Goal: Answer question/provide support

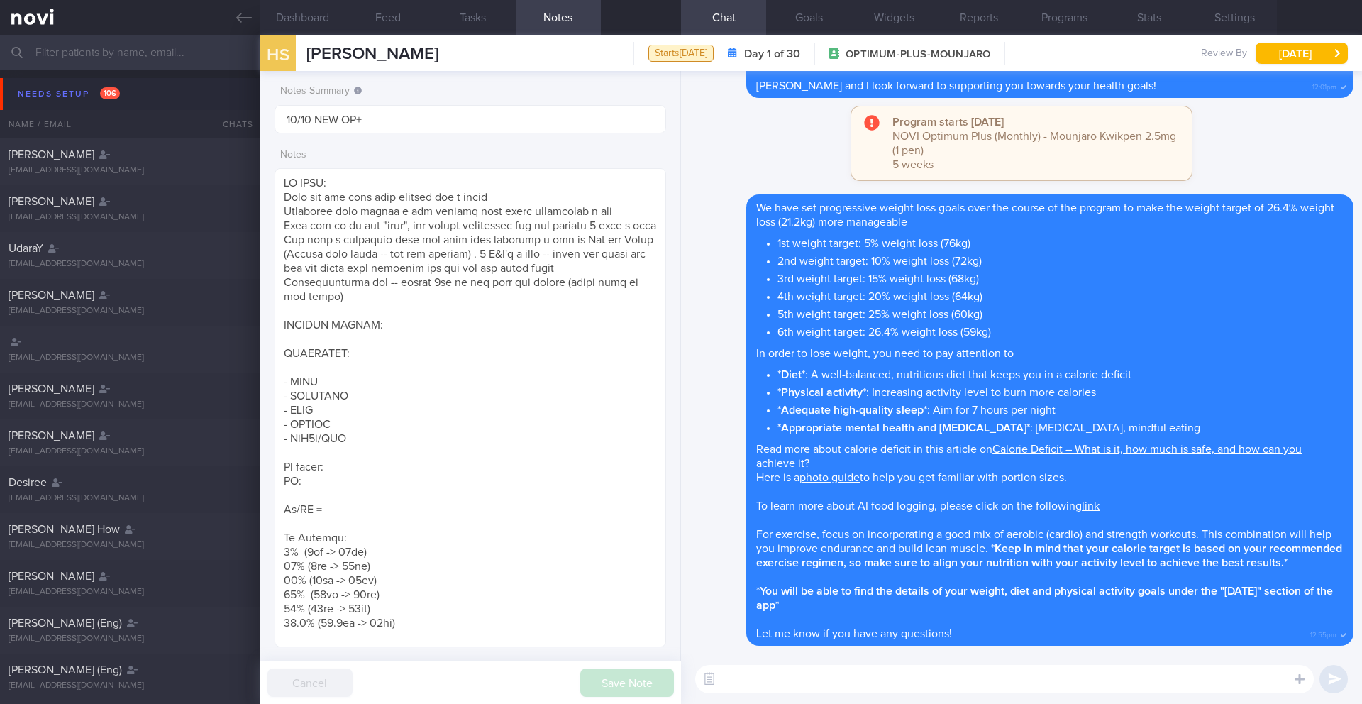
scroll to position [307, 0]
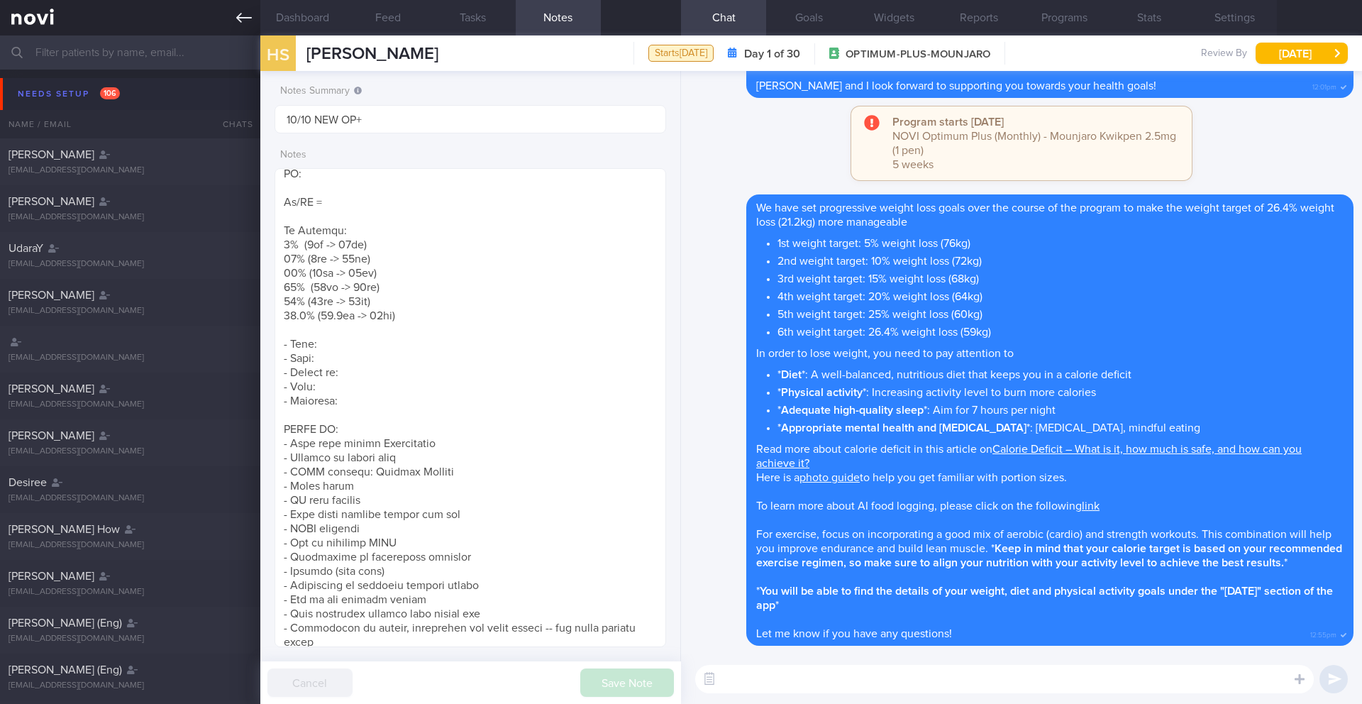
click at [234, 19] on link at bounding box center [130, 17] width 260 height 35
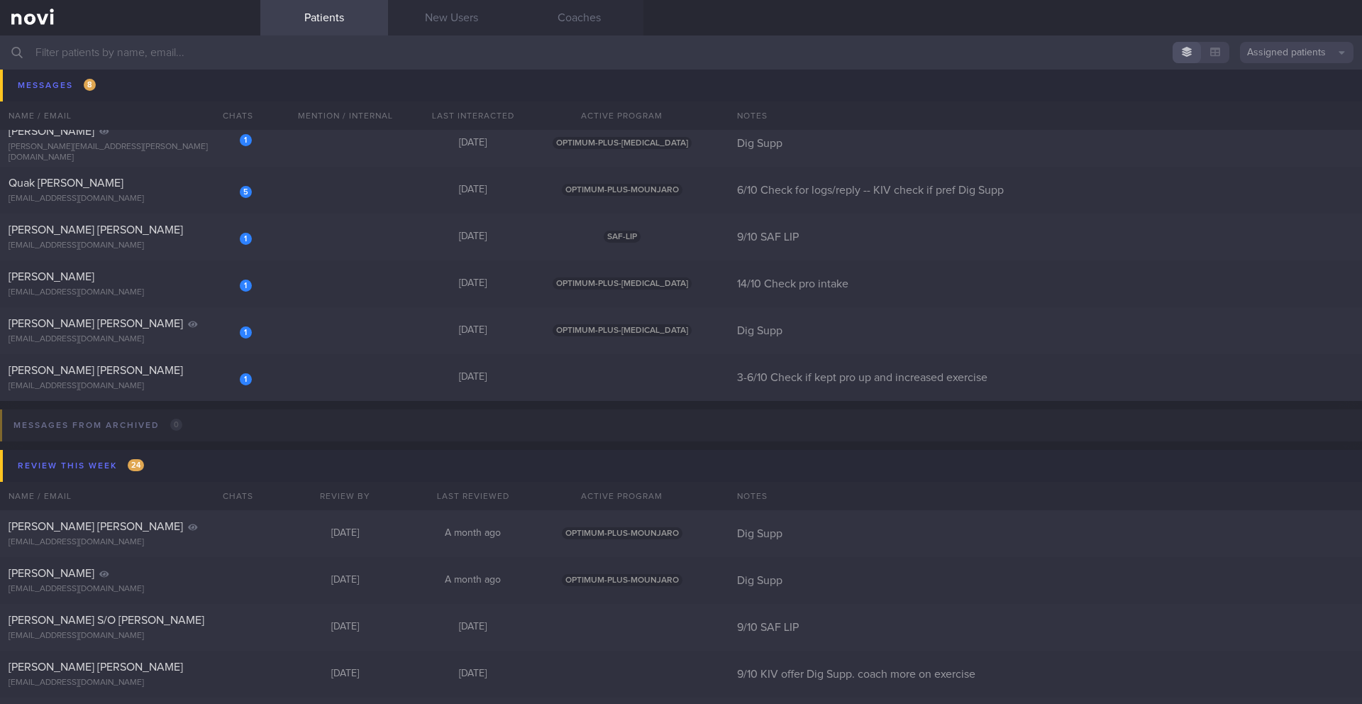
scroll to position [8888, 0]
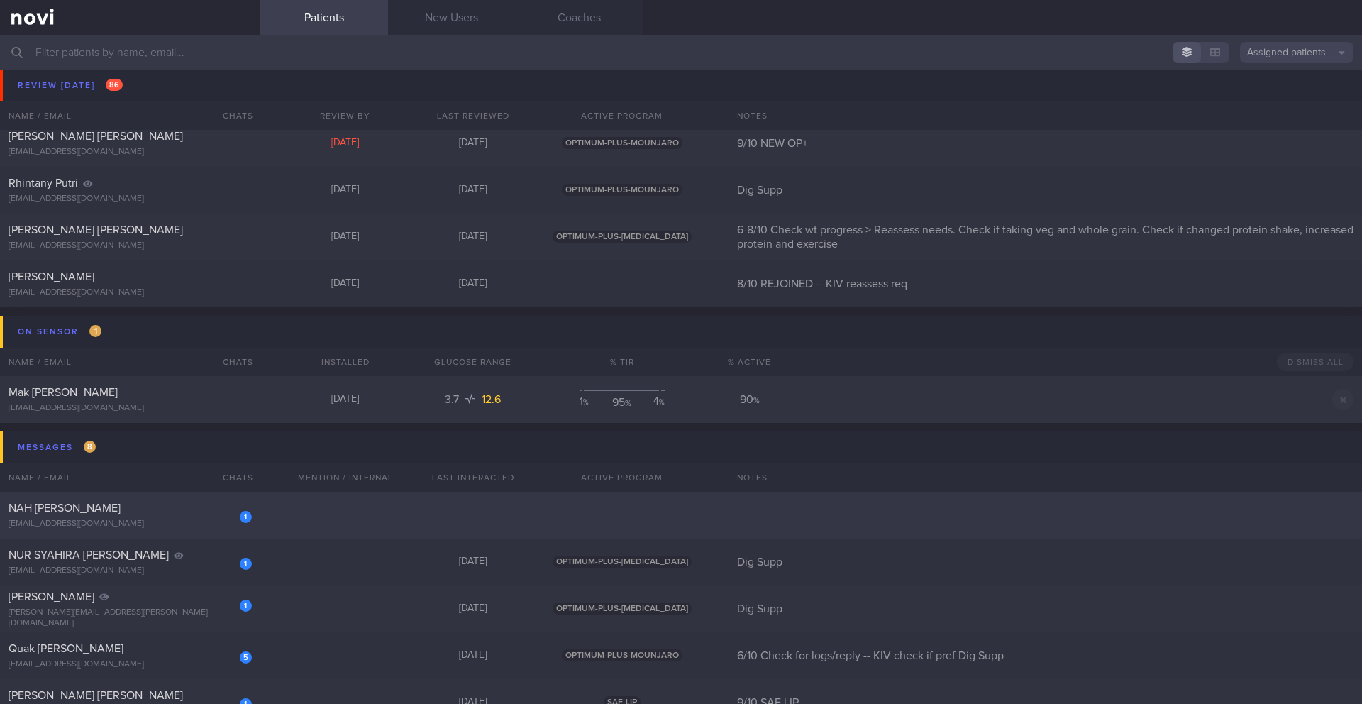
click at [175, 521] on div "[EMAIL_ADDRESS][DOMAIN_NAME]" at bounding box center [130, 523] width 243 height 11
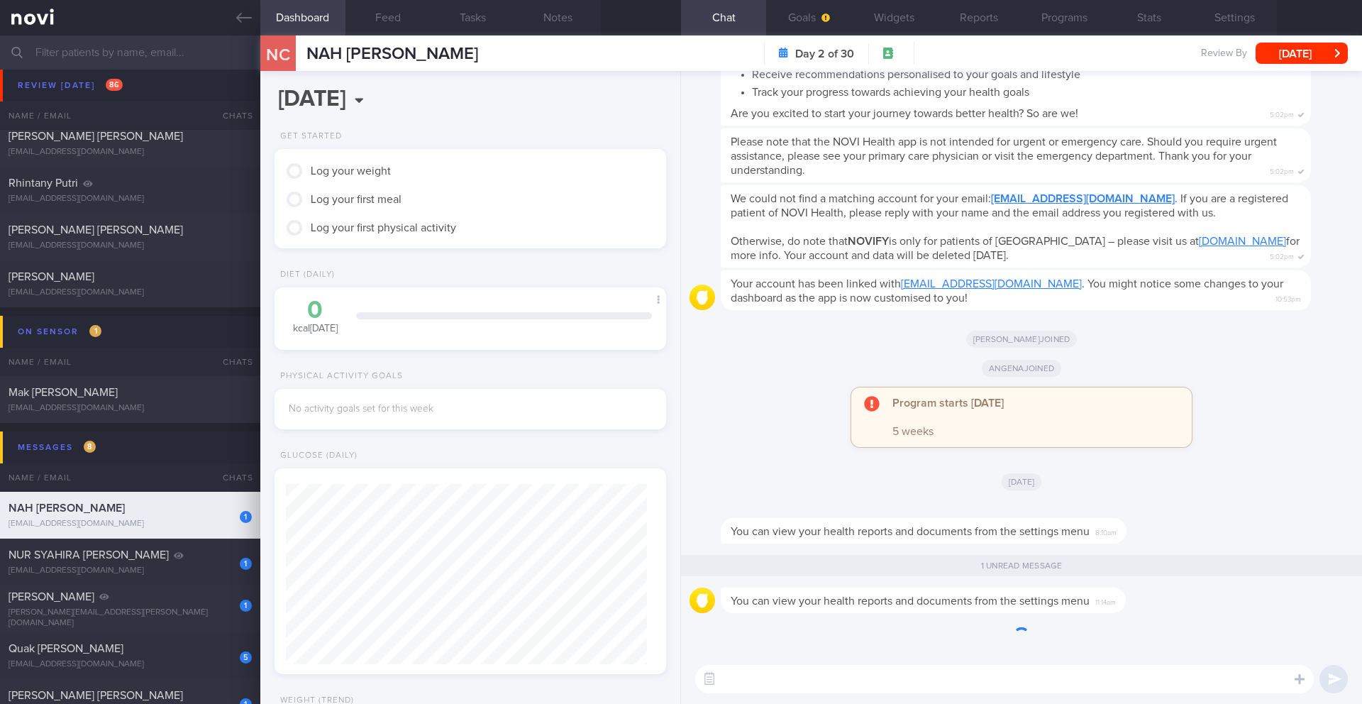
scroll to position [180, 362]
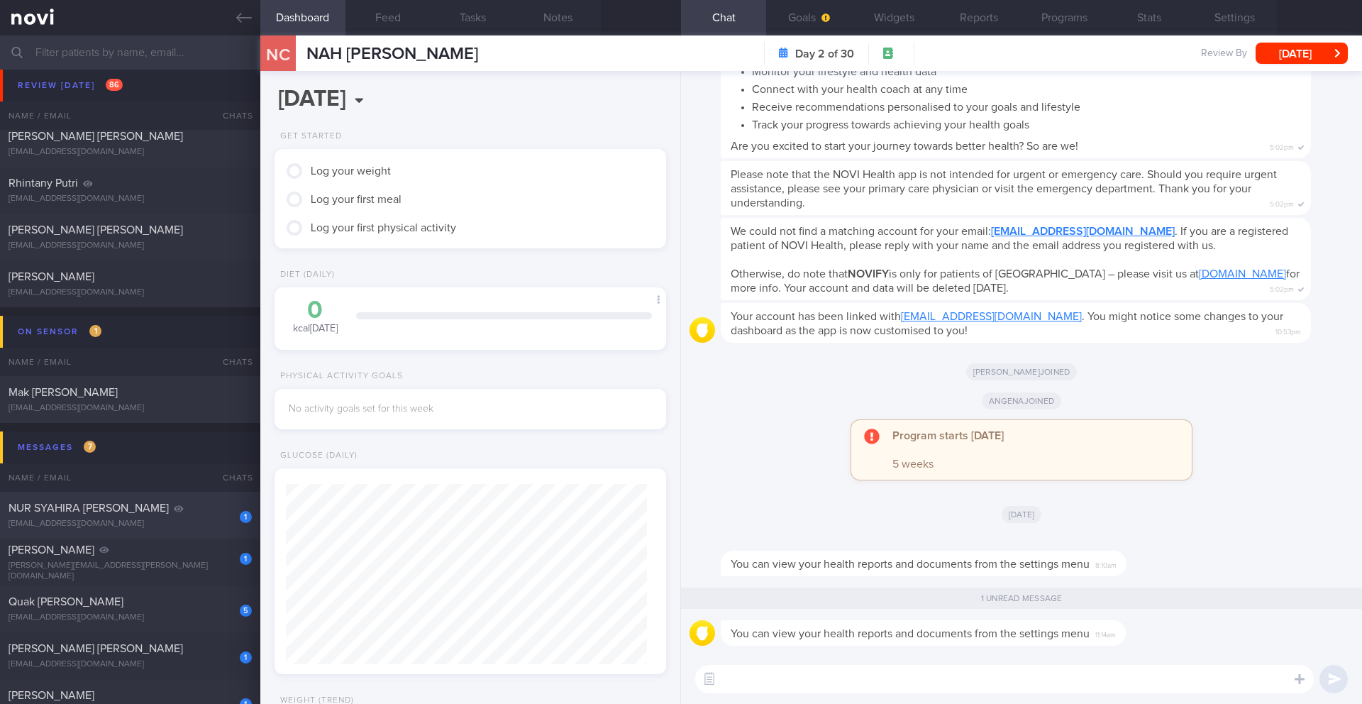
click at [124, 513] on span "NUR SYAHIRA [PERSON_NAME]" at bounding box center [89, 507] width 160 height 11
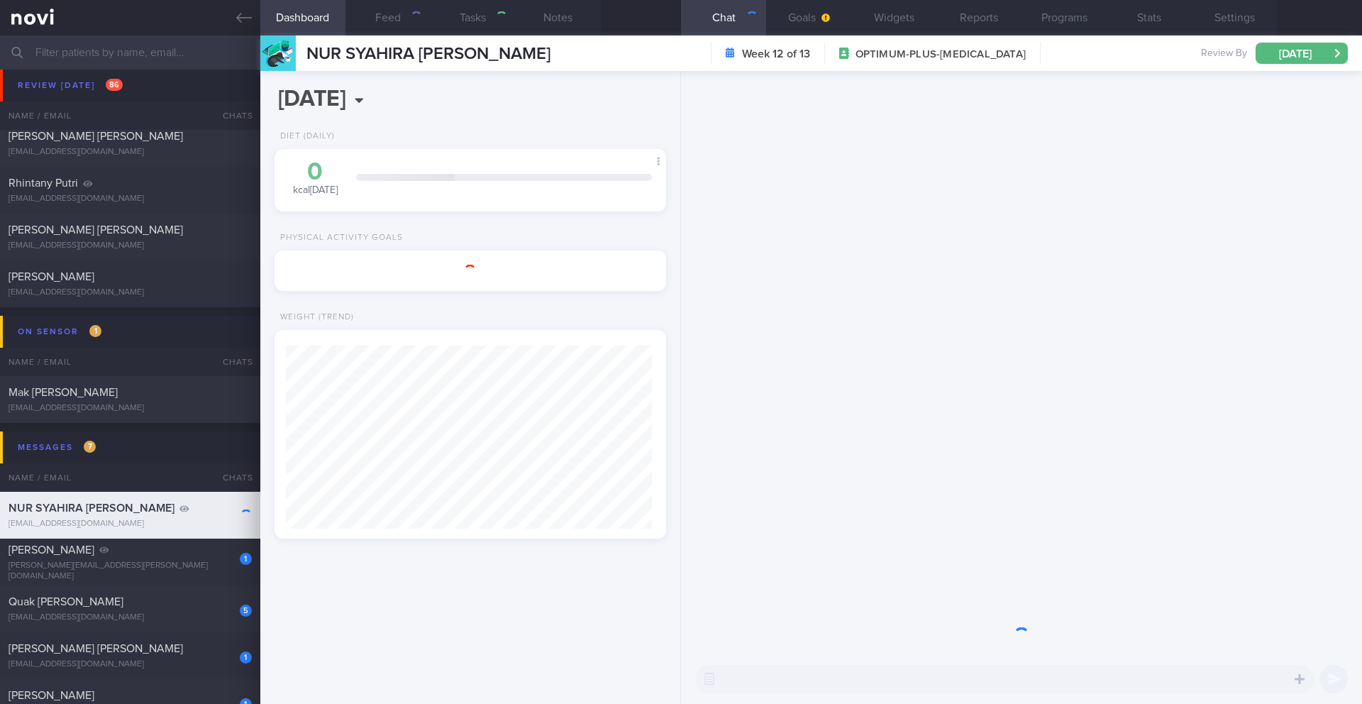
scroll to position [709055, 708898]
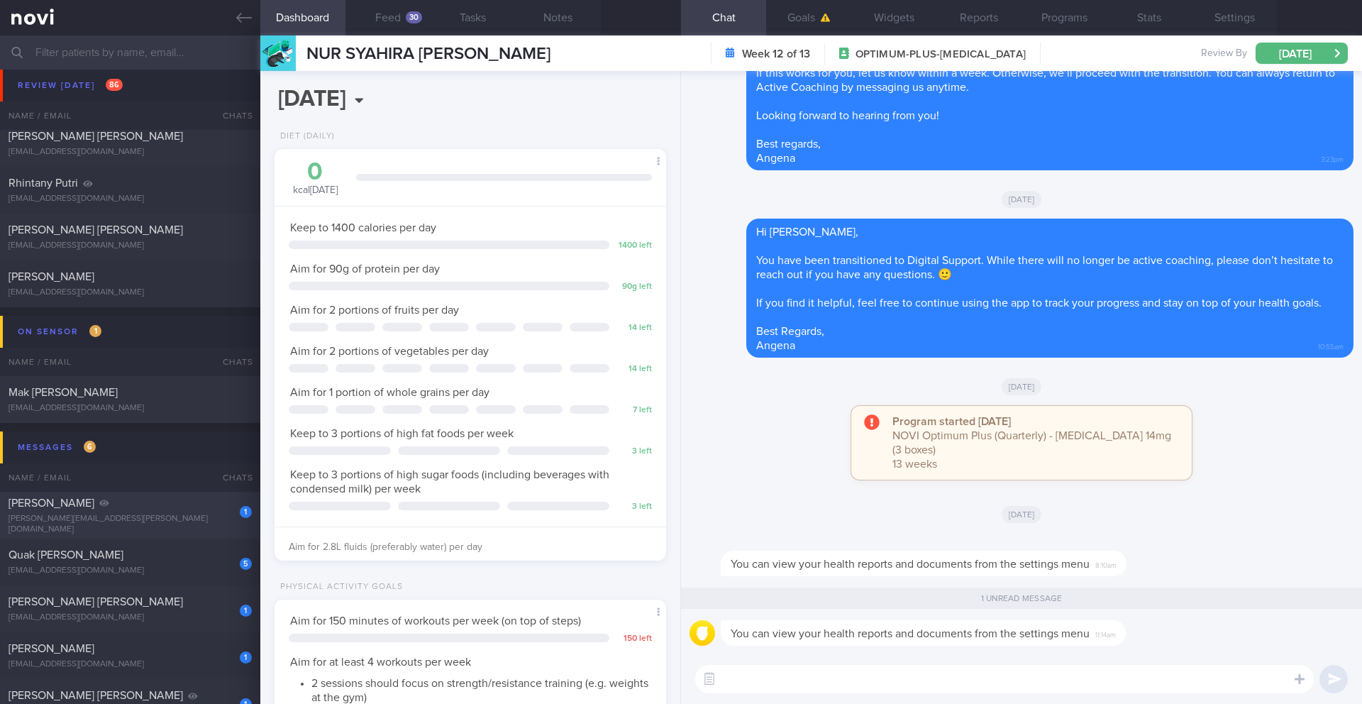
click at [166, 531] on div "1 [PERSON_NAME] MICHAEL [EMAIL_ADDRESS][PERSON_NAME][DOMAIN_NAME] [DATE] OPTIMU…" at bounding box center [681, 515] width 1362 height 47
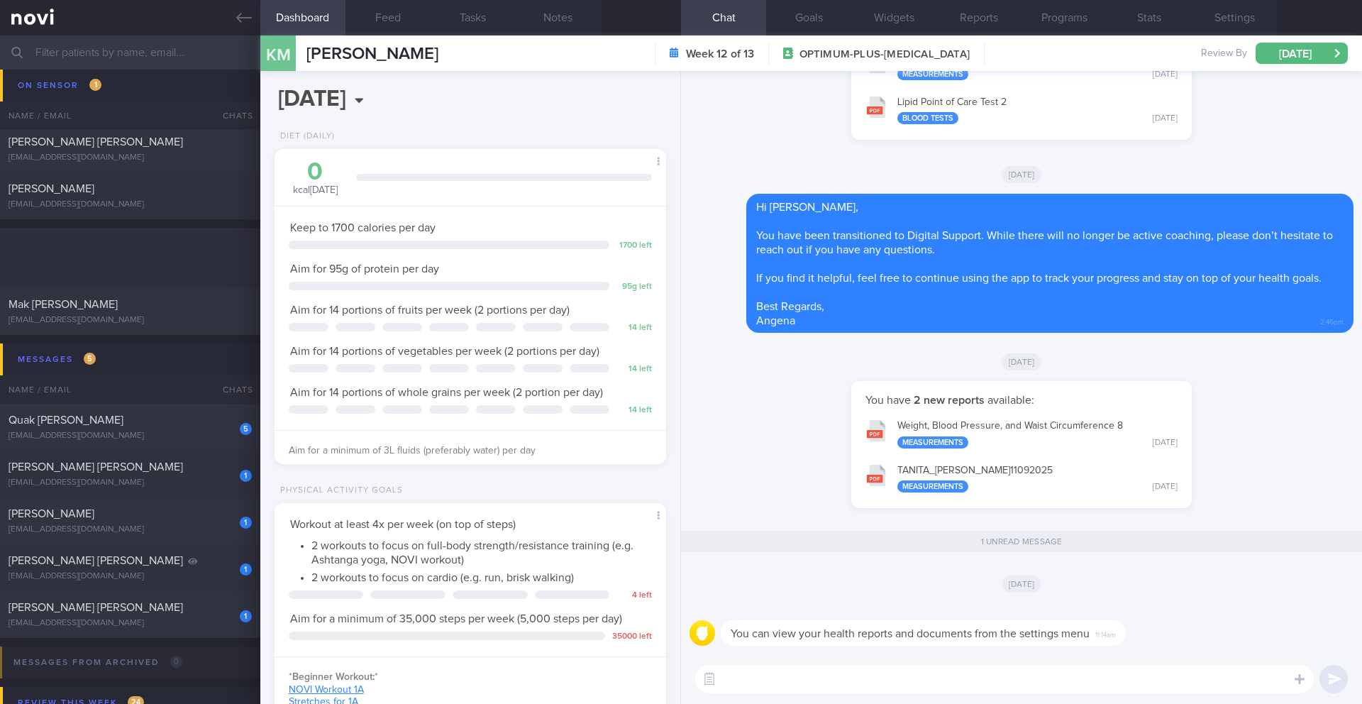
scroll to position [9167, 0]
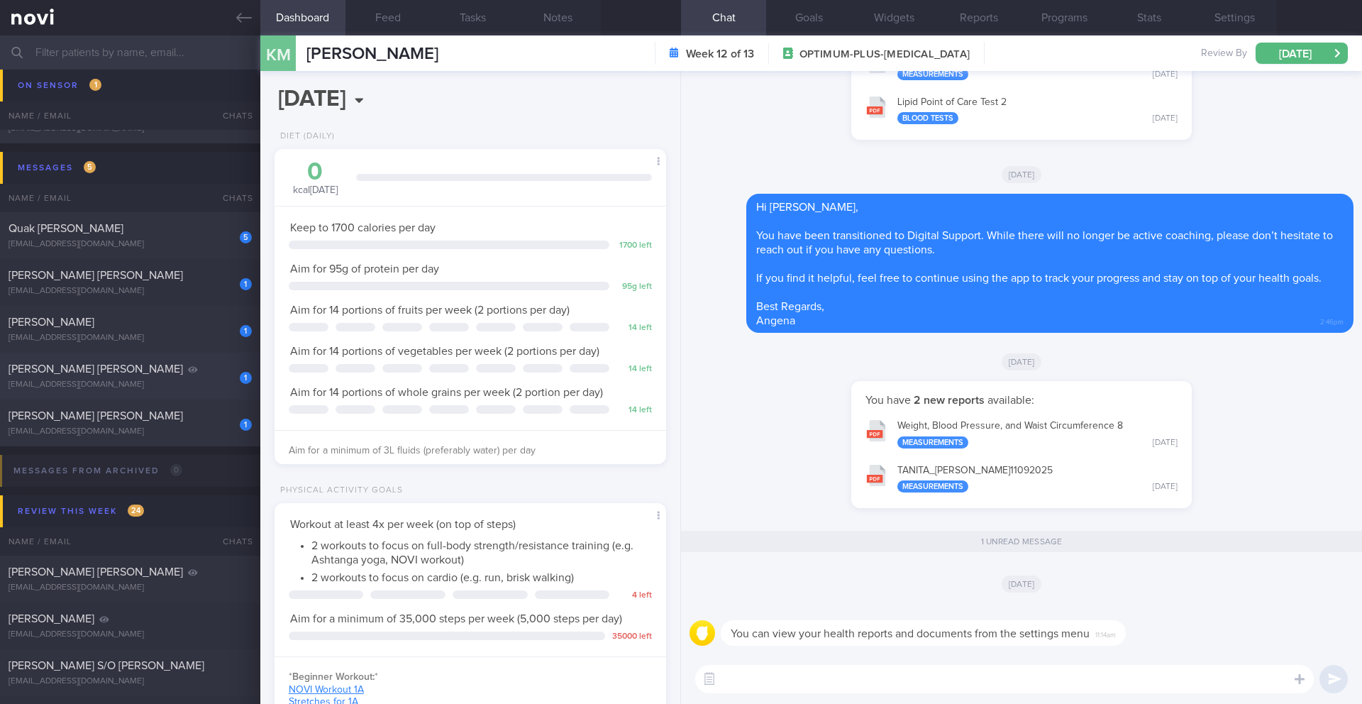
click at [179, 378] on div "1 [PERSON_NAME] [PERSON_NAME] [EMAIL_ADDRESS][DOMAIN_NAME]" at bounding box center [130, 376] width 260 height 28
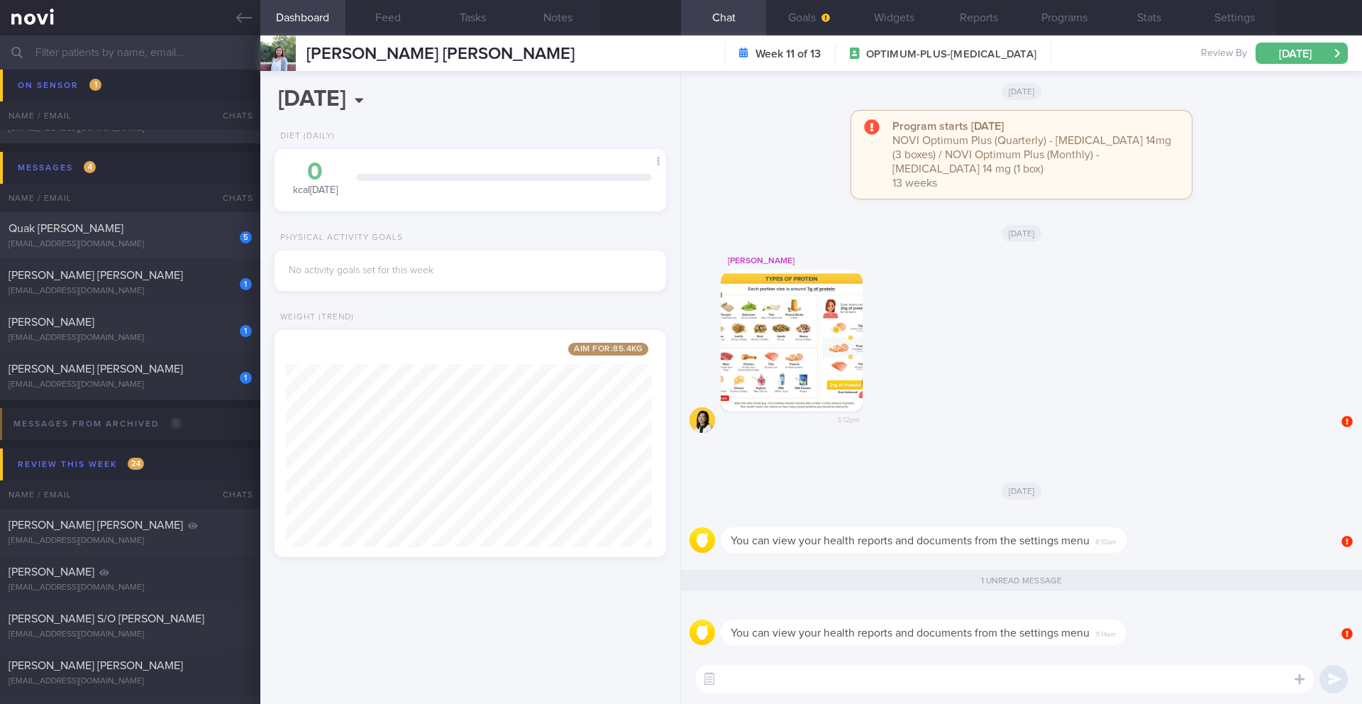
scroll to position [204, 367]
click at [140, 333] on div "[EMAIL_ADDRESS][DOMAIN_NAME]" at bounding box center [130, 338] width 243 height 11
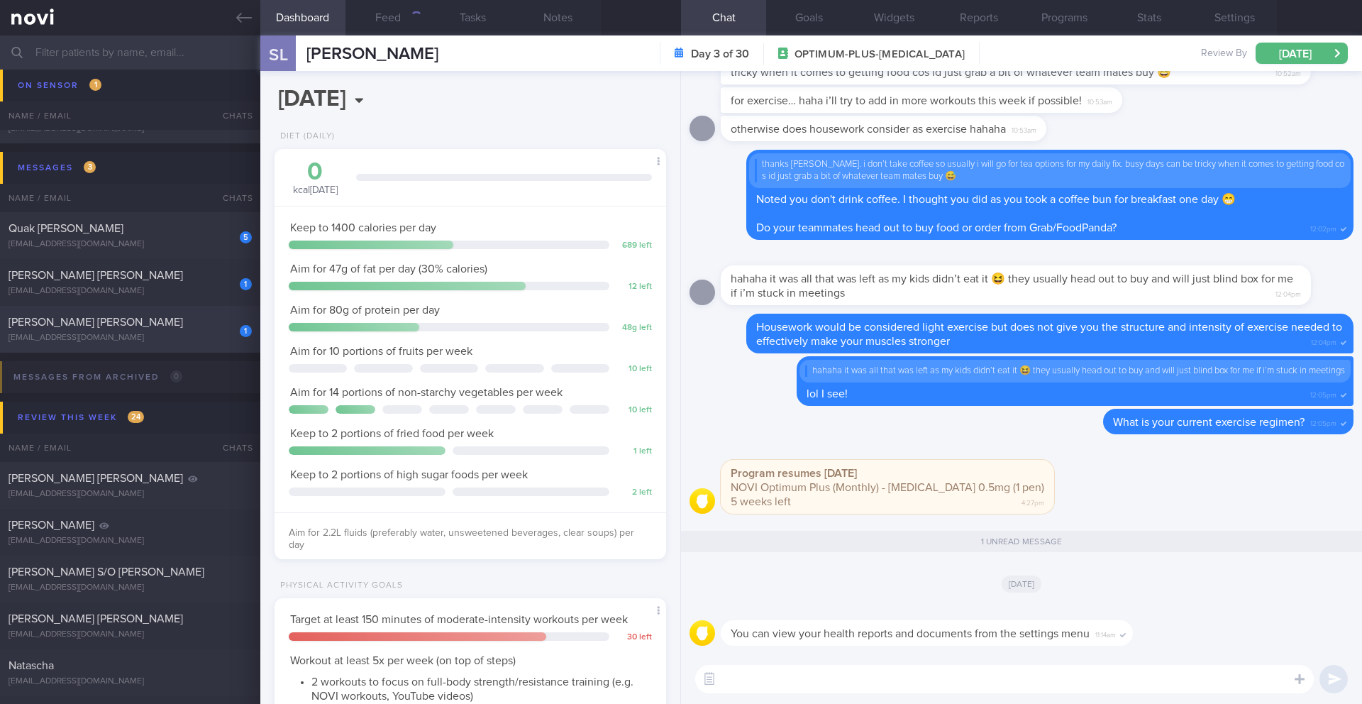
scroll to position [198, 356]
click at [154, 338] on div "[EMAIL_ADDRESS][DOMAIN_NAME]" at bounding box center [130, 338] width 243 height 11
type input "3-6/10 Check if kept pro up and increased exercise"
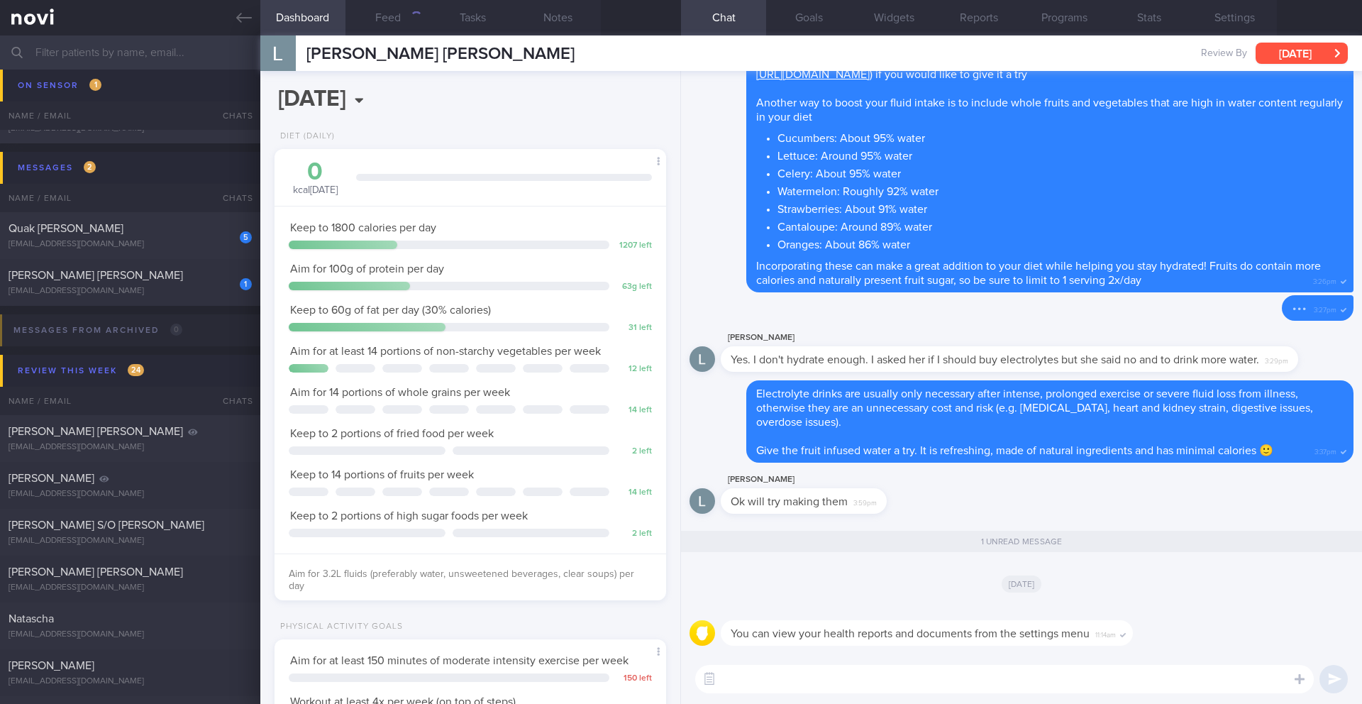
click at [1306, 57] on button "[DATE]" at bounding box center [1301, 53] width 92 height 21
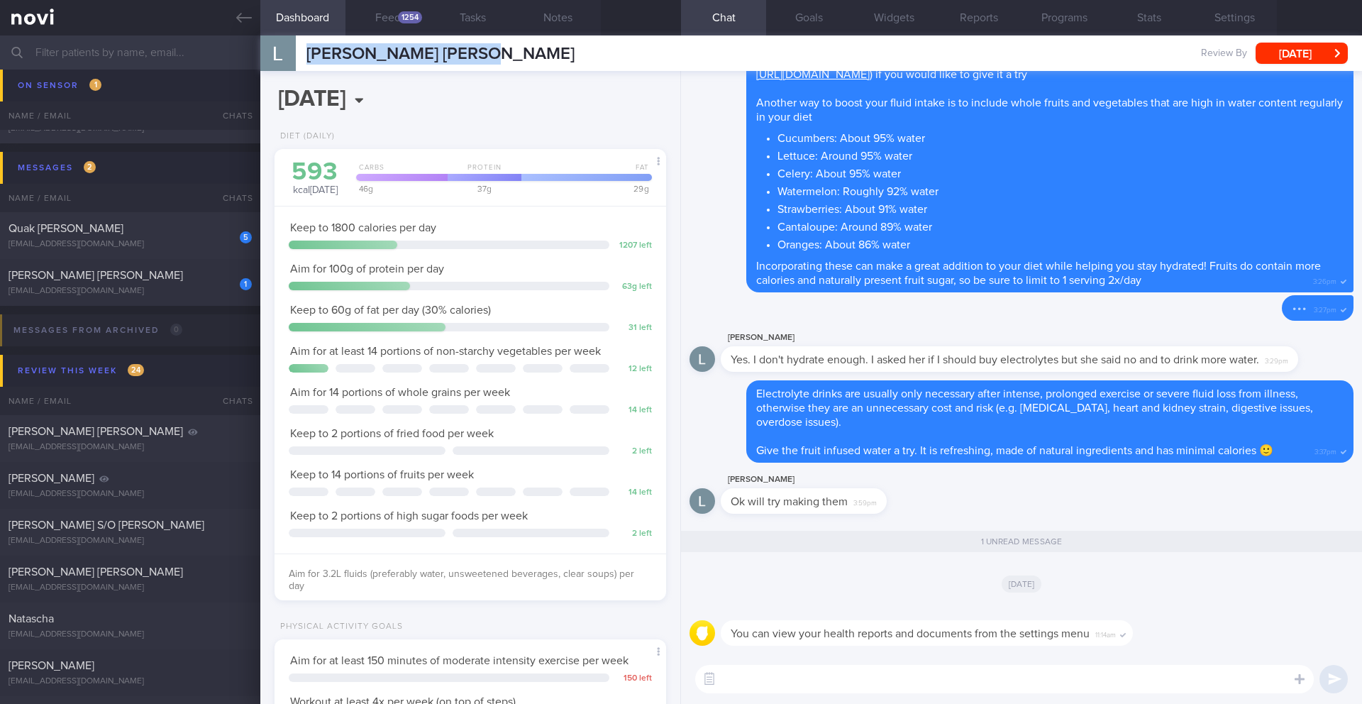
drag, startPoint x: 497, startPoint y: 57, endPoint x: 300, endPoint y: 59, distance: 197.2
click at [300, 59] on div "[PERSON_NAME] [PERSON_NAME] [PERSON_NAME] [PERSON_NAME] [EMAIL_ADDRESS][DOMAIN_…" at bounding box center [810, 52] width 1101 height 35
copy div "[PERSON_NAME] [PERSON_NAME]"
click at [396, 20] on button "Feed 1254" at bounding box center [387, 17] width 85 height 35
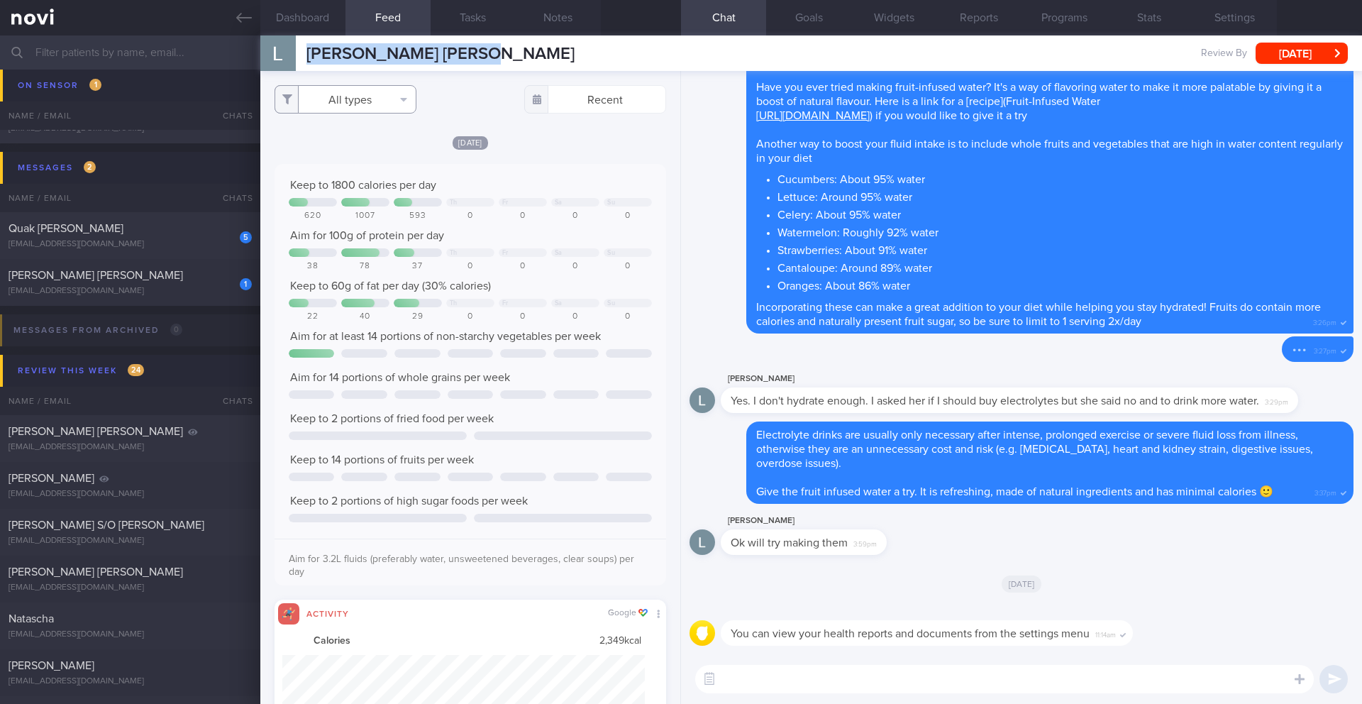
click at [383, 109] on button "All types" at bounding box center [345, 99] width 142 height 28
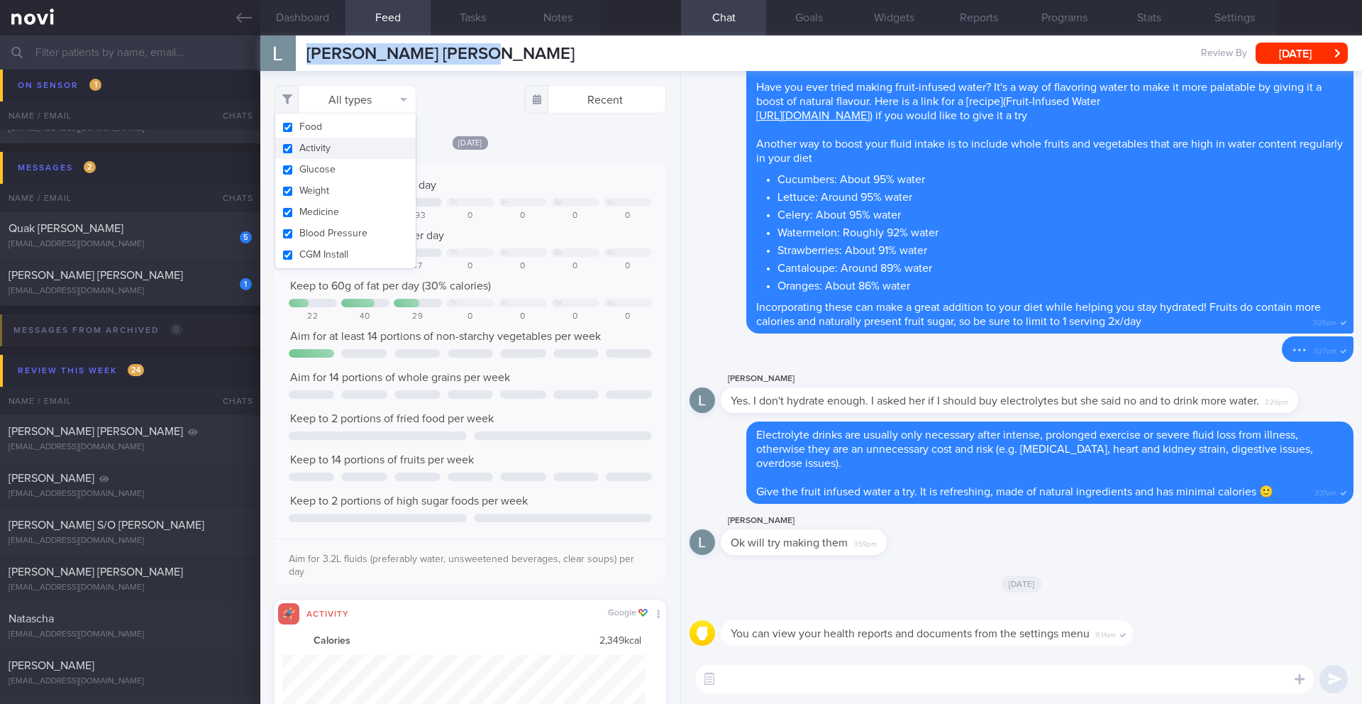
click at [372, 140] on button "Activity" at bounding box center [345, 148] width 140 height 21
checkbox input "false"
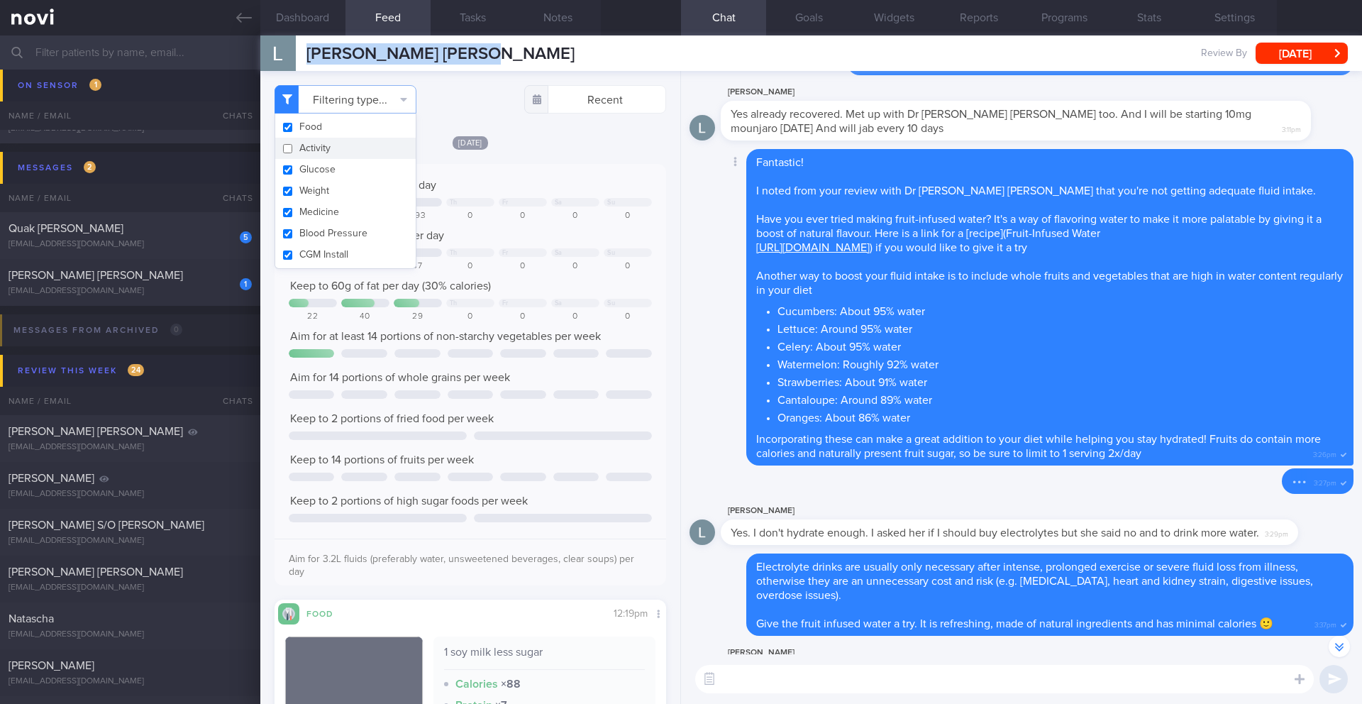
scroll to position [-155, 0]
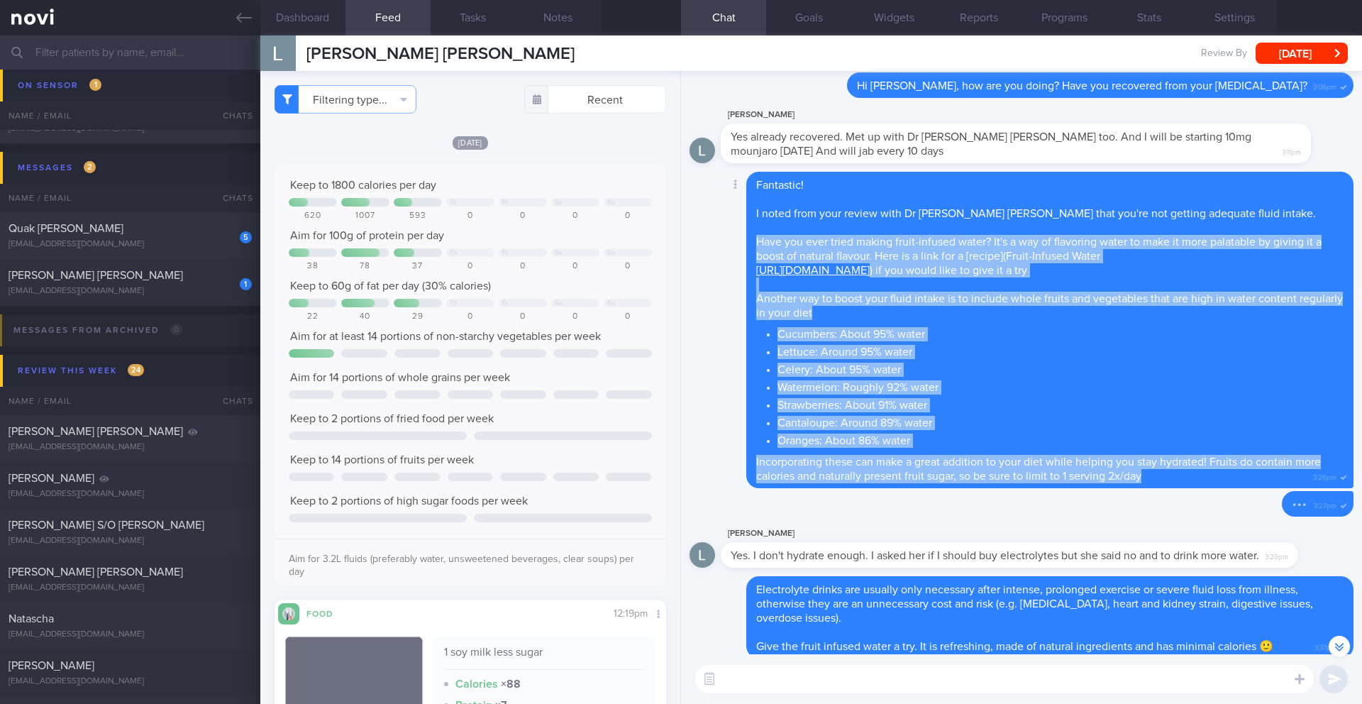
drag, startPoint x: 757, startPoint y: 231, endPoint x: 1192, endPoint y: 477, distance: 499.9
click at [1192, 477] on div "Delete Fantastic! I noted from your review with Dr [PERSON_NAME] [PERSON_NAME] …" at bounding box center [1021, 331] width 664 height 319
copy span "Have you ever tried making fruit-infused water? It's a way of flavoring water t…"
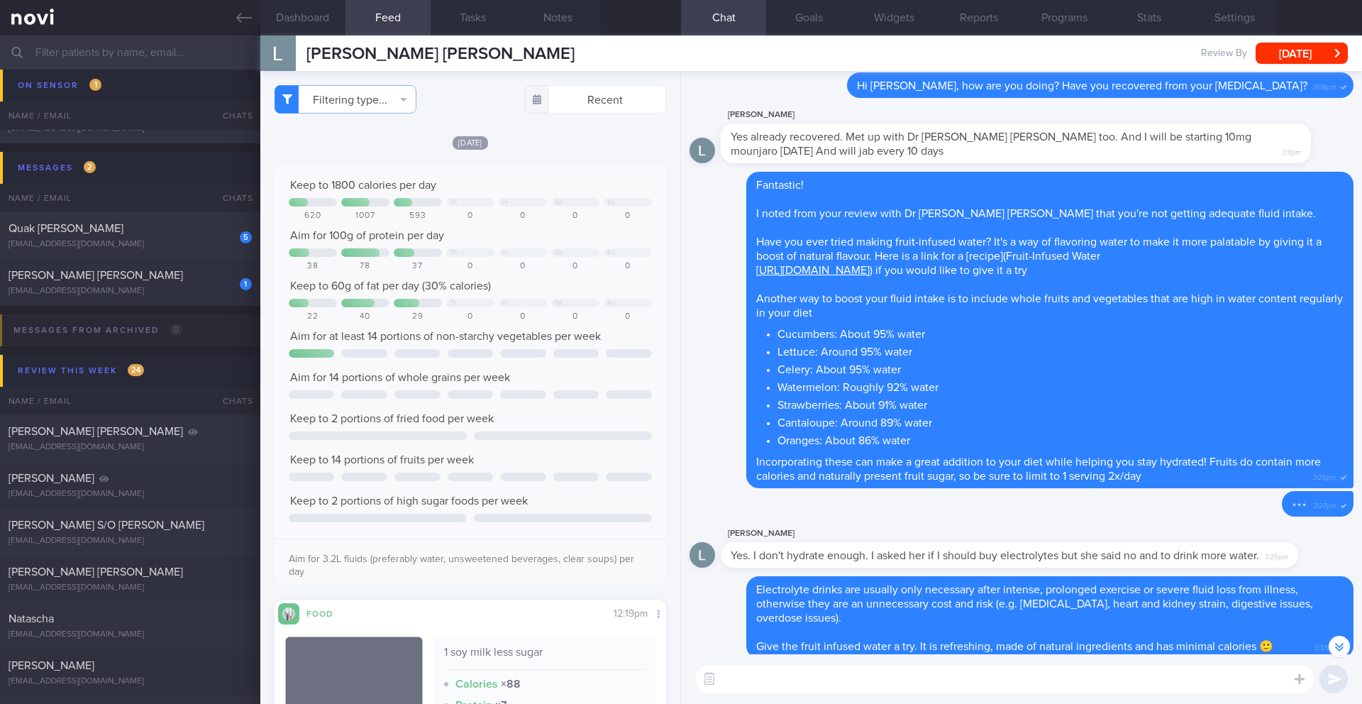
click at [162, 51] on input "text" at bounding box center [681, 52] width 1362 height 34
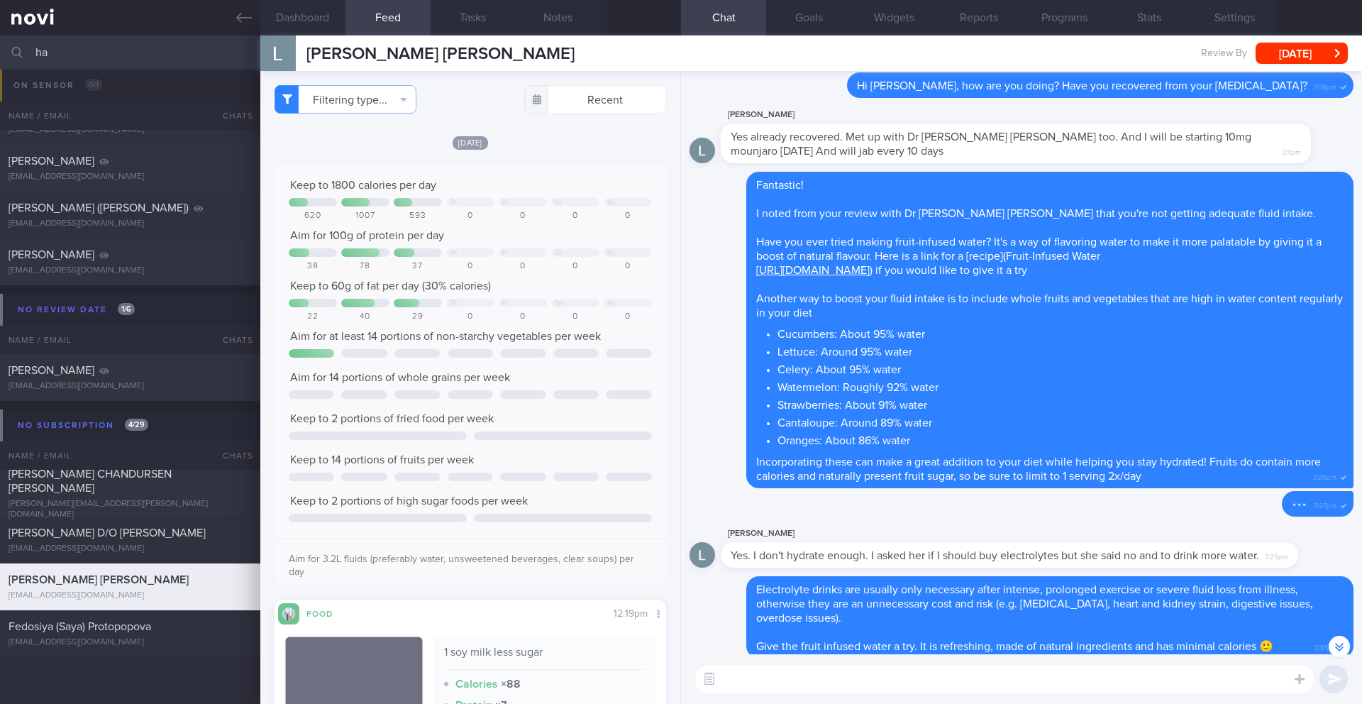
scroll to position [1865, 0]
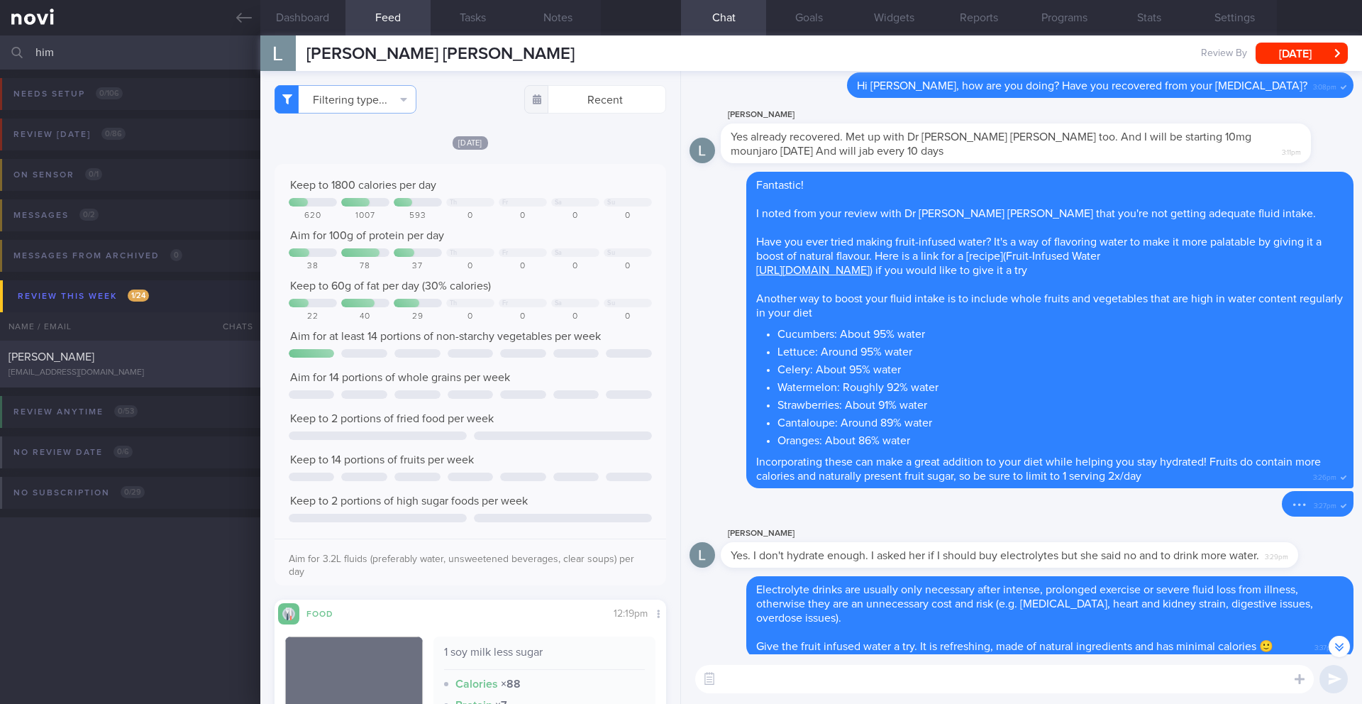
type input "him"
click at [191, 373] on div "[EMAIL_ADDRESS][DOMAIN_NAME]" at bounding box center [130, 372] width 243 height 11
type input "10/10 NEW OP+"
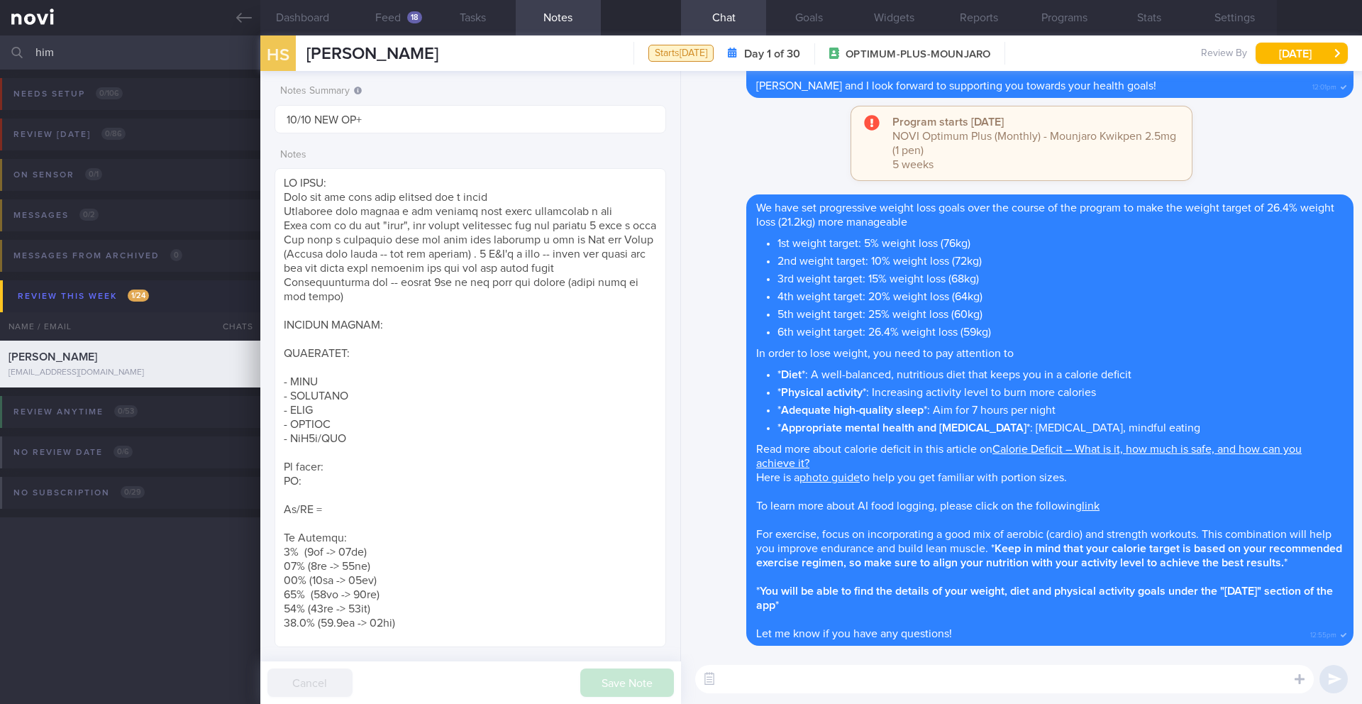
paste textarea "Have you ever tried making fruit-infused water? It's a way of flavoring water t…"
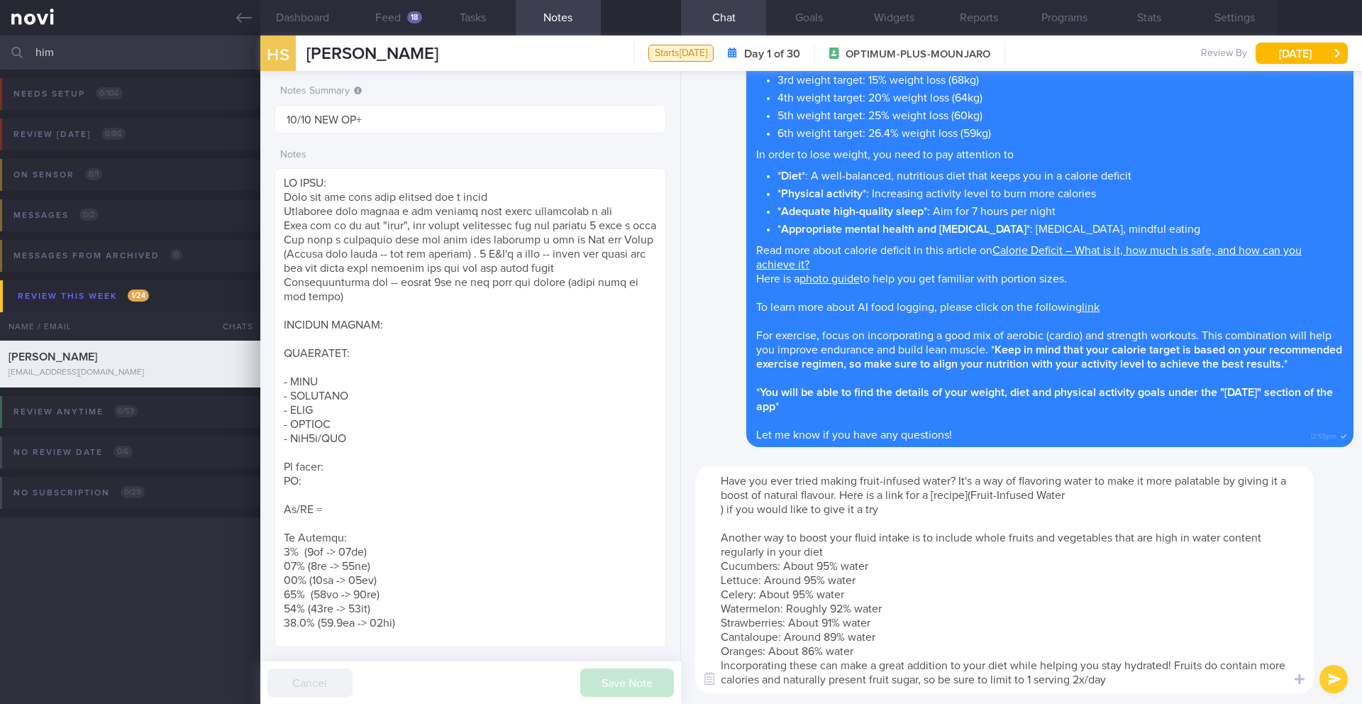
drag, startPoint x: 856, startPoint y: 480, endPoint x: 717, endPoint y: 482, distance: 139.0
click at [717, 482] on textarea "Have you ever tried making fruit-infused water? It's a way of flavoring water t…" at bounding box center [1004, 579] width 618 height 227
drag, startPoint x: 796, startPoint y: 497, endPoint x: 690, endPoint y: 479, distance: 107.2
click at [690, 479] on div "Here are some fruit-infused water? It's a way of flavoring water to make it mor…" at bounding box center [1021, 579] width 681 height 248
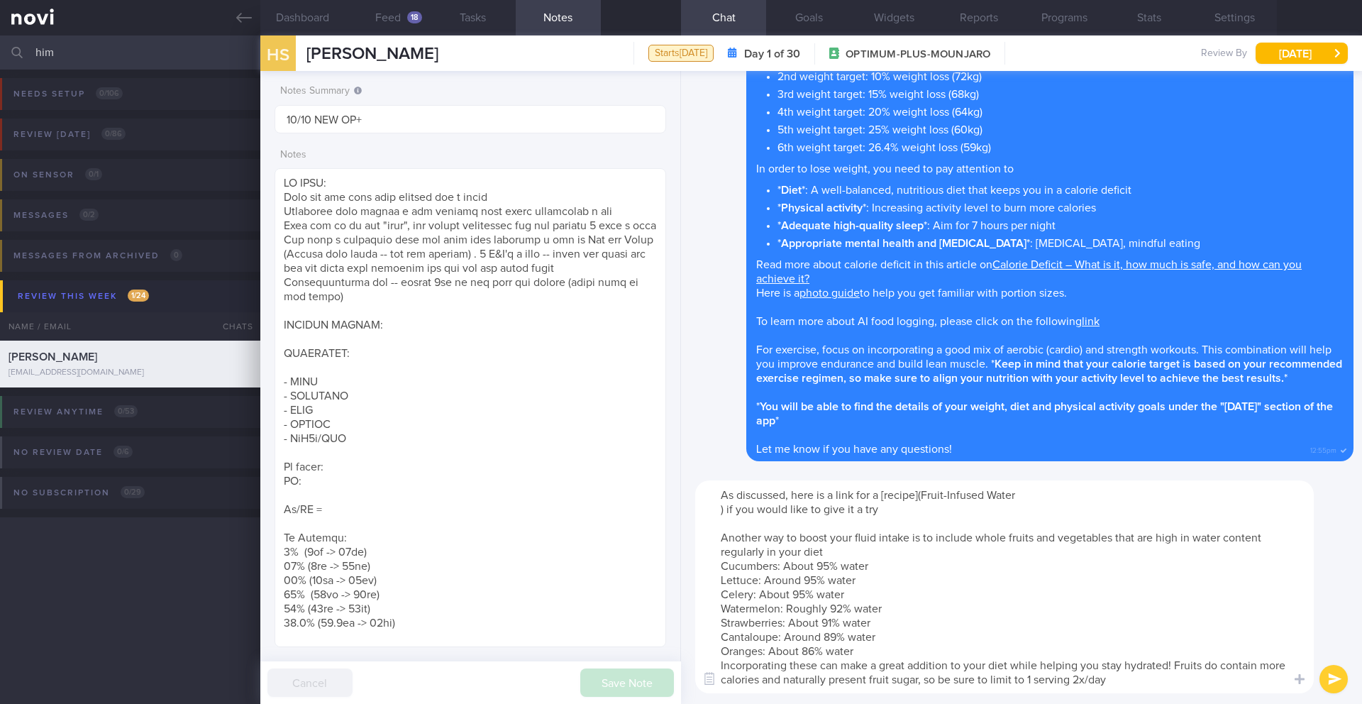
click at [879, 496] on textarea "As discussed, here is a link for a [recipe](Fruit-Infused Water ) if you would …" at bounding box center [1004, 586] width 618 height 213
drag, startPoint x: 873, startPoint y: 496, endPoint x: 728, endPoint y: 508, distance: 145.8
click at [728, 508] on textarea "As discussed, here is a link for [recipe](Fruit-Infused Water ) if you would li…" at bounding box center [1004, 586] width 618 height 213
paste textarea "[Fruit-Infused Water]([URL][DOMAIN_NAME])"
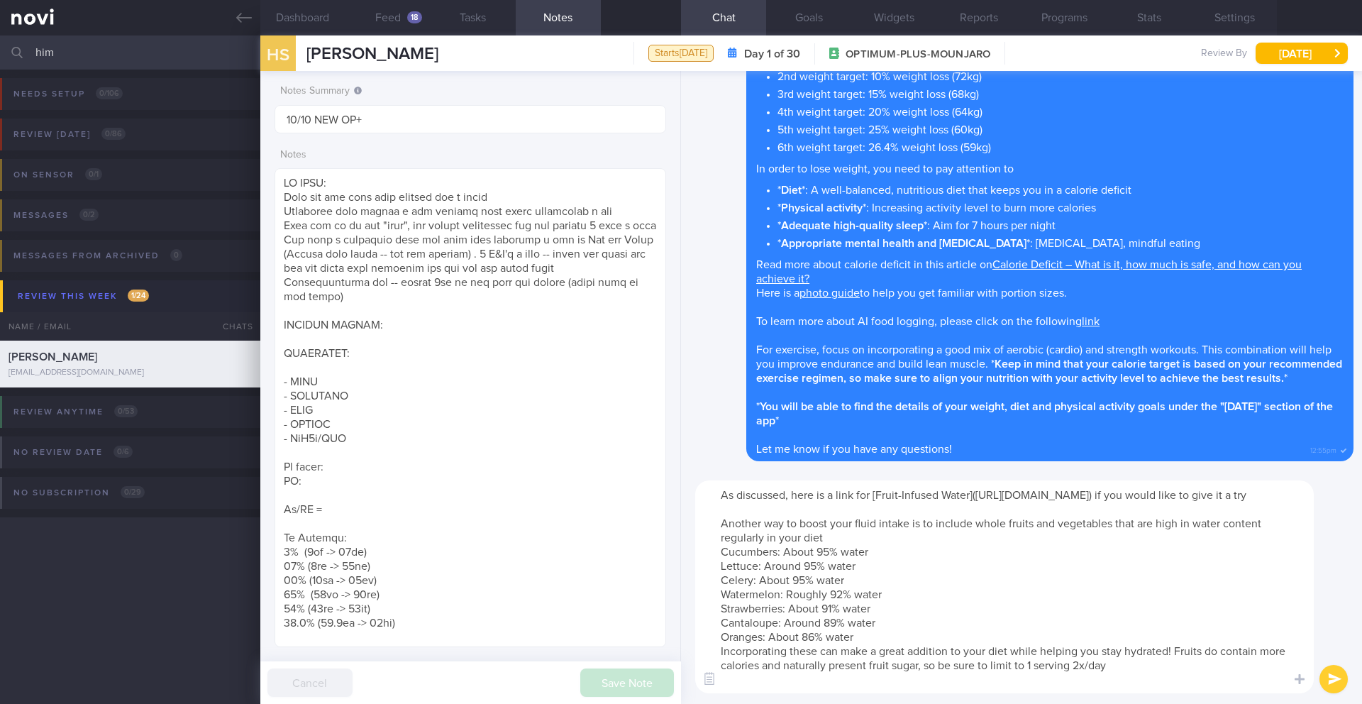
click at [712, 575] on textarea "As discussed, here is a link for [Fruit-Infused Water]([URL][DOMAIN_NAME]) if y…" at bounding box center [1004, 586] width 618 height 213
type textarea "As discussed, here is a link for [Fruit-Infused Water]([URL][DOMAIN_NAME]) if y…"
click at [1333, 681] on button "submit" at bounding box center [1333, 679] width 28 height 28
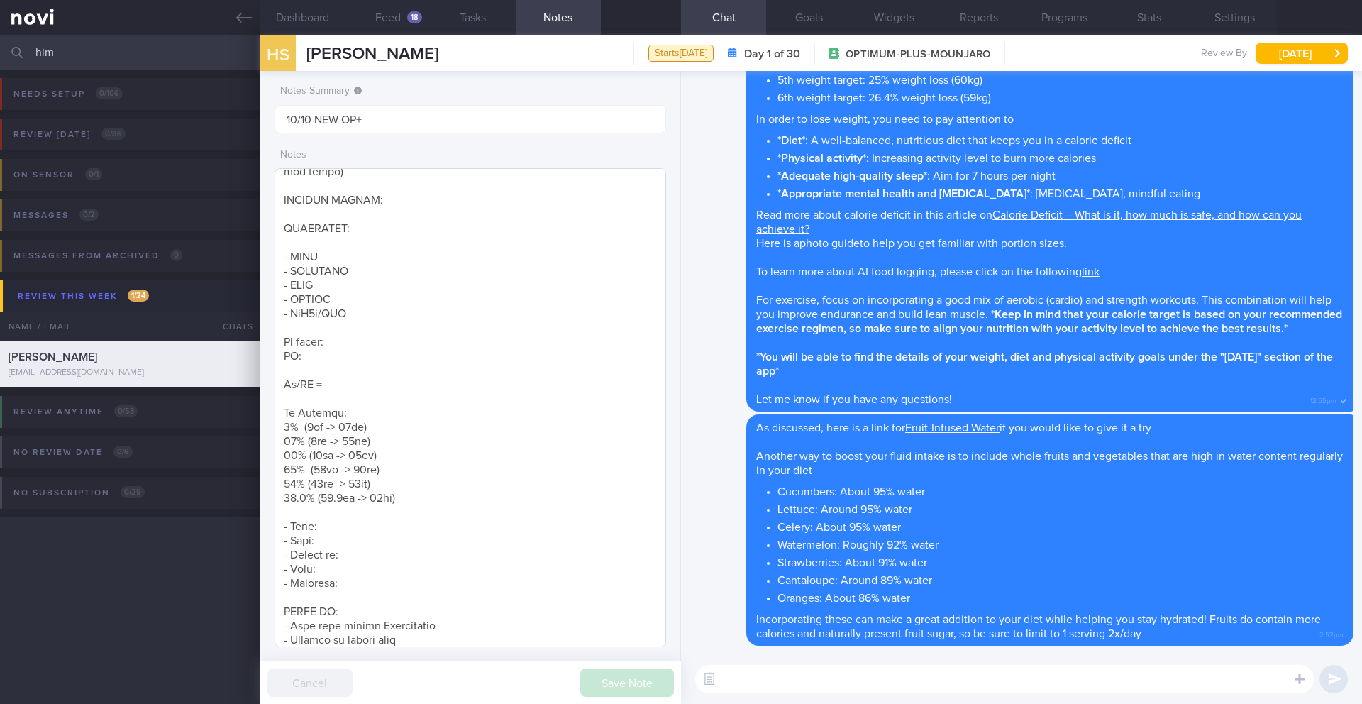
scroll to position [418, 0]
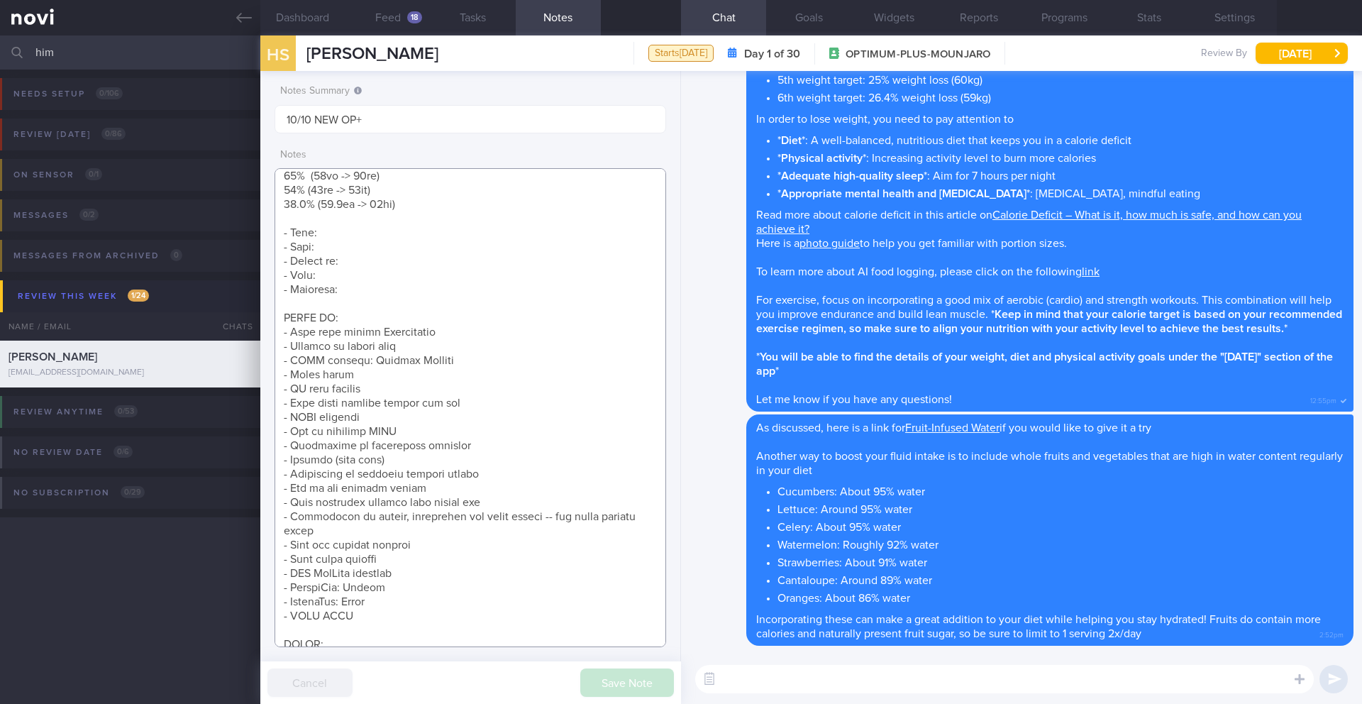
click at [472, 407] on textarea at bounding box center [470, 407] width 392 height 479
click at [473, 416] on textarea at bounding box center [470, 407] width 392 height 479
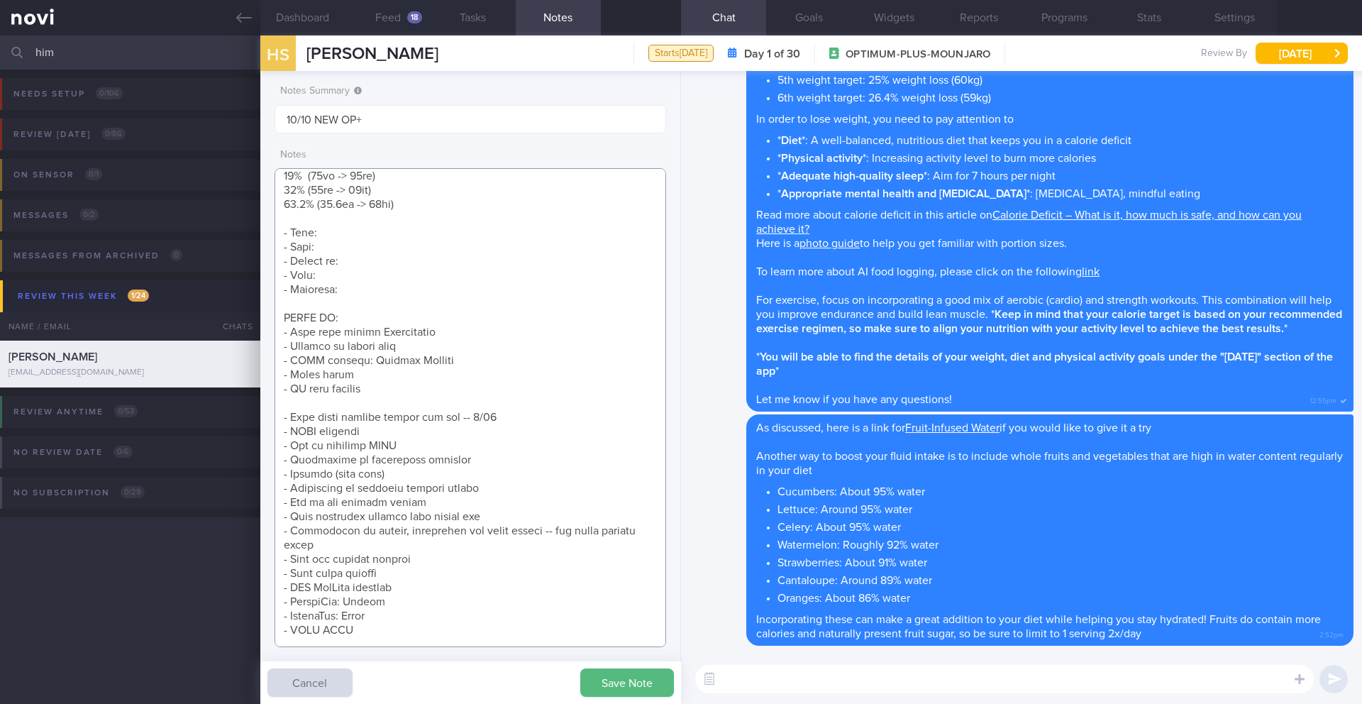
scroll to position [473, 0]
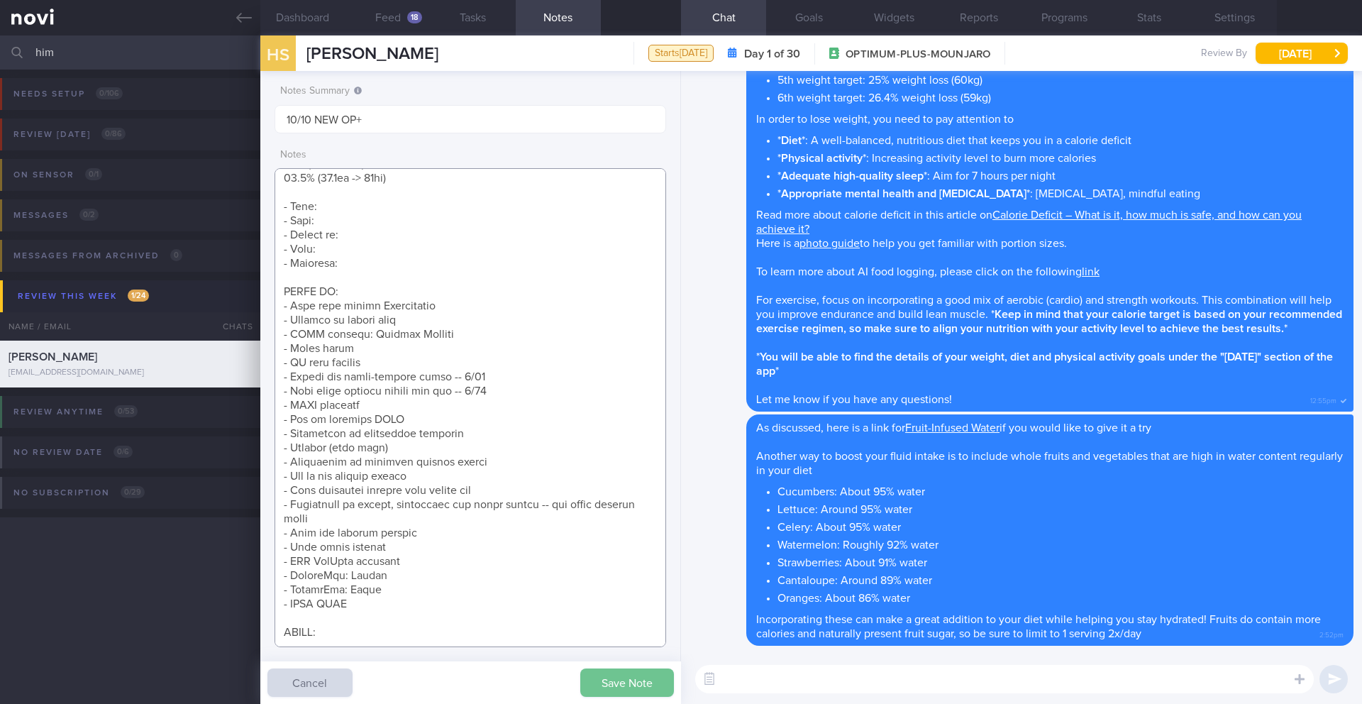
type textarea "TO NOTE: Says she has been yoyo dieting for a while Struggles with eating a low…"
click at [611, 678] on button "Save Note" at bounding box center [627, 682] width 94 height 28
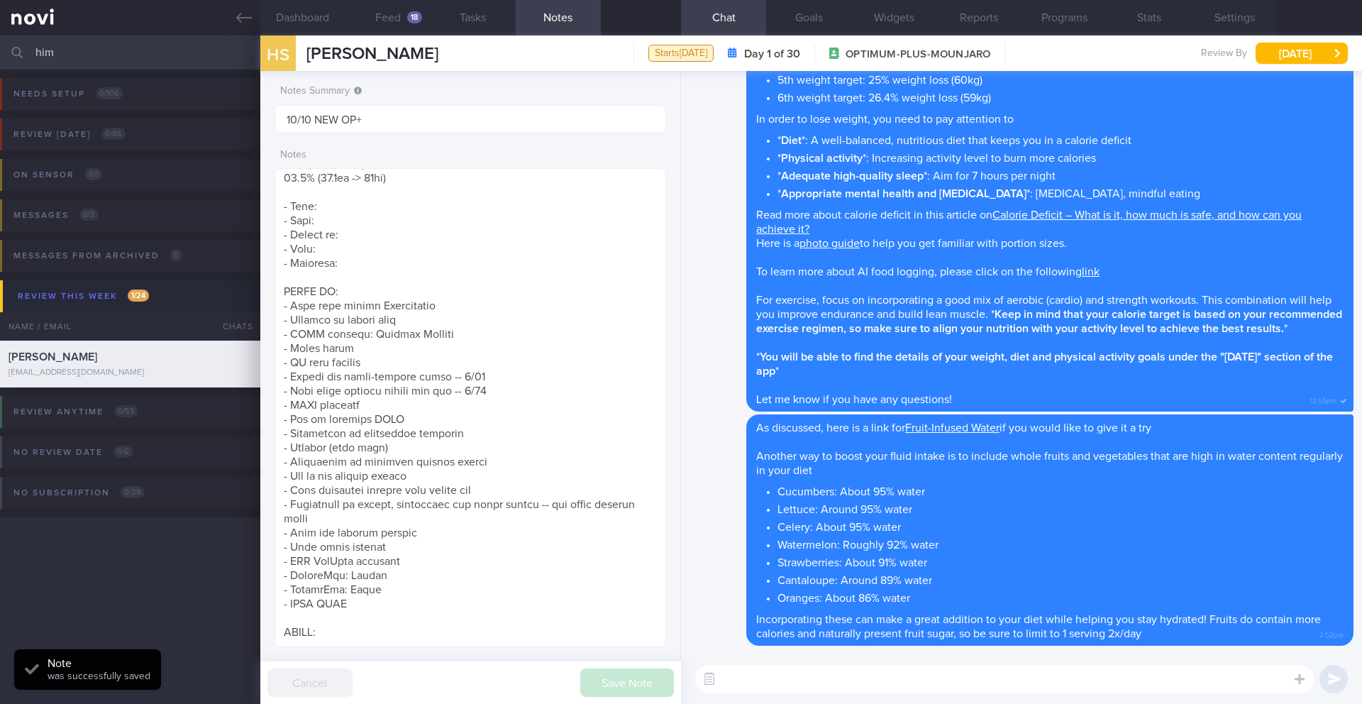
click at [166, 41] on input "him" at bounding box center [681, 52] width 1362 height 34
drag, startPoint x: 129, startPoint y: 44, endPoint x: 31, endPoint y: 59, distance: 99.0
click at [31, 59] on div "him Assigned patients Assigned patients All active patients Archived patients" at bounding box center [681, 52] width 1362 height 34
click at [43, 57] on input "him" at bounding box center [681, 52] width 1362 height 34
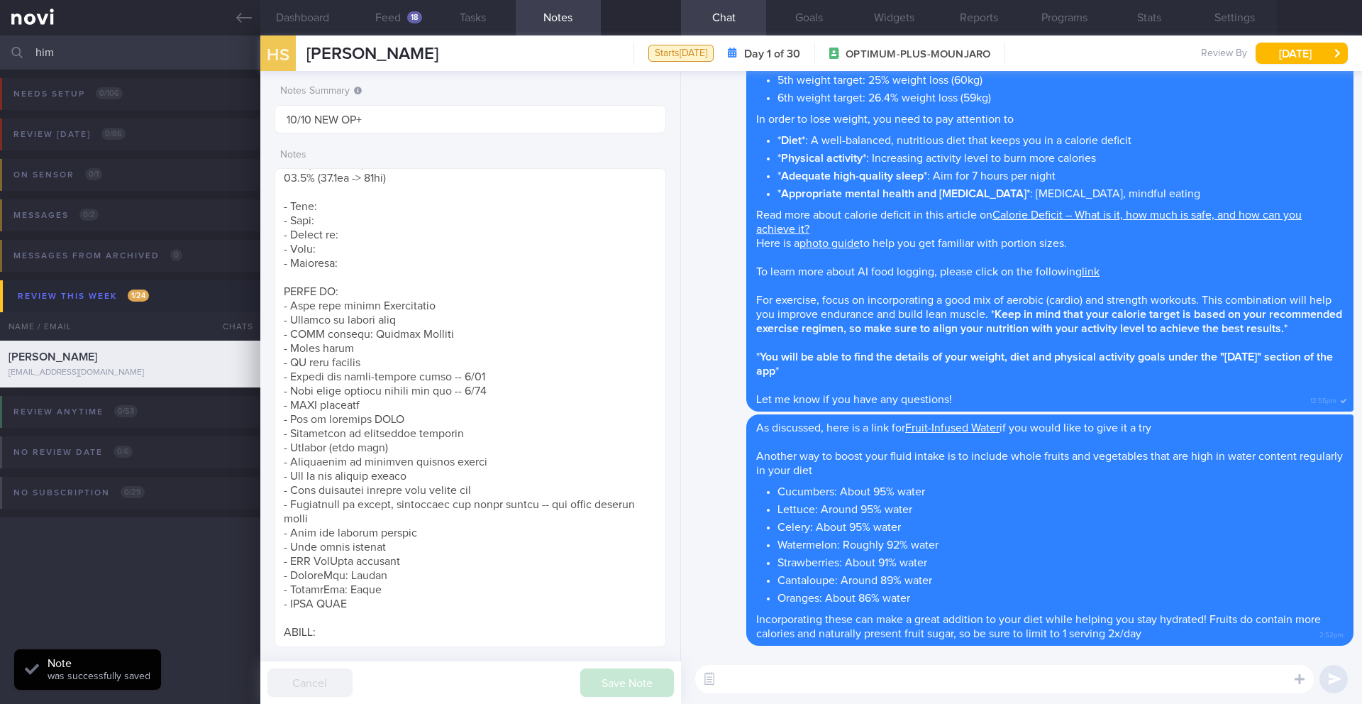
click at [43, 57] on input "him" at bounding box center [681, 52] width 1362 height 34
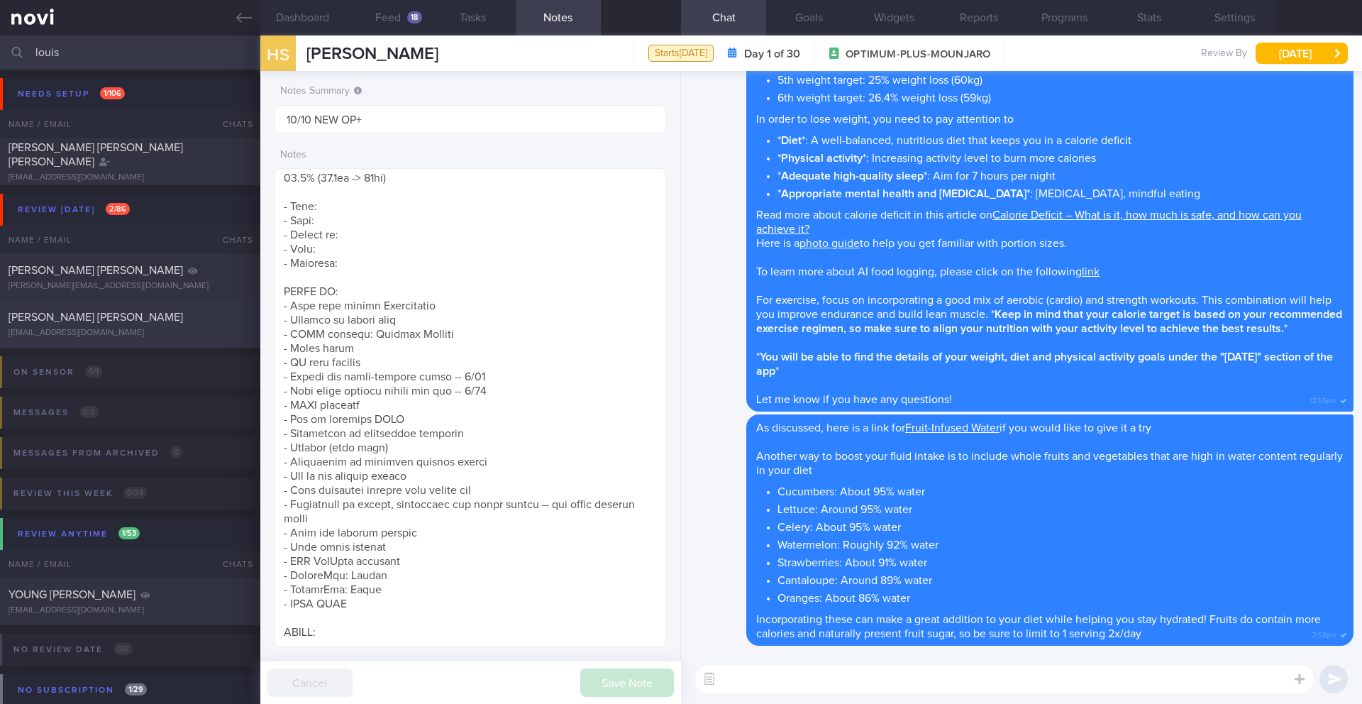
type input "louis"
click at [97, 338] on div "[PERSON_NAME] [PERSON_NAME] [EMAIL_ADDRESS][DOMAIN_NAME] [DATE][DATE] 3-6/10 Ch…" at bounding box center [681, 324] width 1362 height 47
type input "3-6/10 Check if kept pro up and increased exercise"
type textarea "([DATE]) Takes LAC brand PEA PROTEIN x2 scoops if he feels he needs to top up h…"
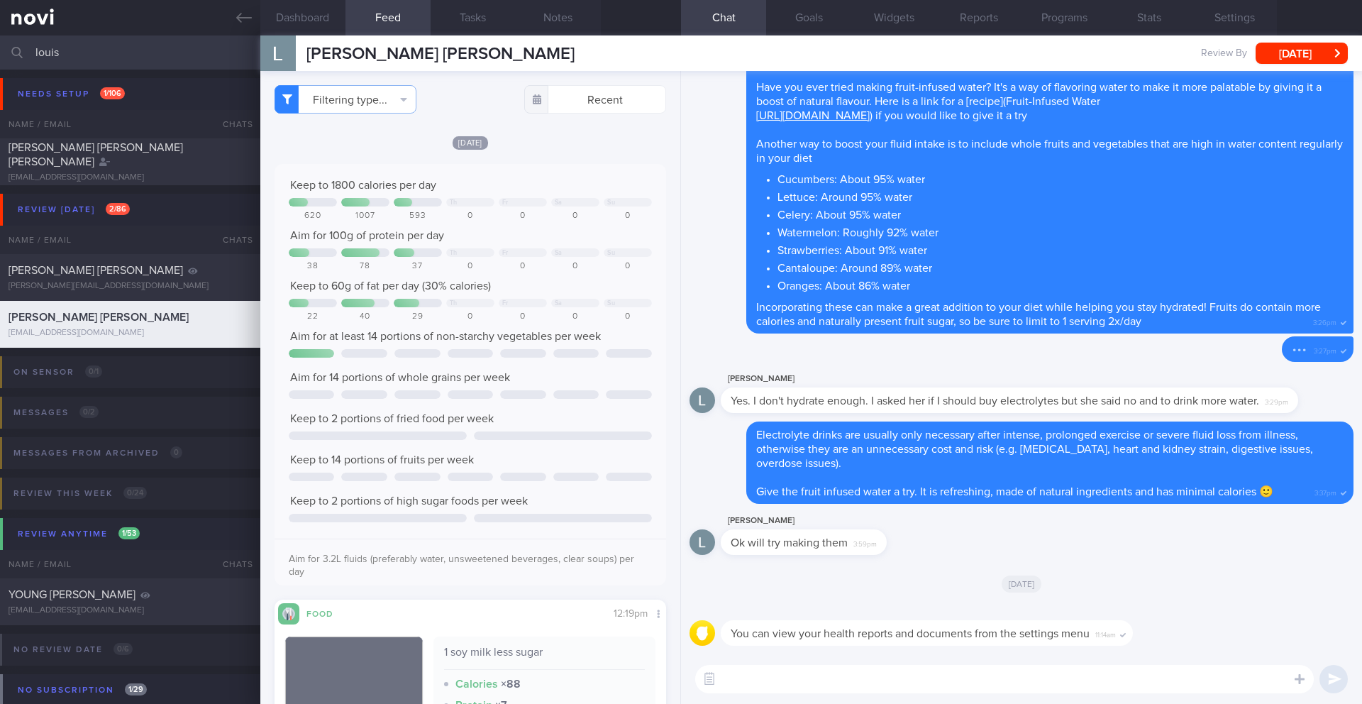
click at [759, 667] on textarea at bounding box center [1004, 679] width 618 height 28
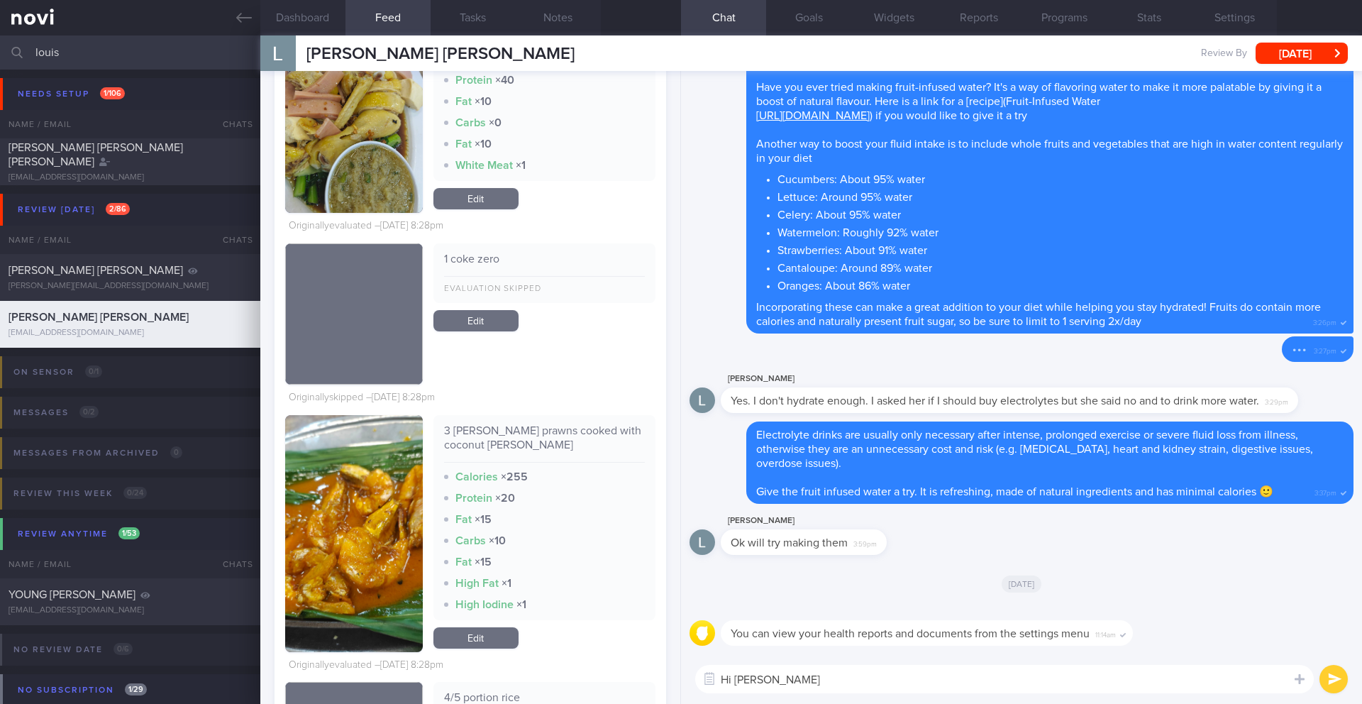
scroll to position [7427, 0]
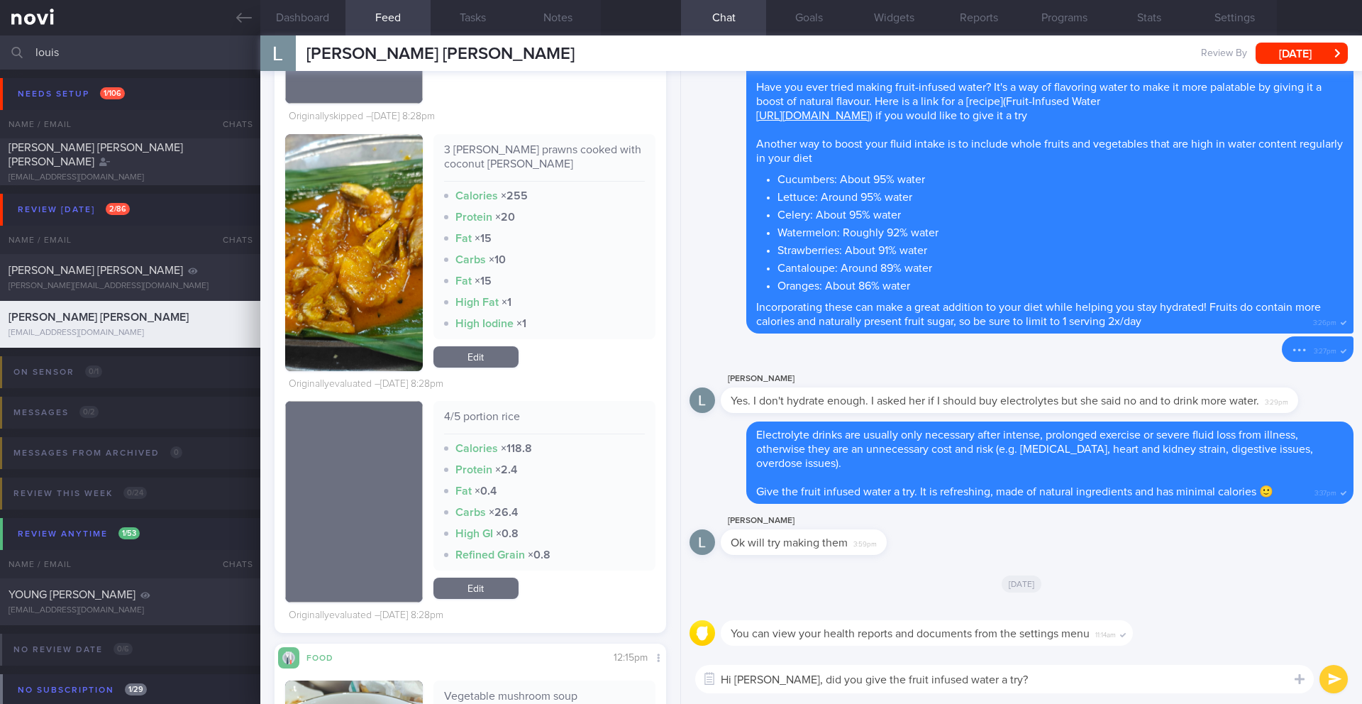
click at [770, 676] on textarea "Hi [PERSON_NAME], did you give the fruit infused water a try?" at bounding box center [1004, 679] width 618 height 28
type textarea "Hi [PERSON_NAME]! Did you give the fruit infused water a try?"
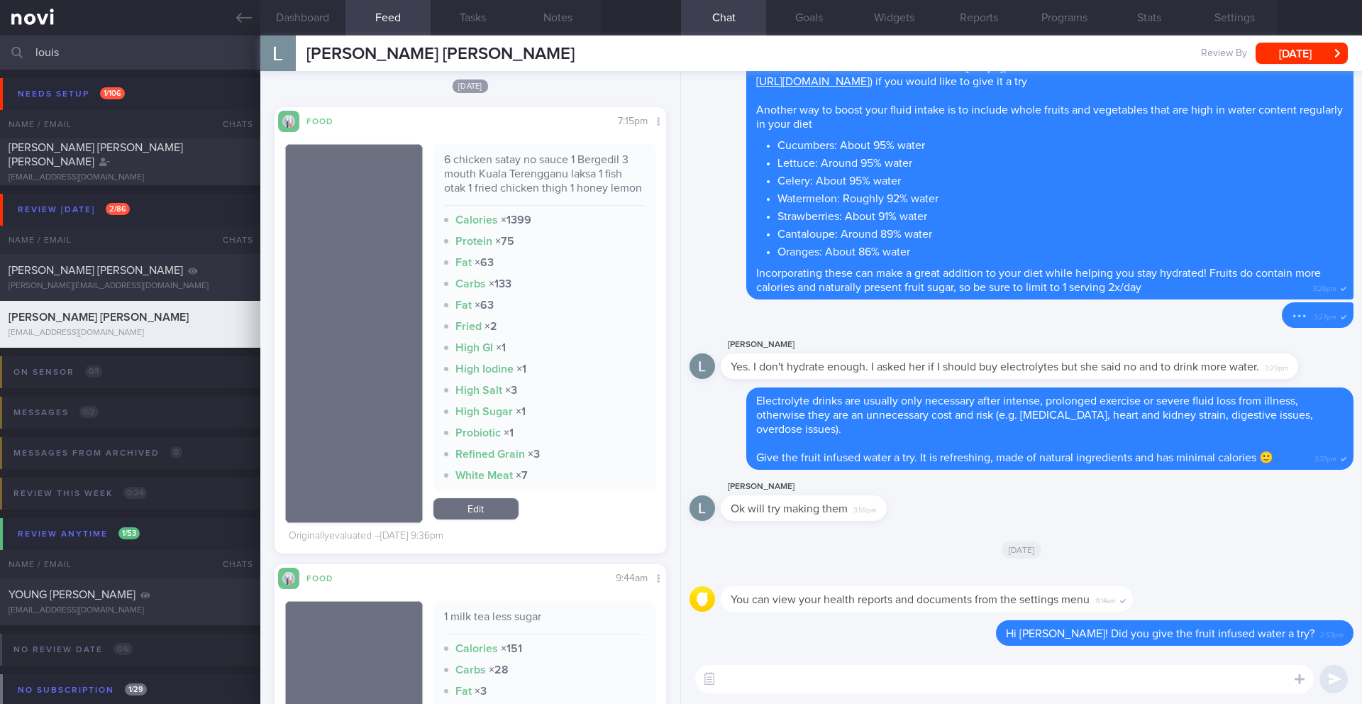
scroll to position [5095, 0]
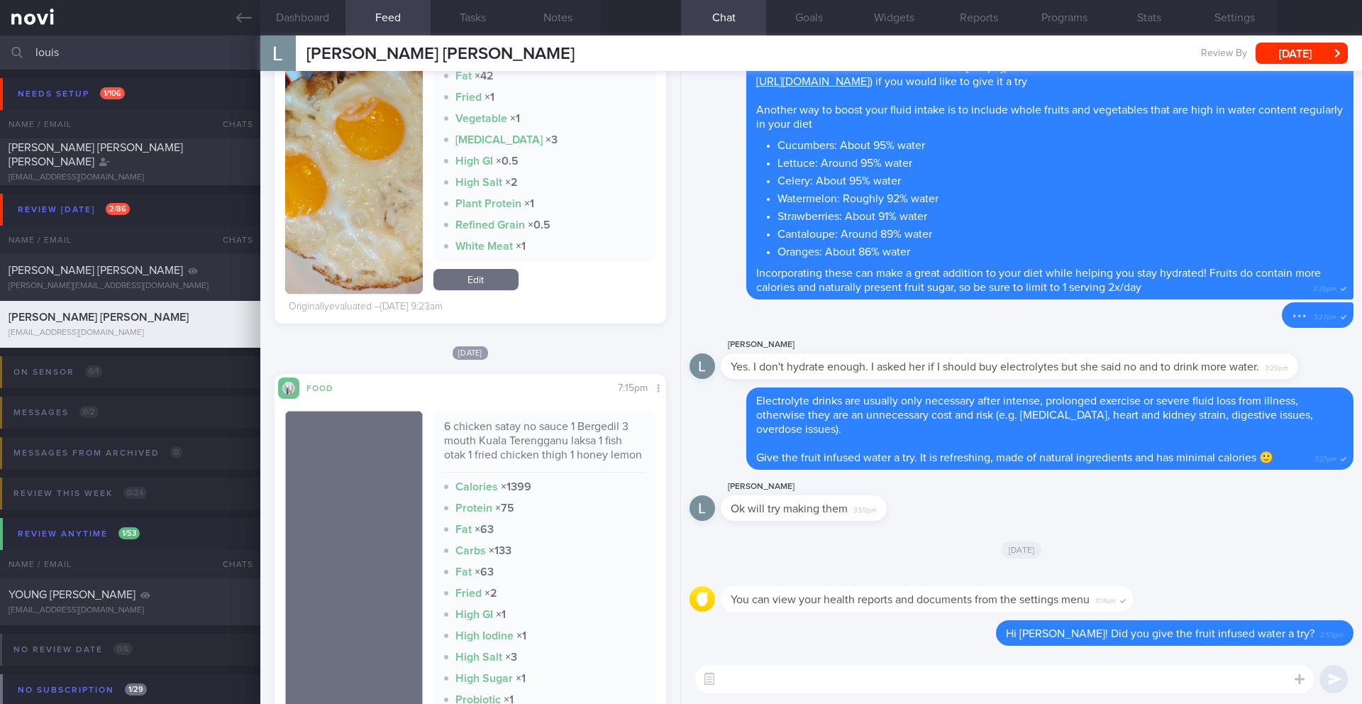
click at [855, 667] on textarea at bounding box center [1004, 679] width 618 height 28
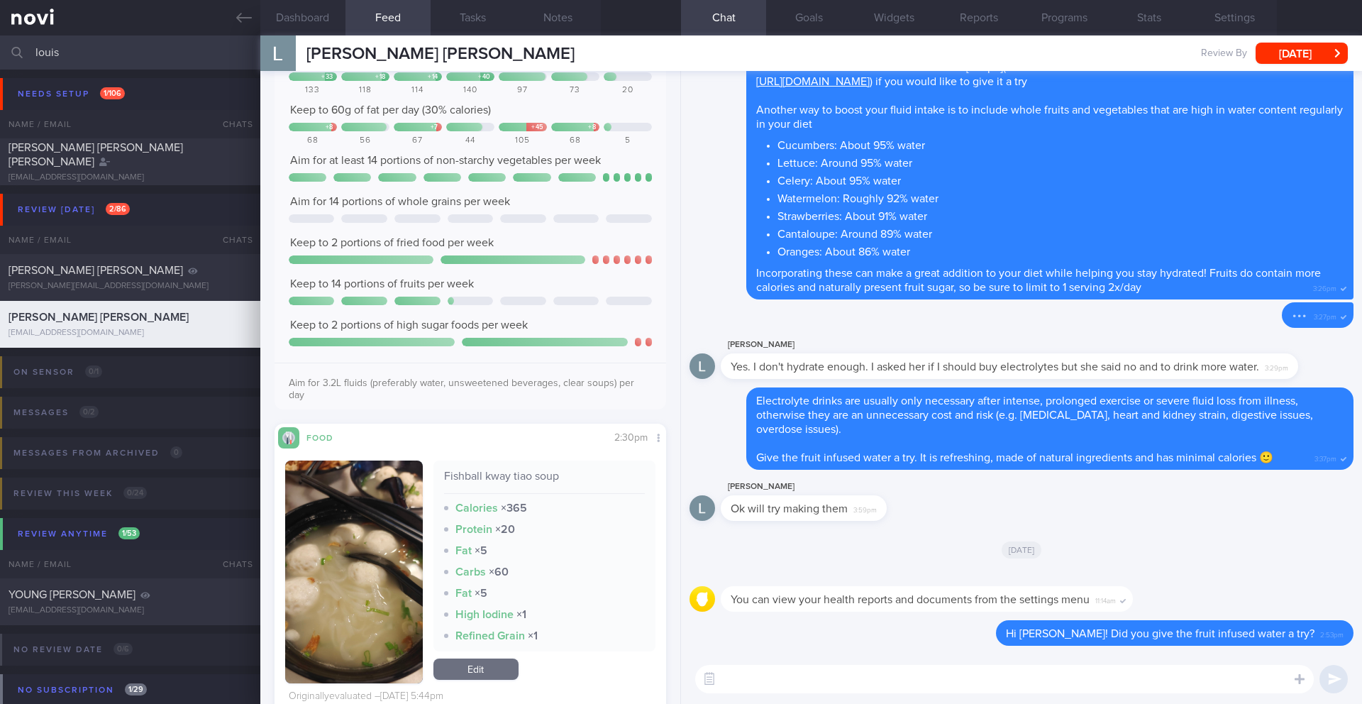
scroll to position [2671, 0]
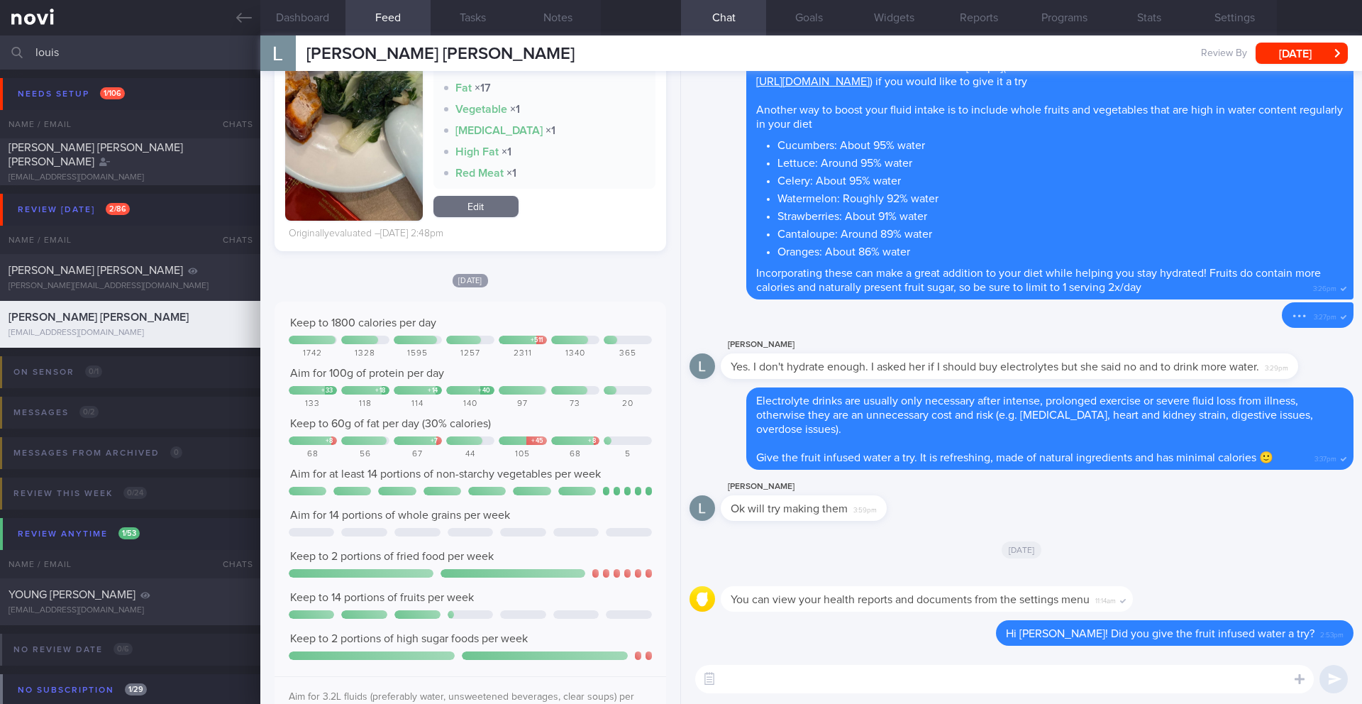
click at [781, 691] on textarea at bounding box center [1004, 679] width 618 height 28
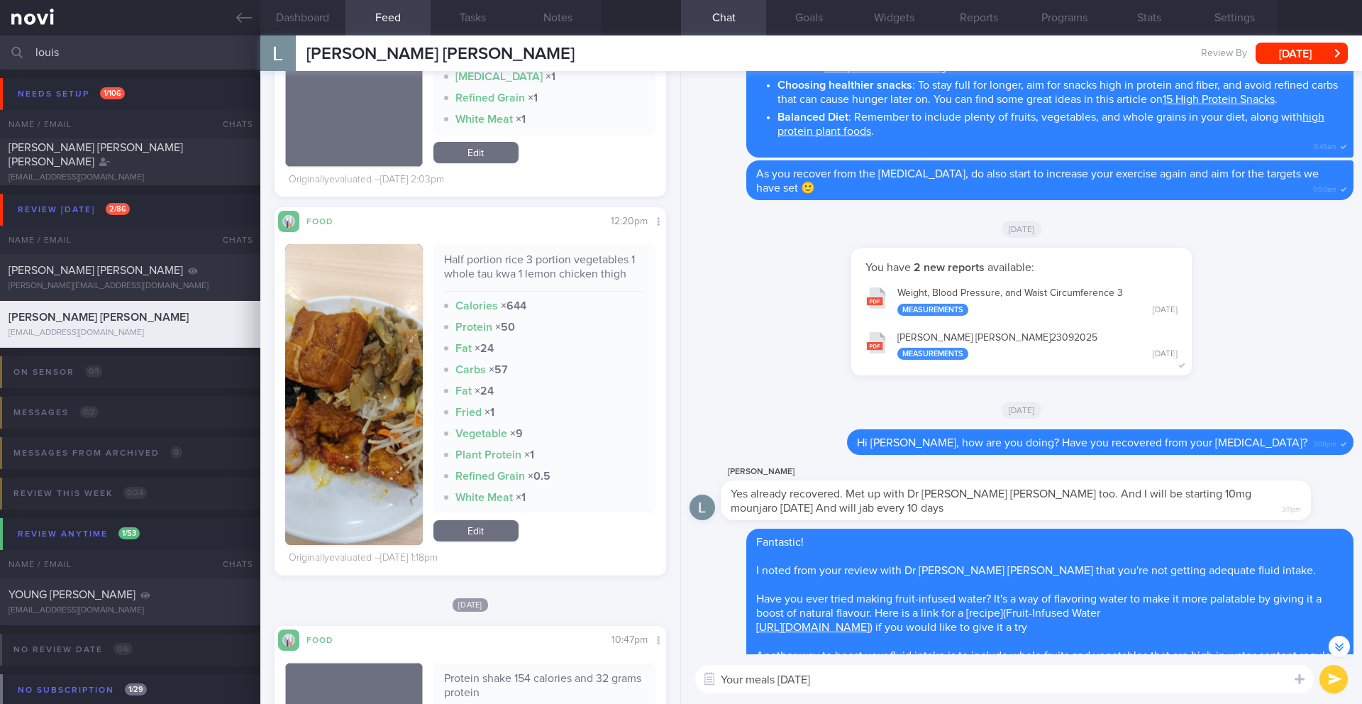
scroll to position [-684, 0]
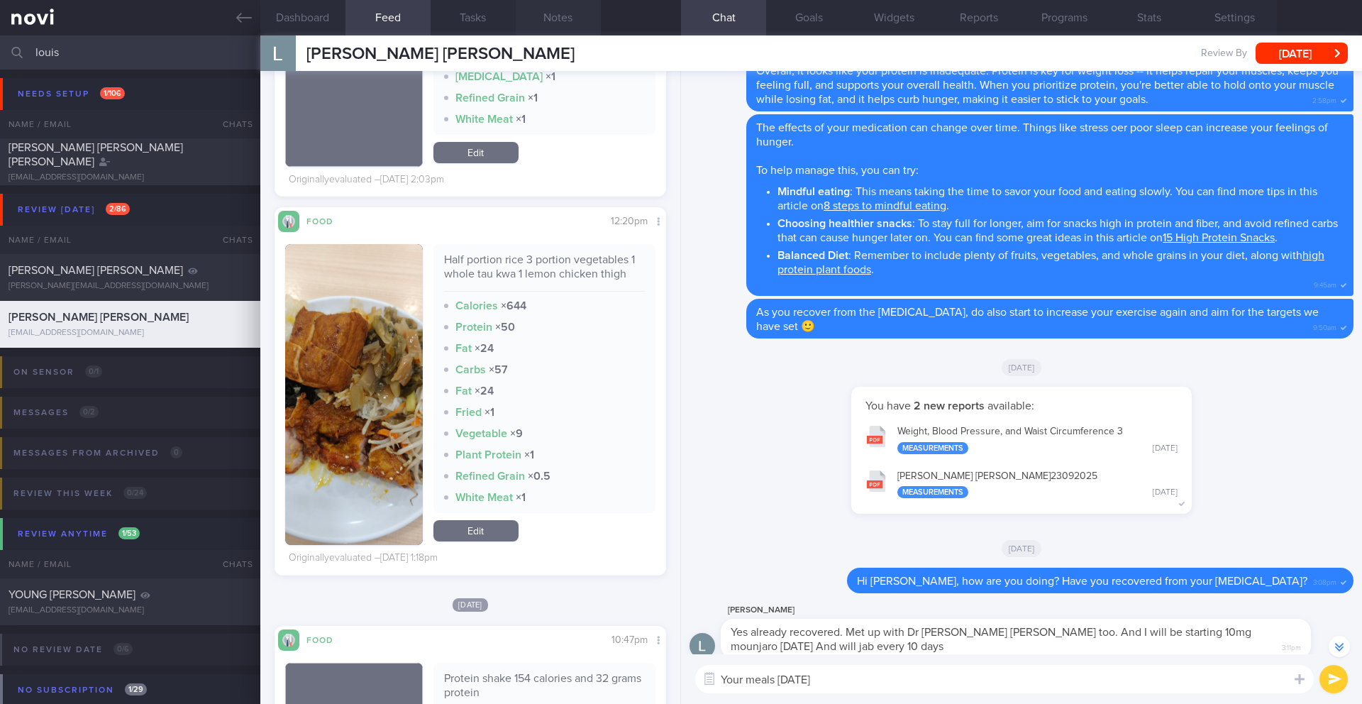
click at [558, 21] on button "Notes" at bounding box center [558, 17] width 85 height 35
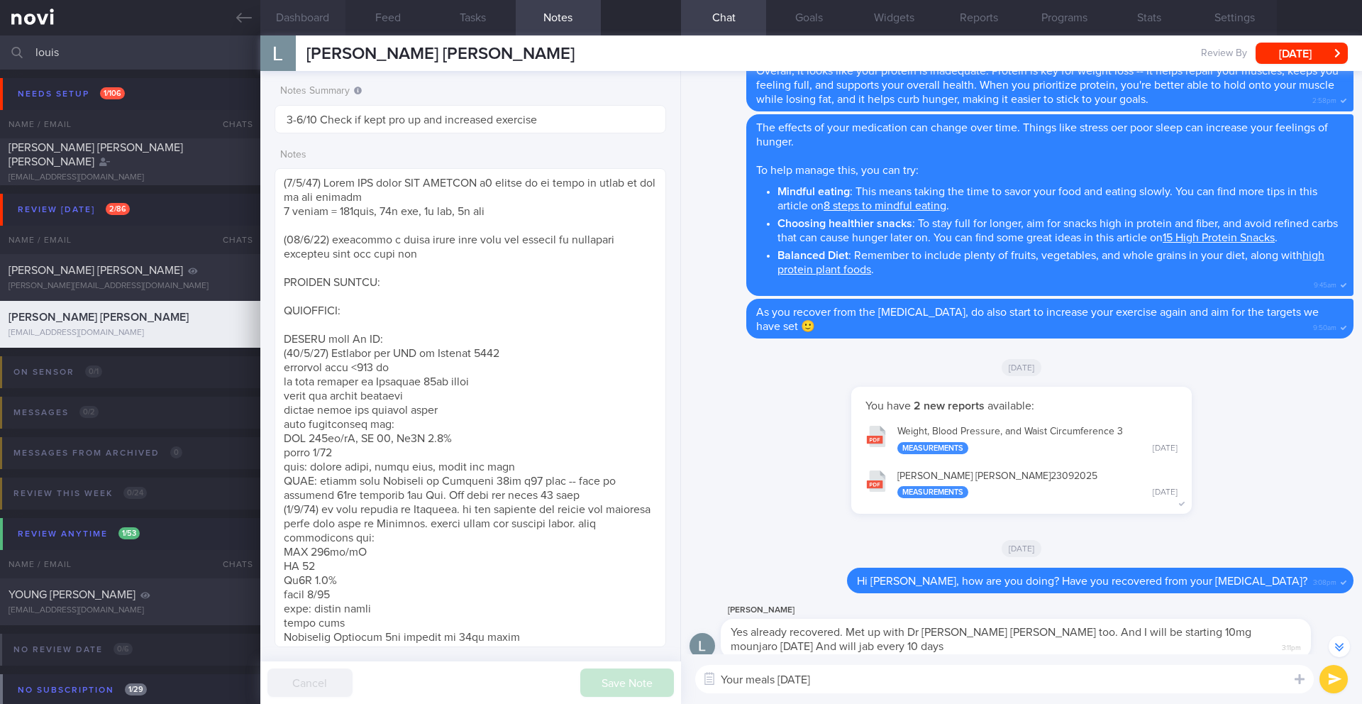
click at [328, 28] on button "Dashboard" at bounding box center [302, 17] width 85 height 35
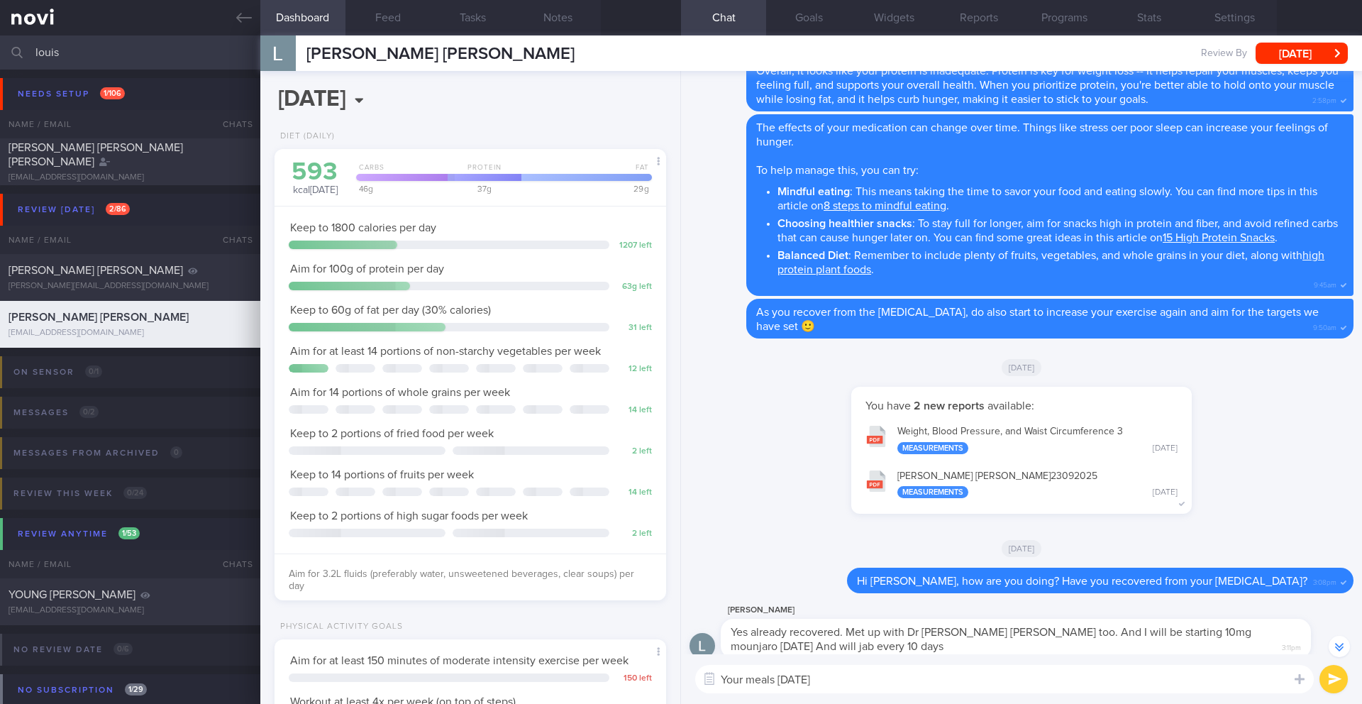
scroll to position [198, 356]
click at [851, 682] on textarea "Your meals [DATE]" at bounding box center [1004, 679] width 618 height 28
click at [391, 19] on button "Feed" at bounding box center [387, 17] width 85 height 35
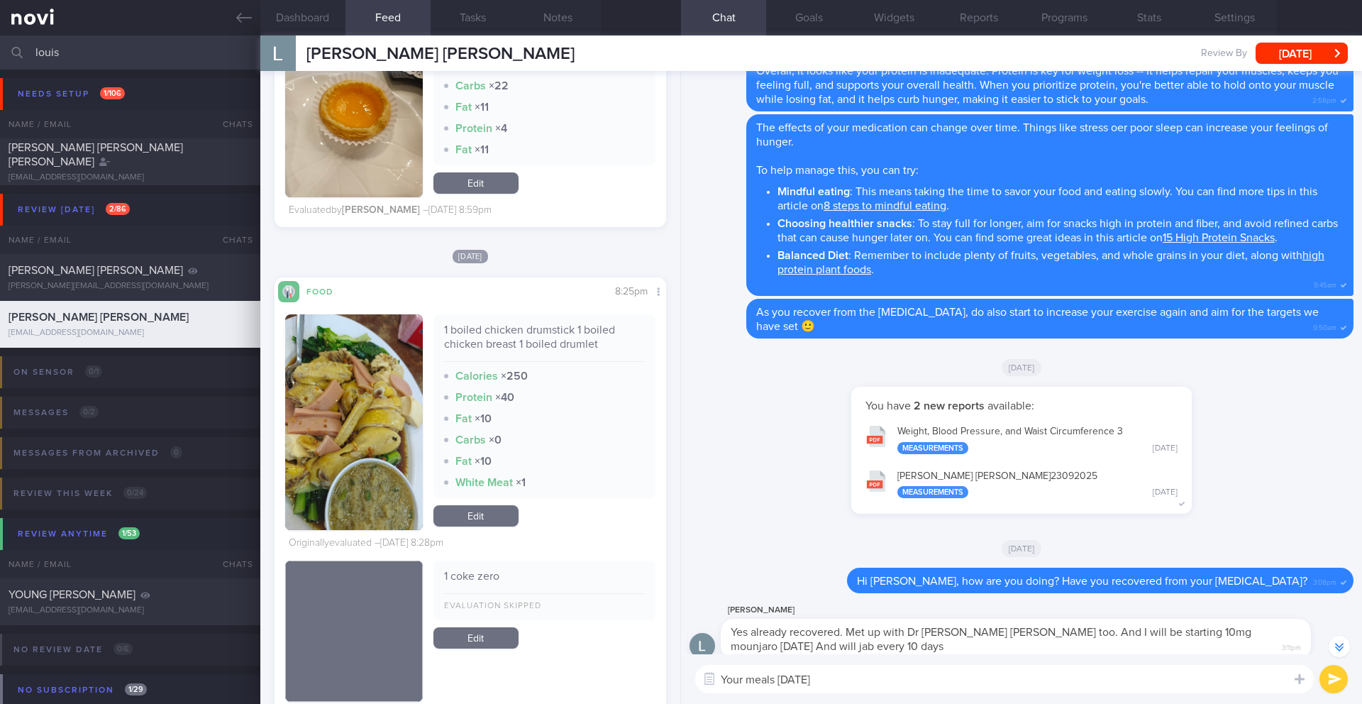
scroll to position [6754, 0]
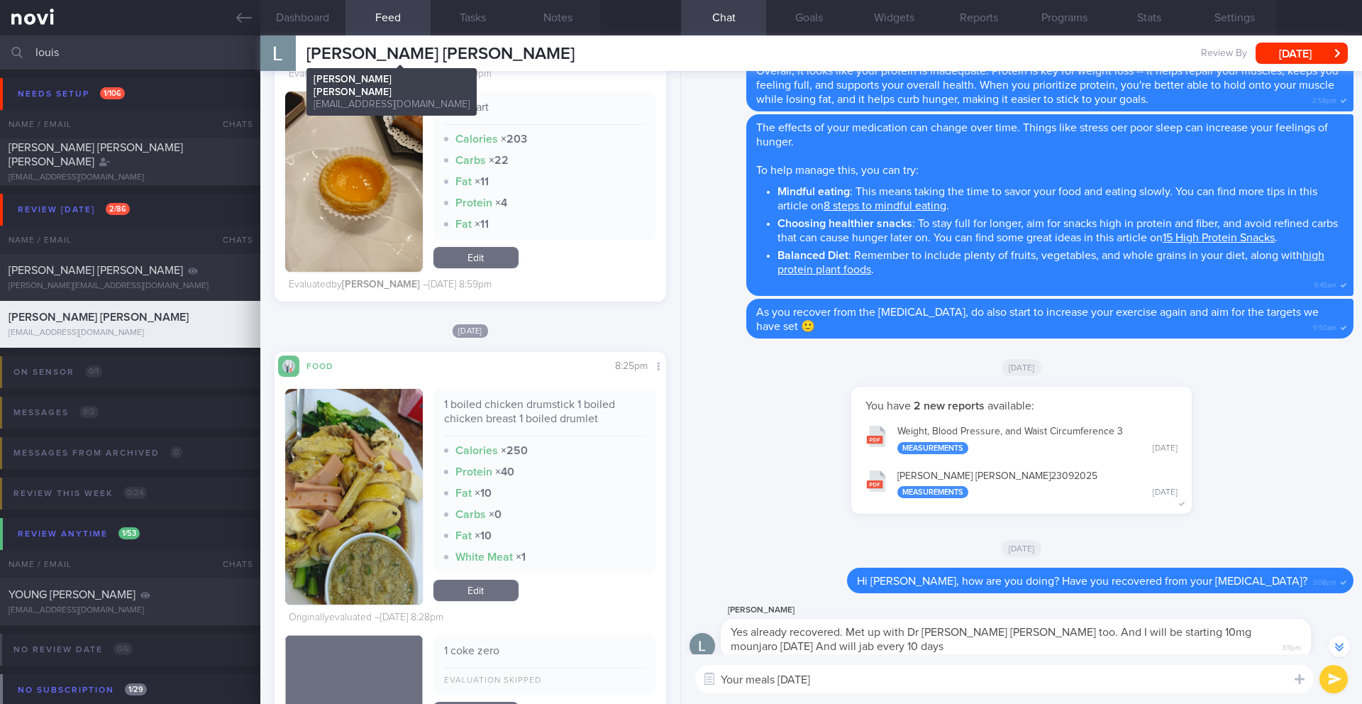
click at [387, 45] on span "[PERSON_NAME] [PERSON_NAME]" at bounding box center [440, 53] width 268 height 17
copy div "[PERSON_NAME] [PERSON_NAME] [PERSON_NAME] [PERSON_NAME] [EMAIL_ADDRESS][DOMAIN_…"
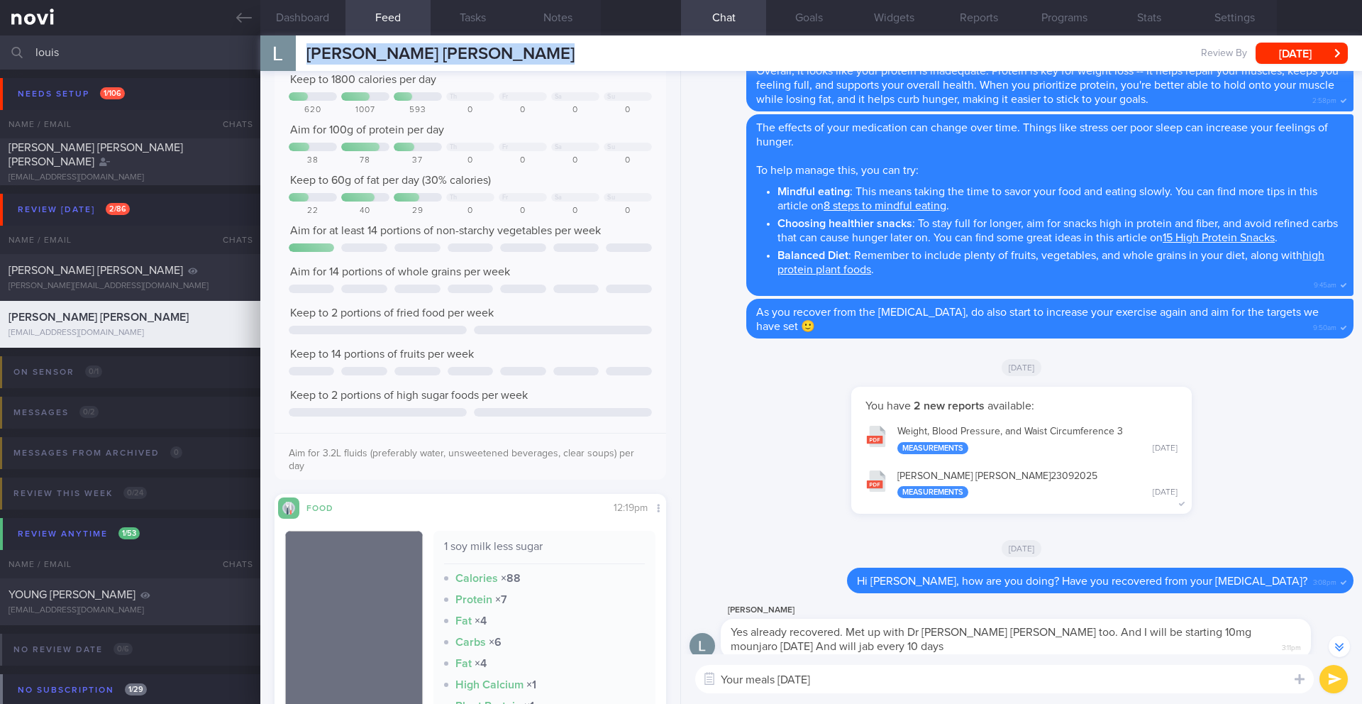
scroll to position [0, 0]
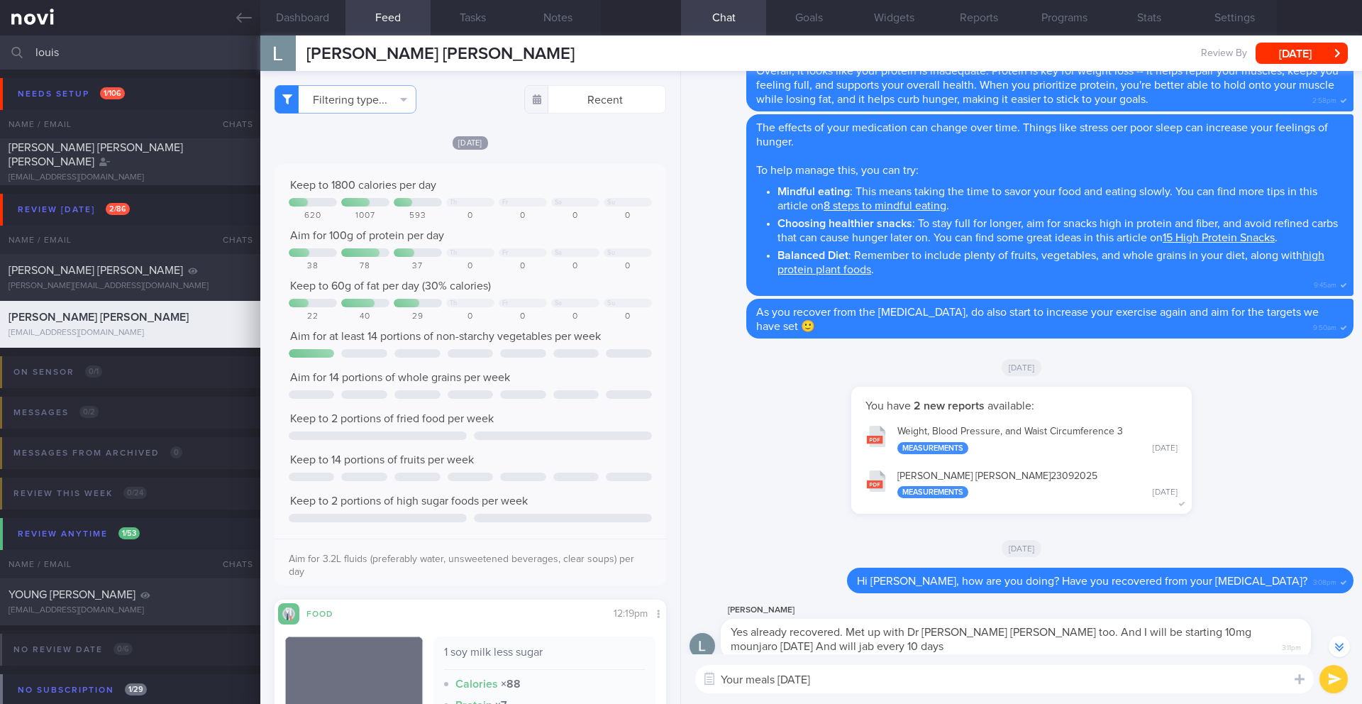
click at [871, 683] on textarea "Your meals [DATE]" at bounding box center [1004, 679] width 618 height 28
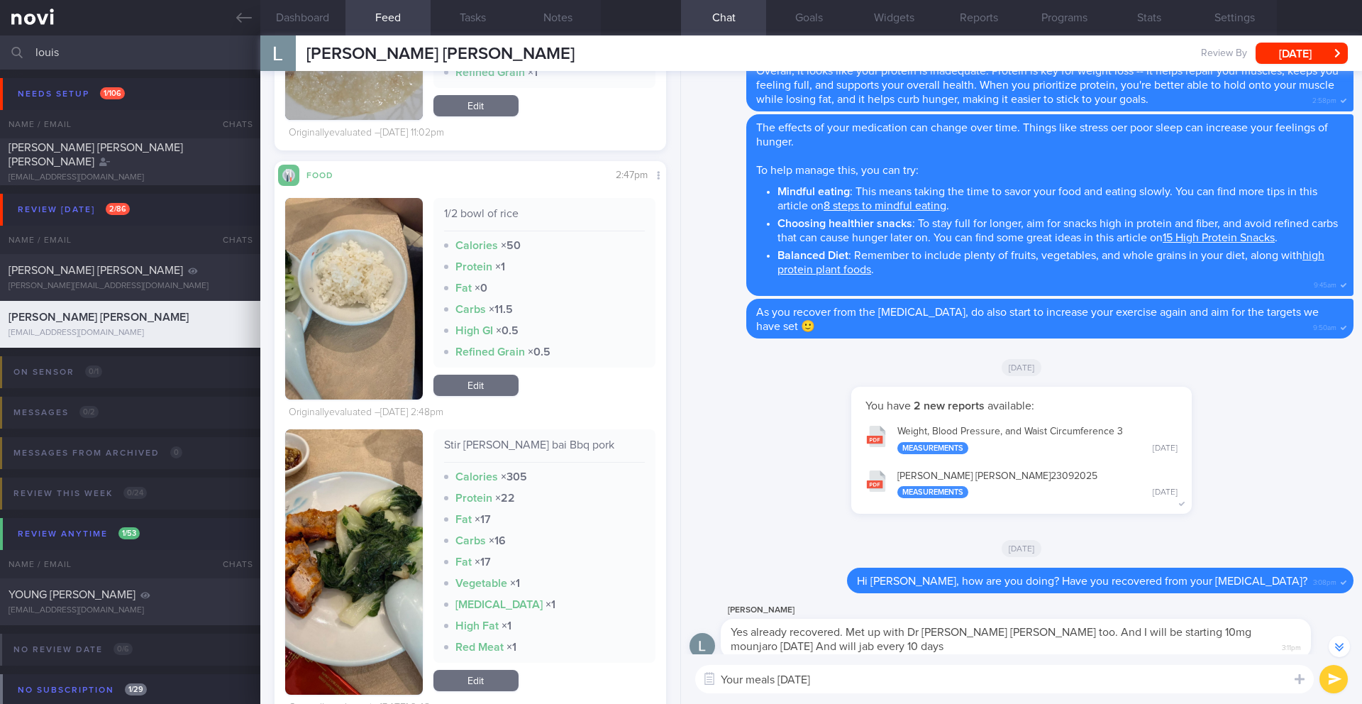
scroll to position [2699, 0]
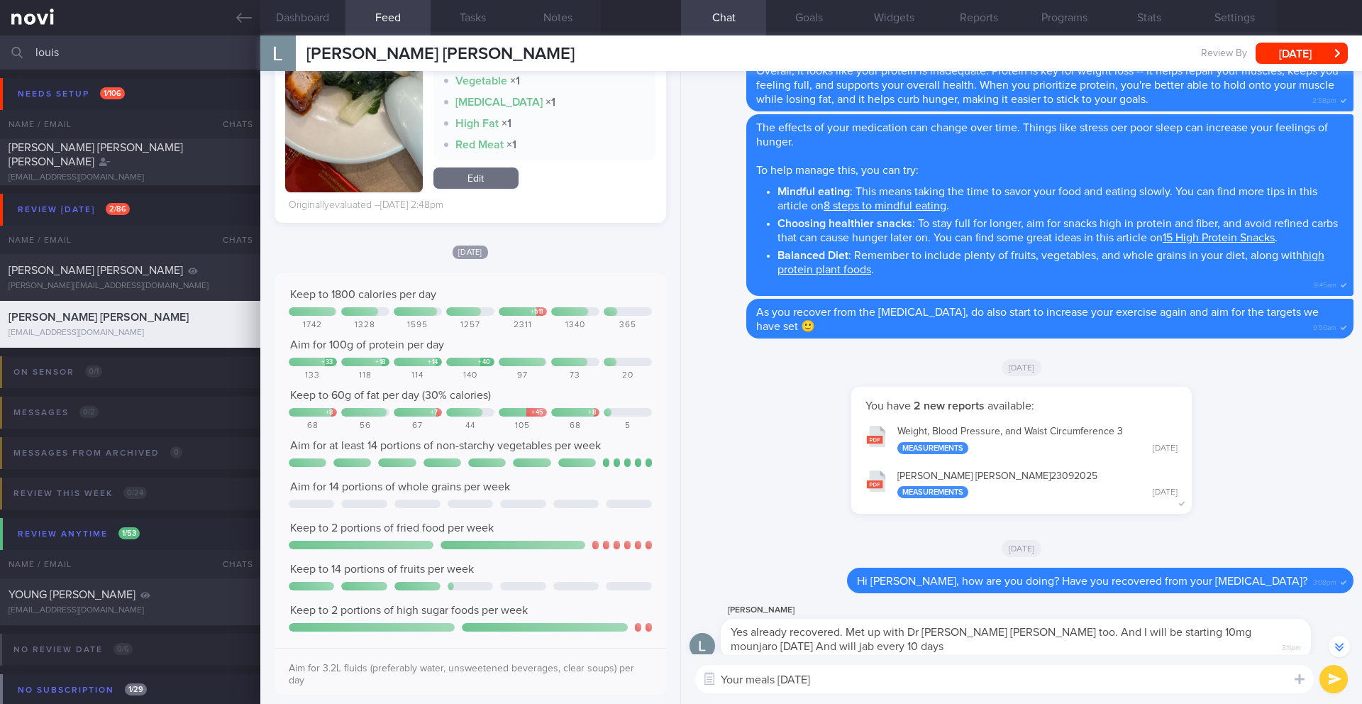
drag, startPoint x: 748, startPoint y: 683, endPoint x: 867, endPoint y: 679, distance: 119.2
click at [867, 679] on textarea "Your meals [DATE]" at bounding box center [1004, 679] width 618 height 28
click at [384, 52] on span "[PERSON_NAME] [PERSON_NAME]" at bounding box center [440, 53] width 268 height 17
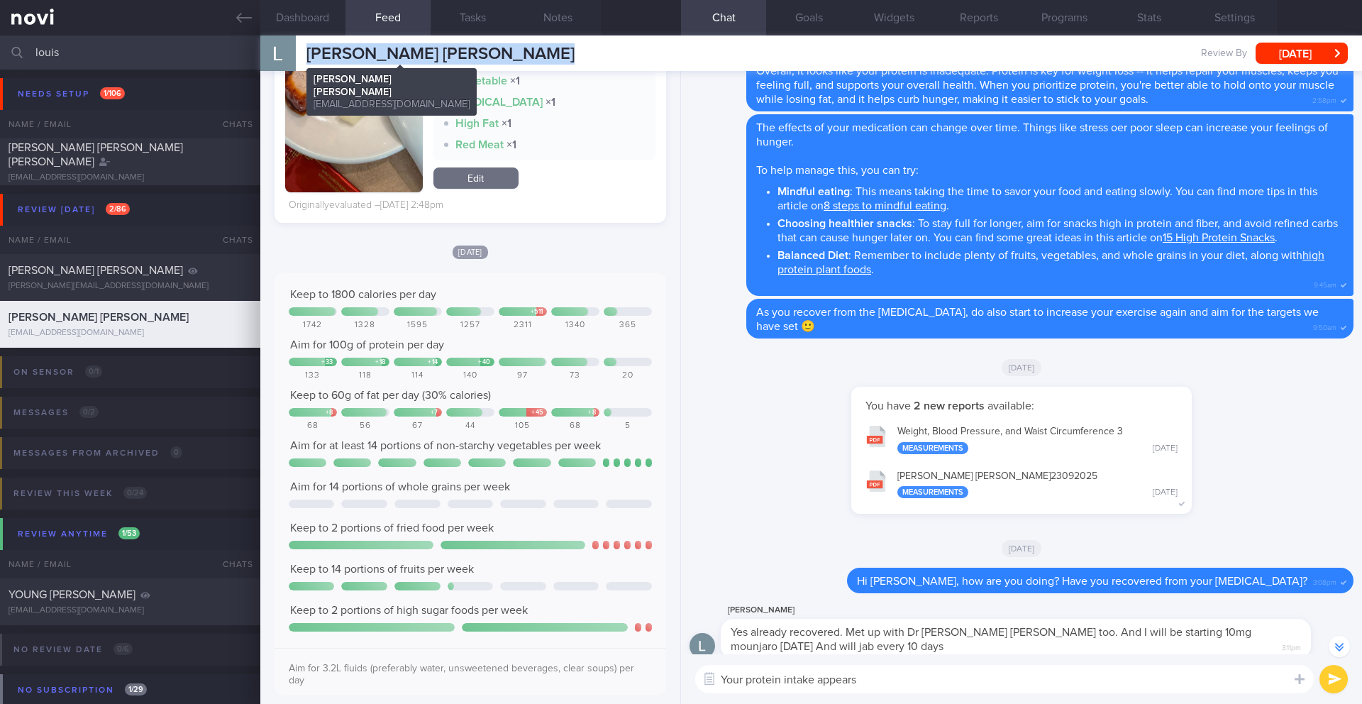
click at [384, 52] on span "[PERSON_NAME] [PERSON_NAME]" at bounding box center [440, 53] width 268 height 17
copy div "[PERSON_NAME] [PERSON_NAME] [PERSON_NAME] [PERSON_NAME] [EMAIL_ADDRESS][DOMAIN_…"
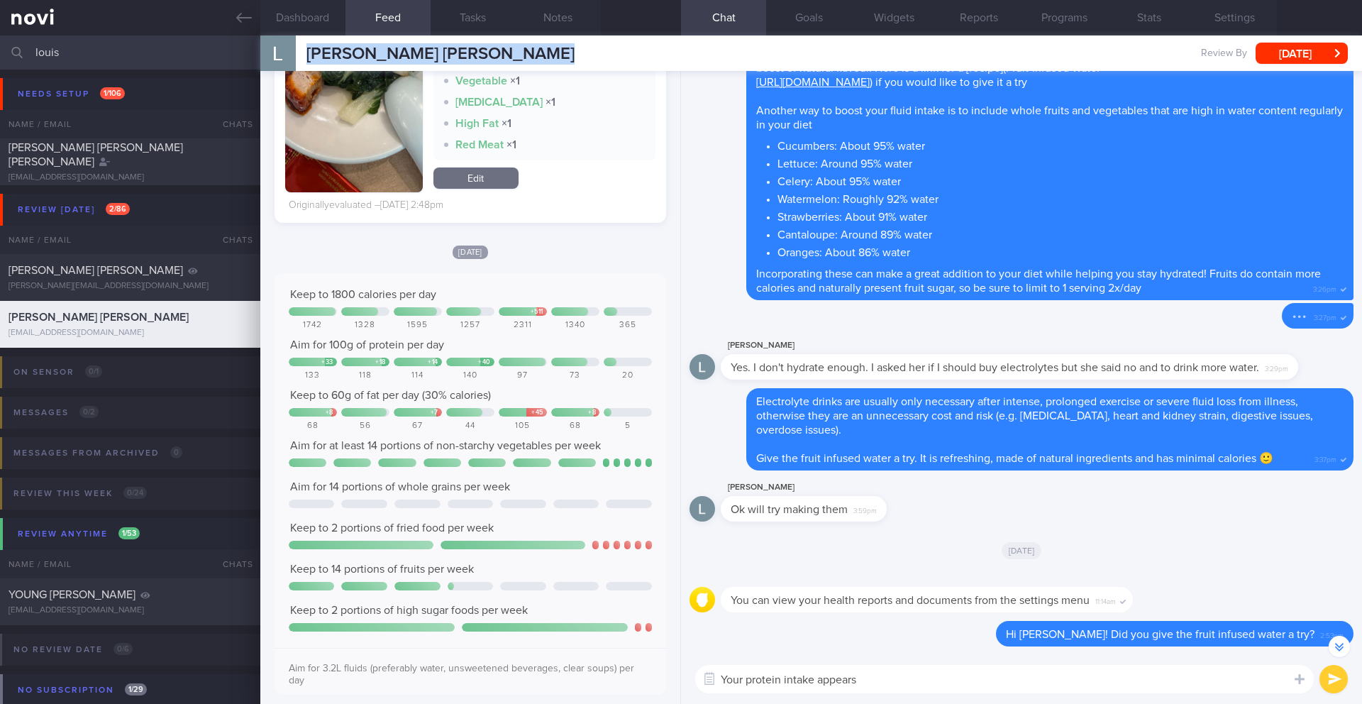
scroll to position [0, 0]
click at [757, 681] on textarea "Your protein intake appears" at bounding box center [1004, 679] width 618 height 28
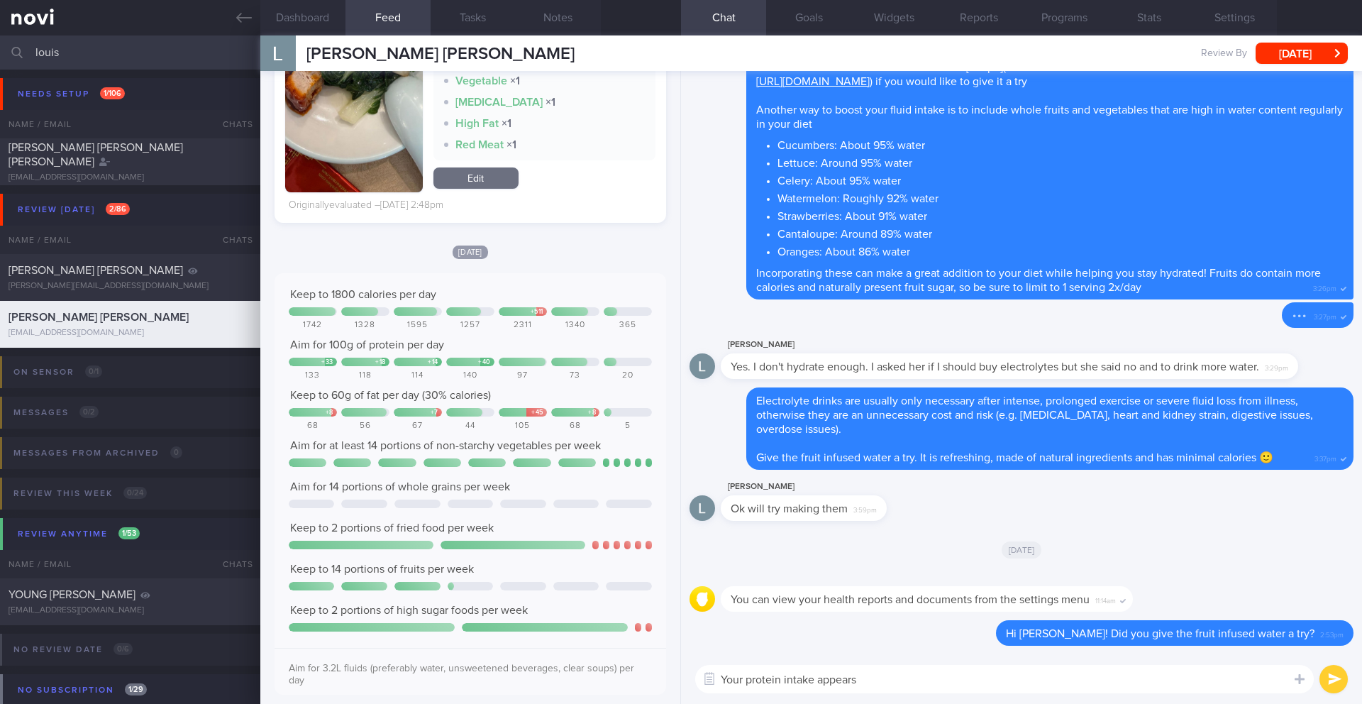
click at [758, 680] on textarea "Your protein intake appears" at bounding box center [1004, 679] width 618 height 28
click at [872, 679] on textarea "Your protein intake appears" at bounding box center [1004, 679] width 618 height 28
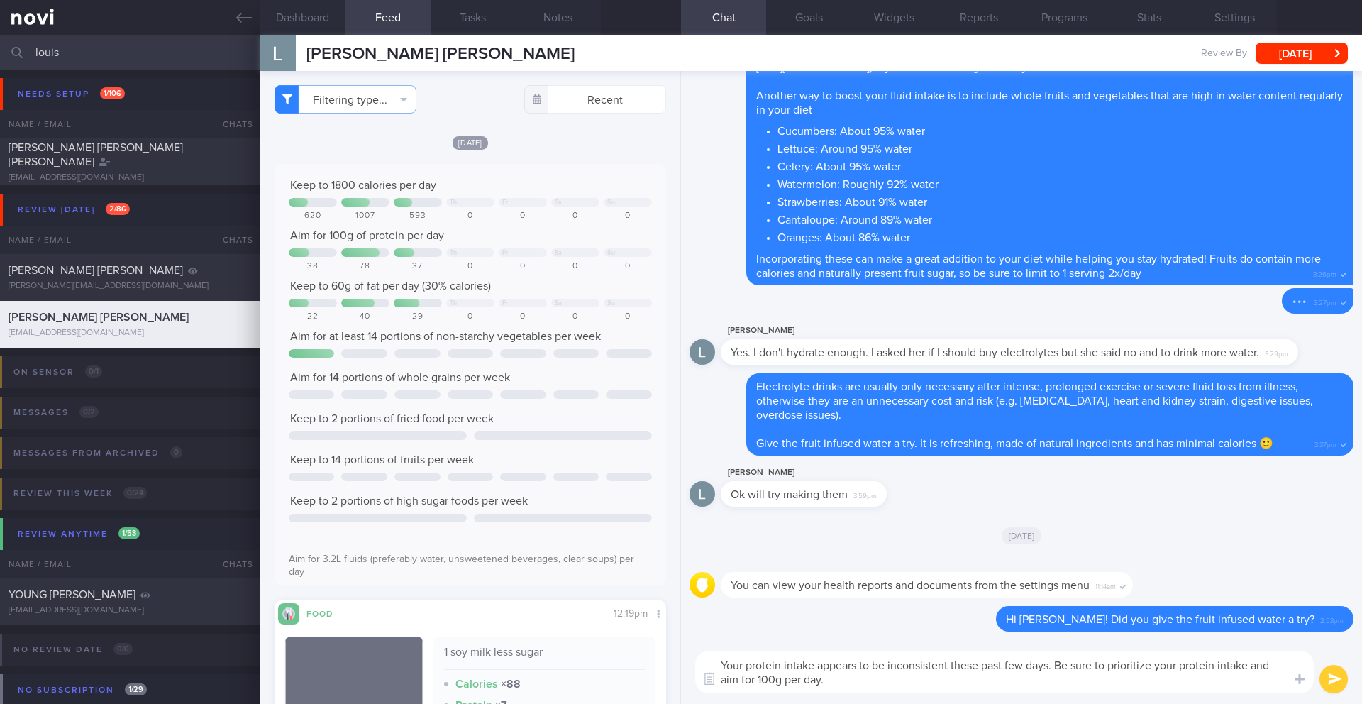
click at [822, 686] on textarea "Your protein intake appears to be inconsistent these past few days. Be sure to …" at bounding box center [1004, 671] width 618 height 43
click at [806, 679] on textarea "Your protein intake appears to be inconsistent these past few days. Be sure to …" at bounding box center [1004, 671] width 618 height 43
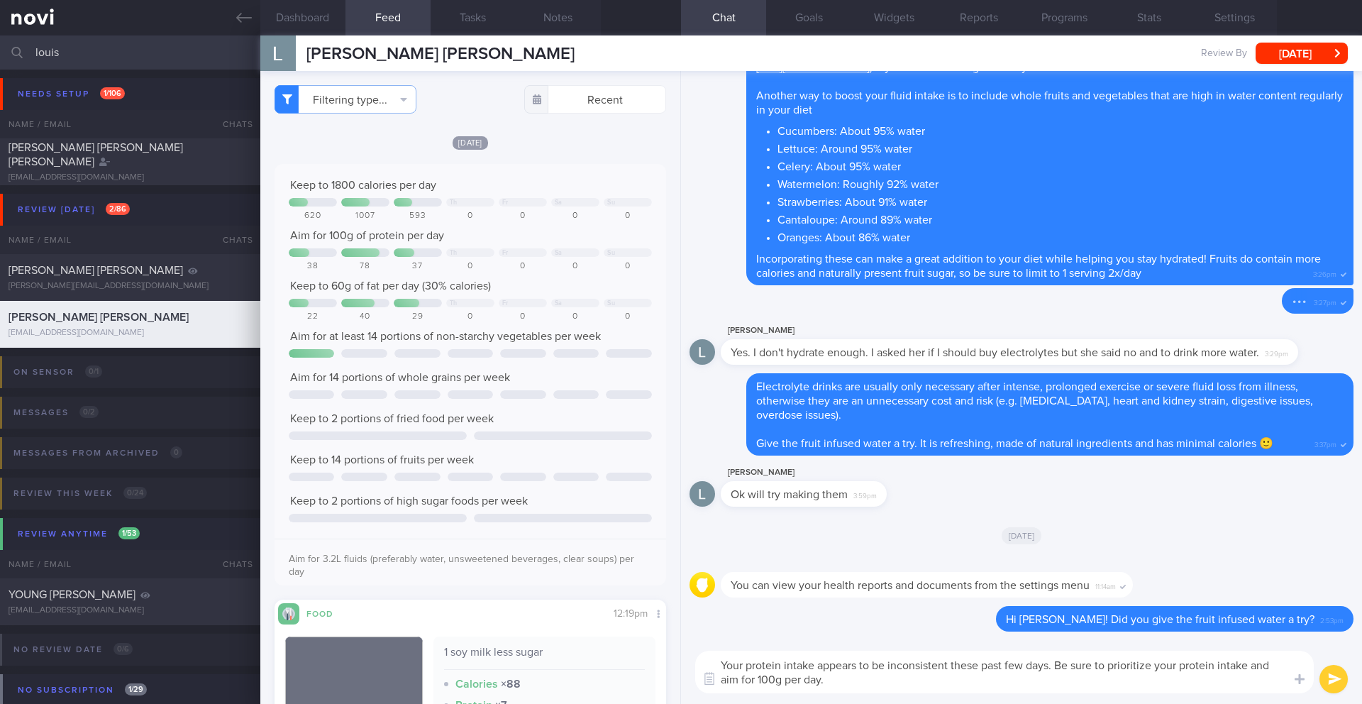
paste textarea "I notice your protein intake has been a little inconsistent lately. Let's make …"
click at [1071, 683] on textarea "I notice your protein intake has been a little inconsistent lately. Let's make …" at bounding box center [1004, 671] width 618 height 43
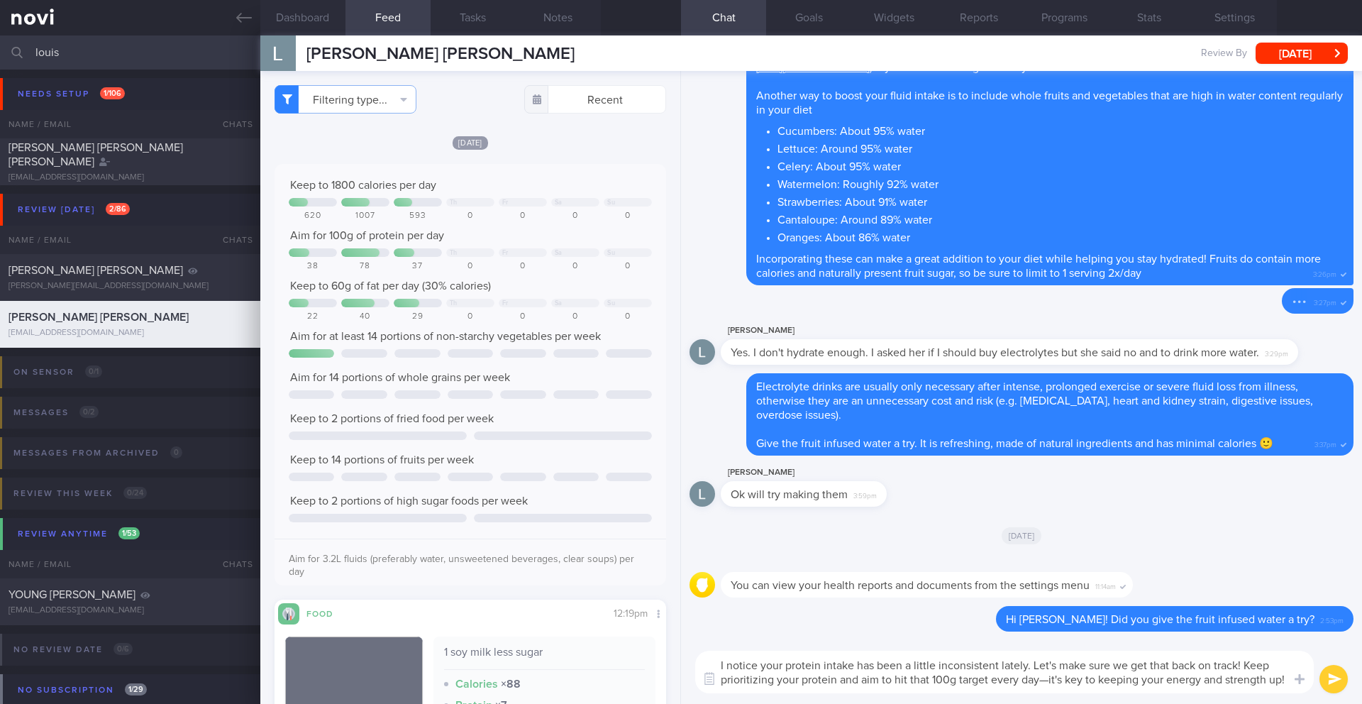
click at [1254, 682] on textarea "I notice your protein intake has been a little inconsistent lately. Let's make …" at bounding box center [1004, 671] width 618 height 43
type textarea "I notice your protein intake has been a little inconsistent lately. Let's make …"
click at [1328, 679] on icon "submit" at bounding box center [1334, 679] width 13 height 12
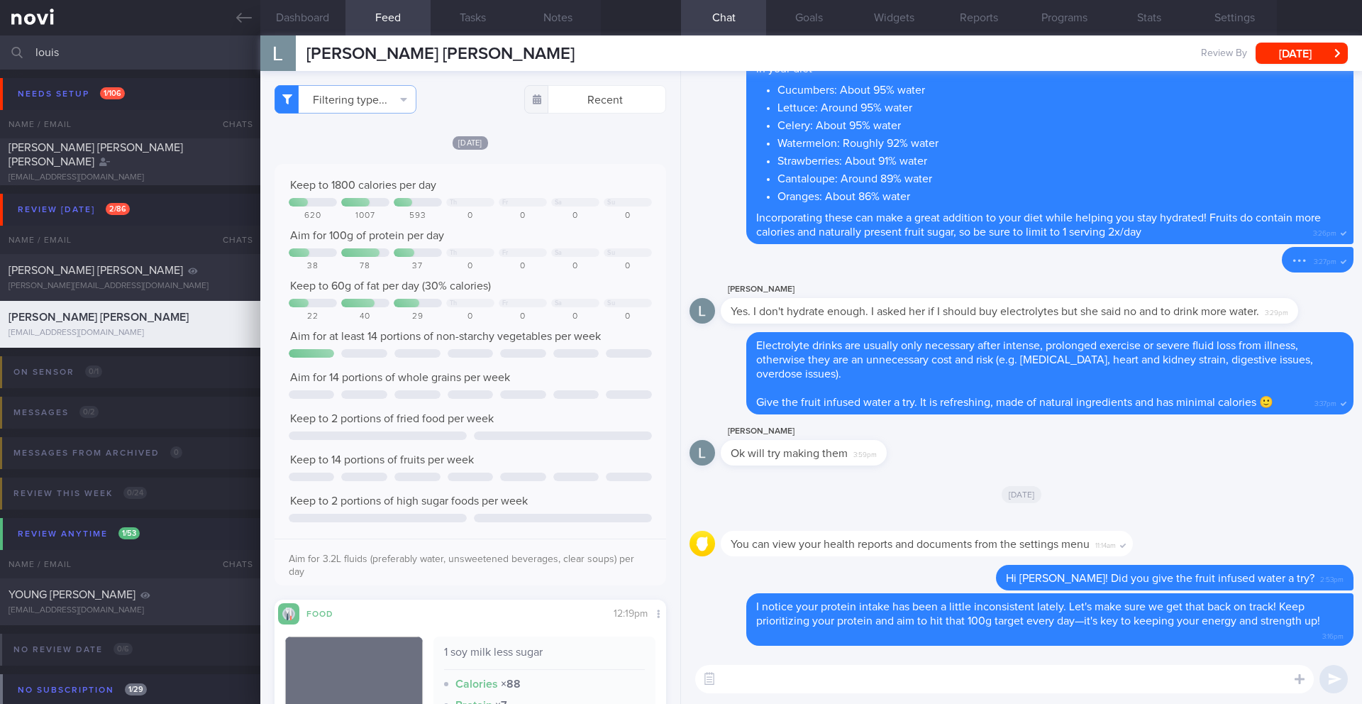
click at [1328, 679] on icon "submit" at bounding box center [1334, 679] width 13 height 12
type textarea "d"
type textarea "H"
type textarea "o"
type textarea "How are you doing with your exercise recently? 🙂"
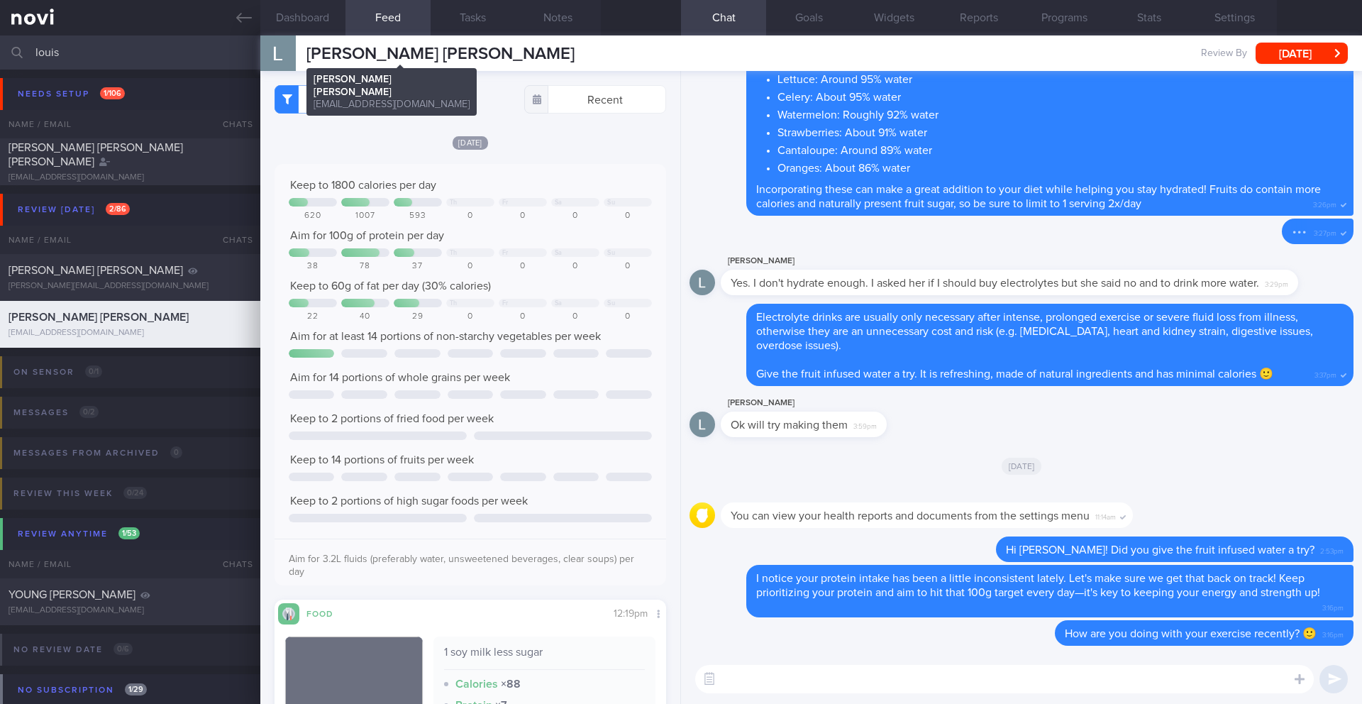
click at [334, 55] on span "[PERSON_NAME] [PERSON_NAME]" at bounding box center [440, 53] width 268 height 17
copy div "[PERSON_NAME] [PERSON_NAME] [PERSON_NAME] [PERSON_NAME] [EMAIL_ADDRESS][DOMAIN_…"
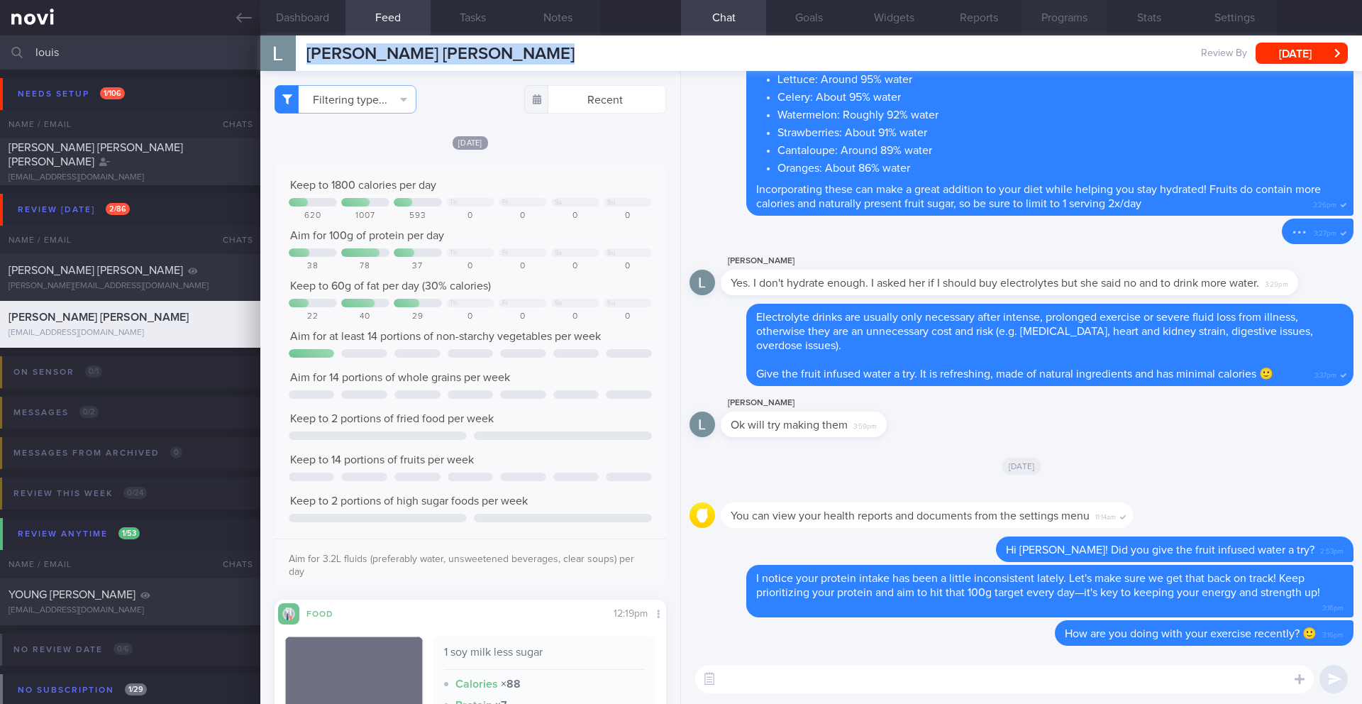
click at [1055, 21] on button "Programs" at bounding box center [1063, 17] width 85 height 35
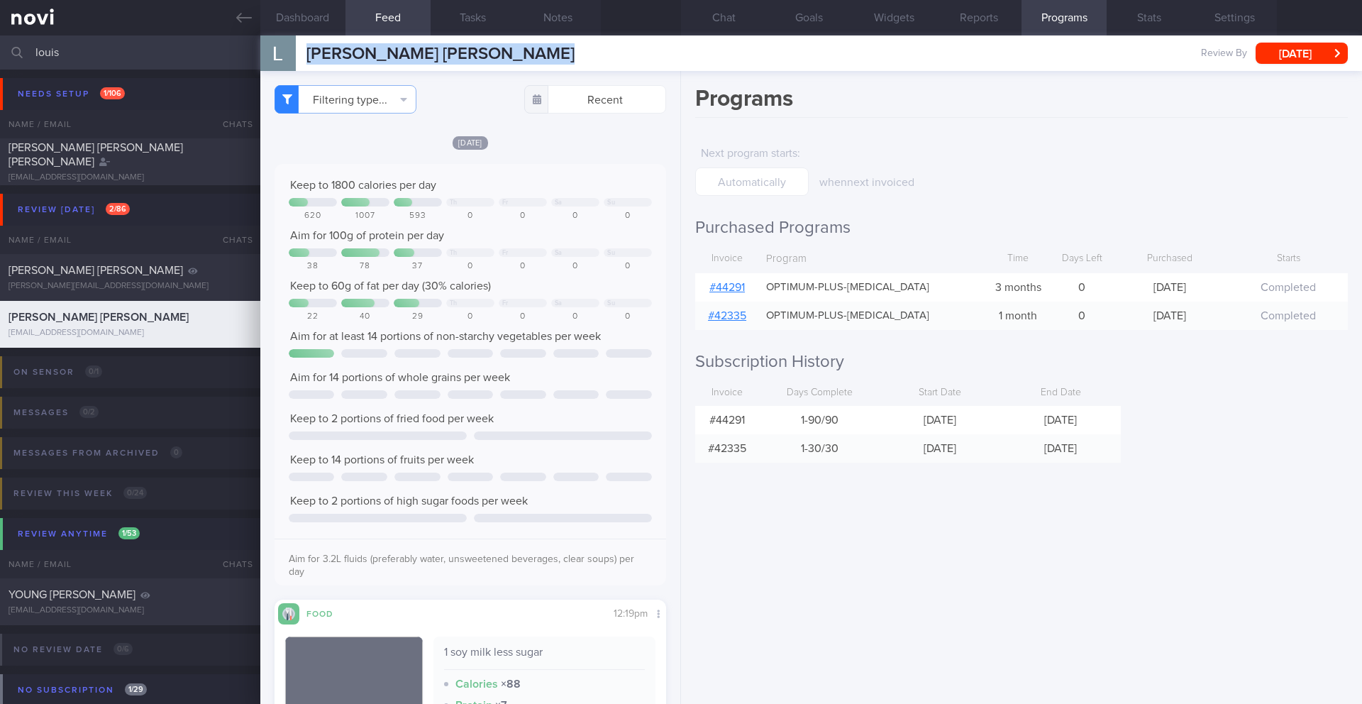
click at [1055, 21] on button "Programs" at bounding box center [1063, 17] width 85 height 35
click at [1262, 60] on button "[DATE]" at bounding box center [1301, 53] width 92 height 21
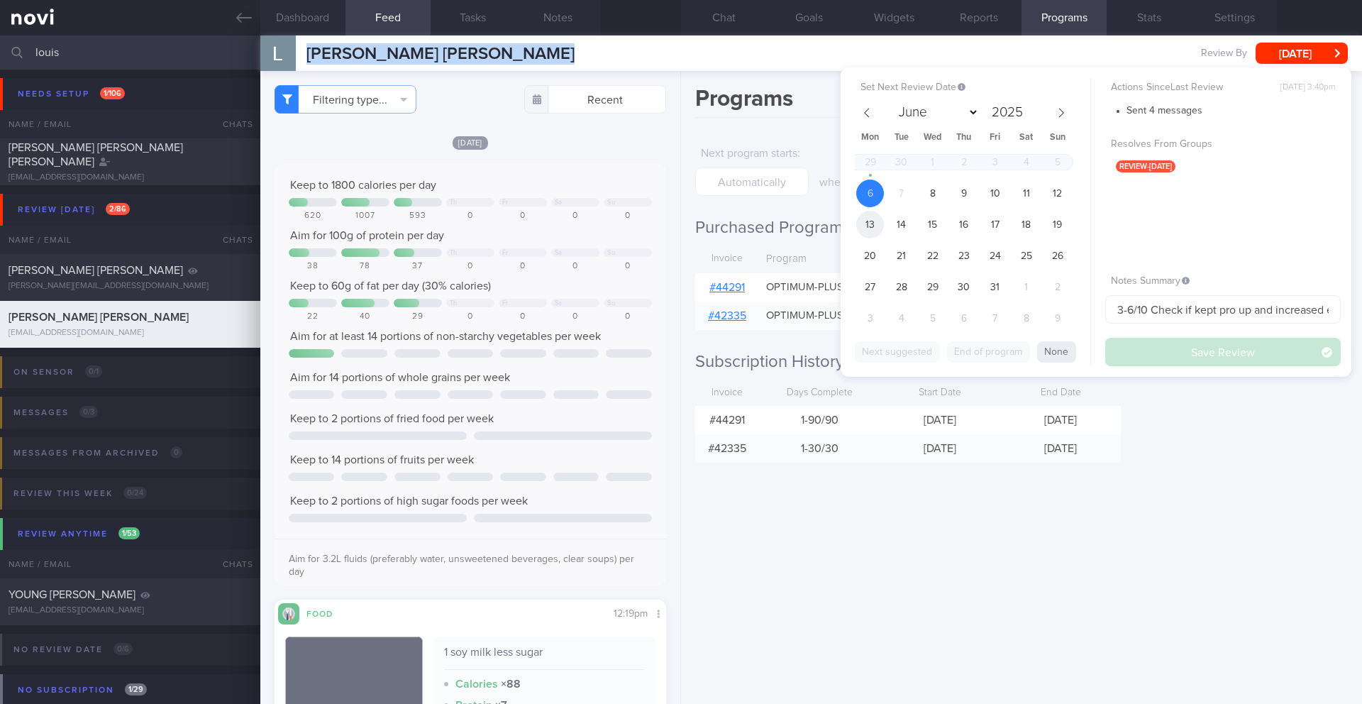
click at [870, 228] on span "13" at bounding box center [870, 225] width 28 height 28
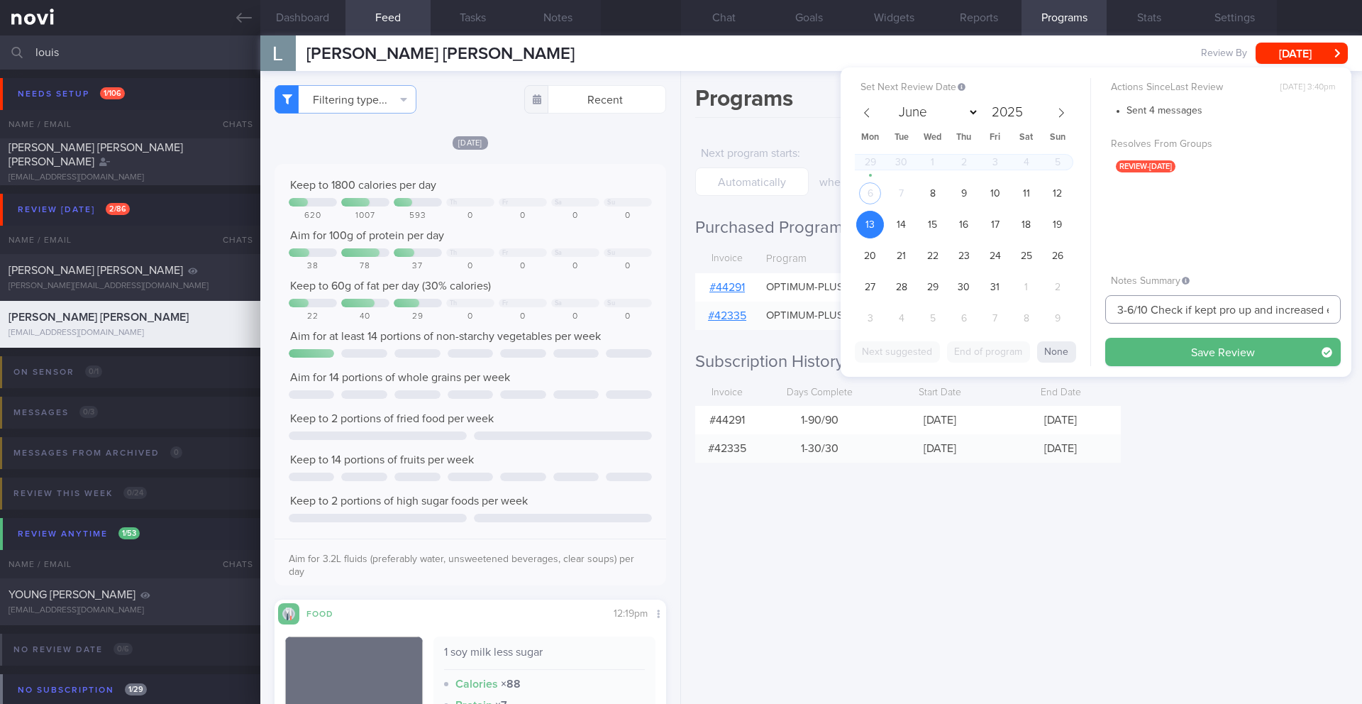
drag, startPoint x: 1132, startPoint y: 310, endPoint x: 1092, endPoint y: 306, distance: 39.9
click at [1092, 306] on div "Set Next Review Date [DATE] June July August September October November [DATE] …" at bounding box center [1095, 221] width 511 height 309
type input "13/10 Check if kept pro up and increased exercise"
click at [1172, 356] on button "Save Review" at bounding box center [1222, 352] width 235 height 28
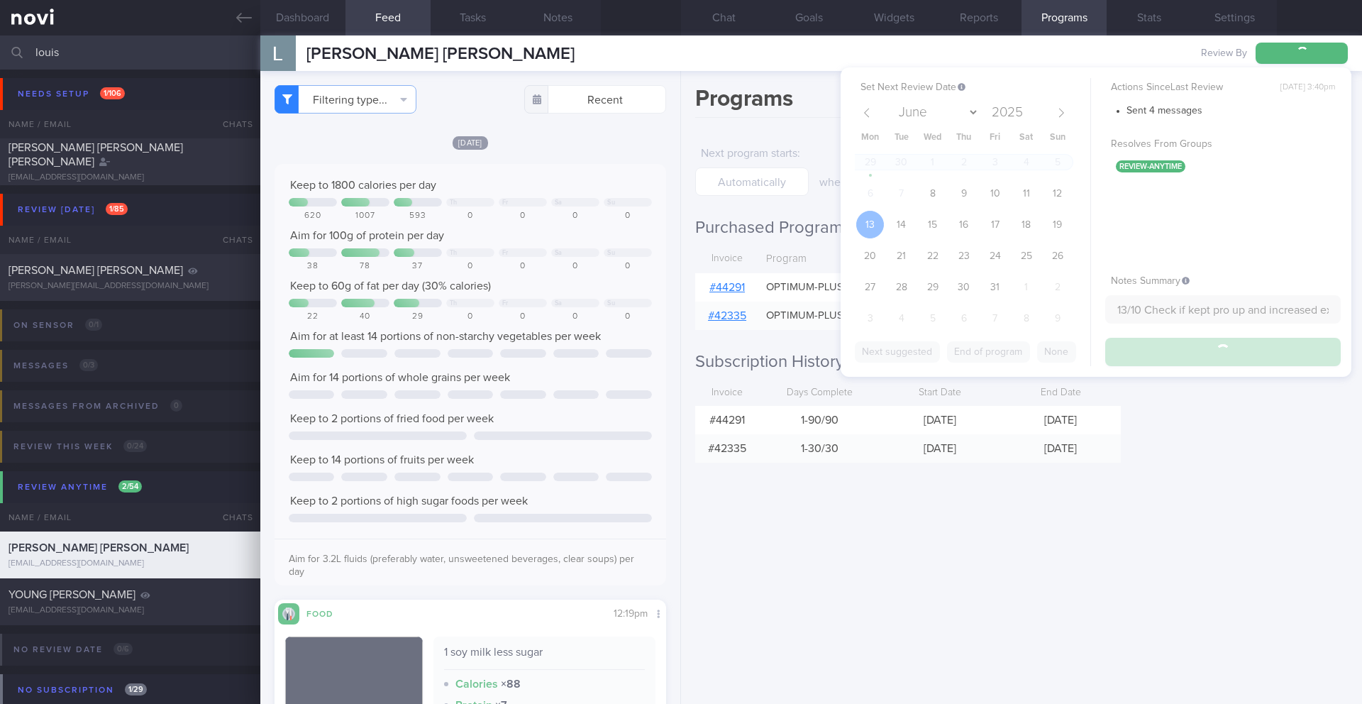
type input "13/10 Check if kept pro up and increased exercise"
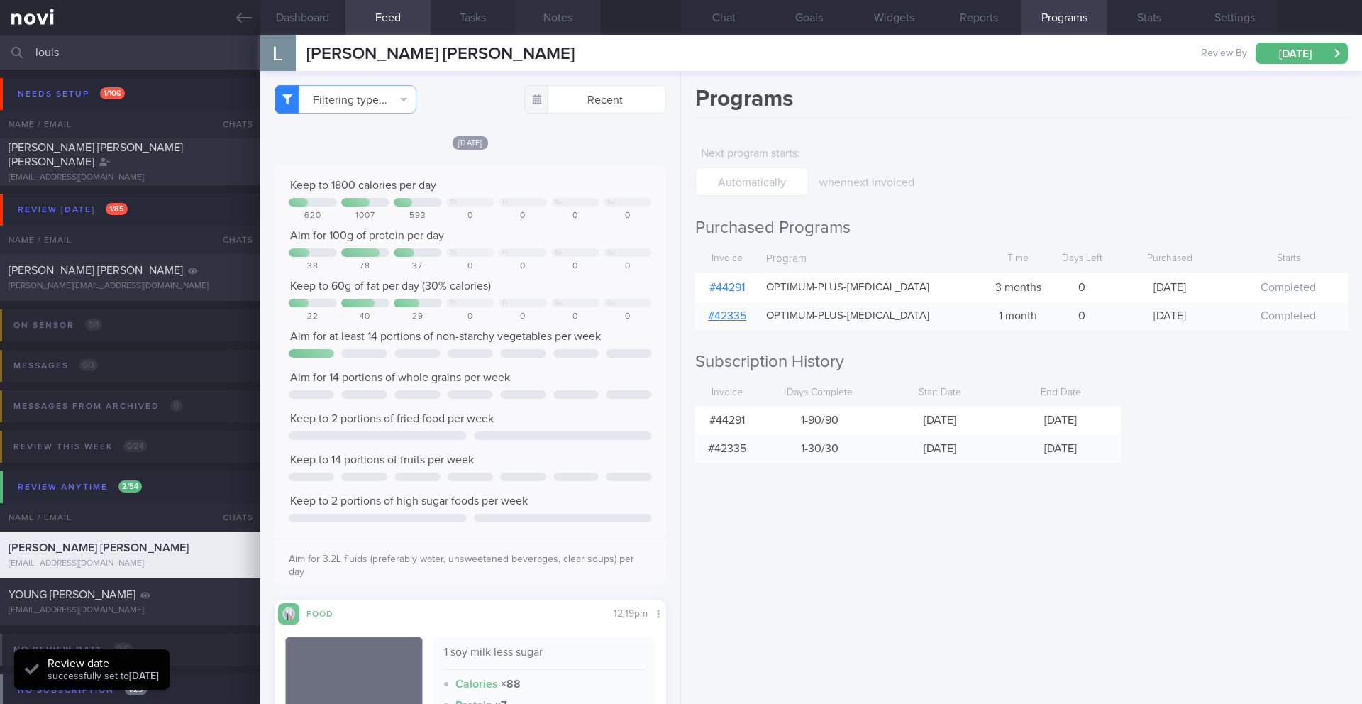
click at [548, 18] on button "Notes" at bounding box center [558, 17] width 85 height 35
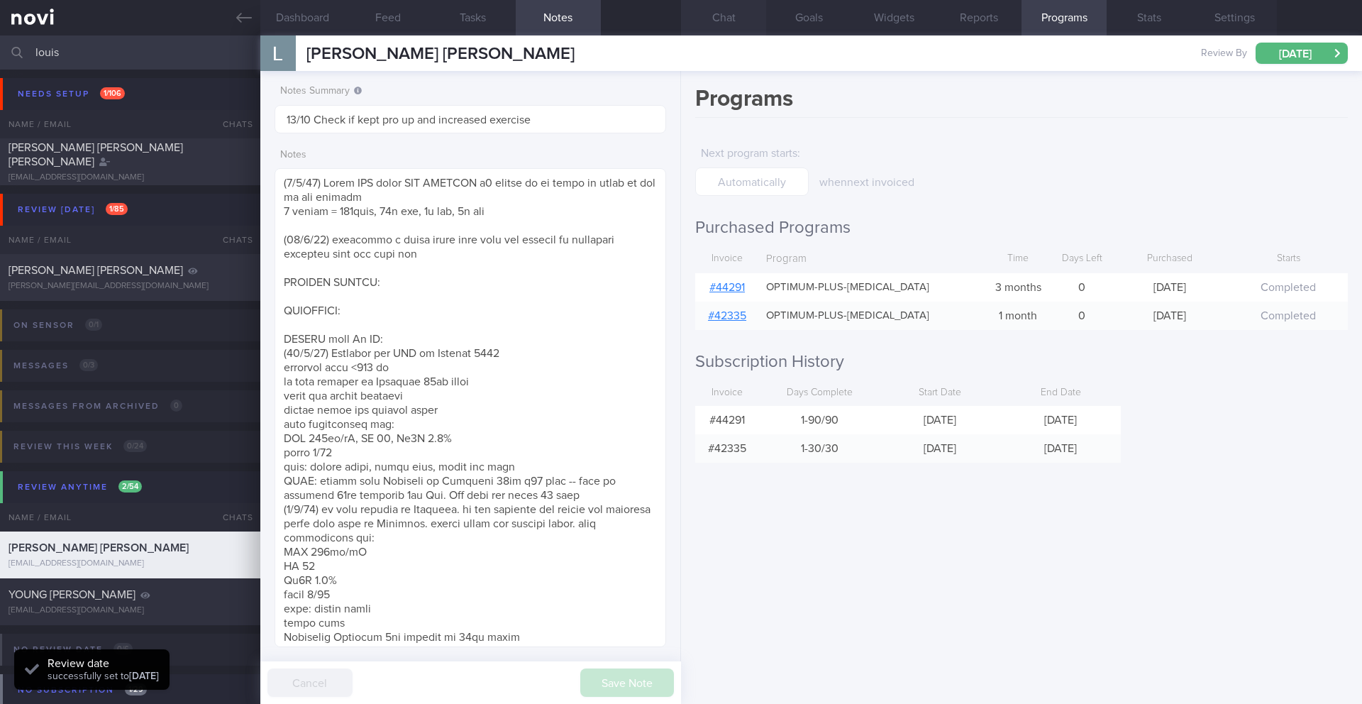
click at [739, 19] on button "Chat" at bounding box center [723, 17] width 85 height 35
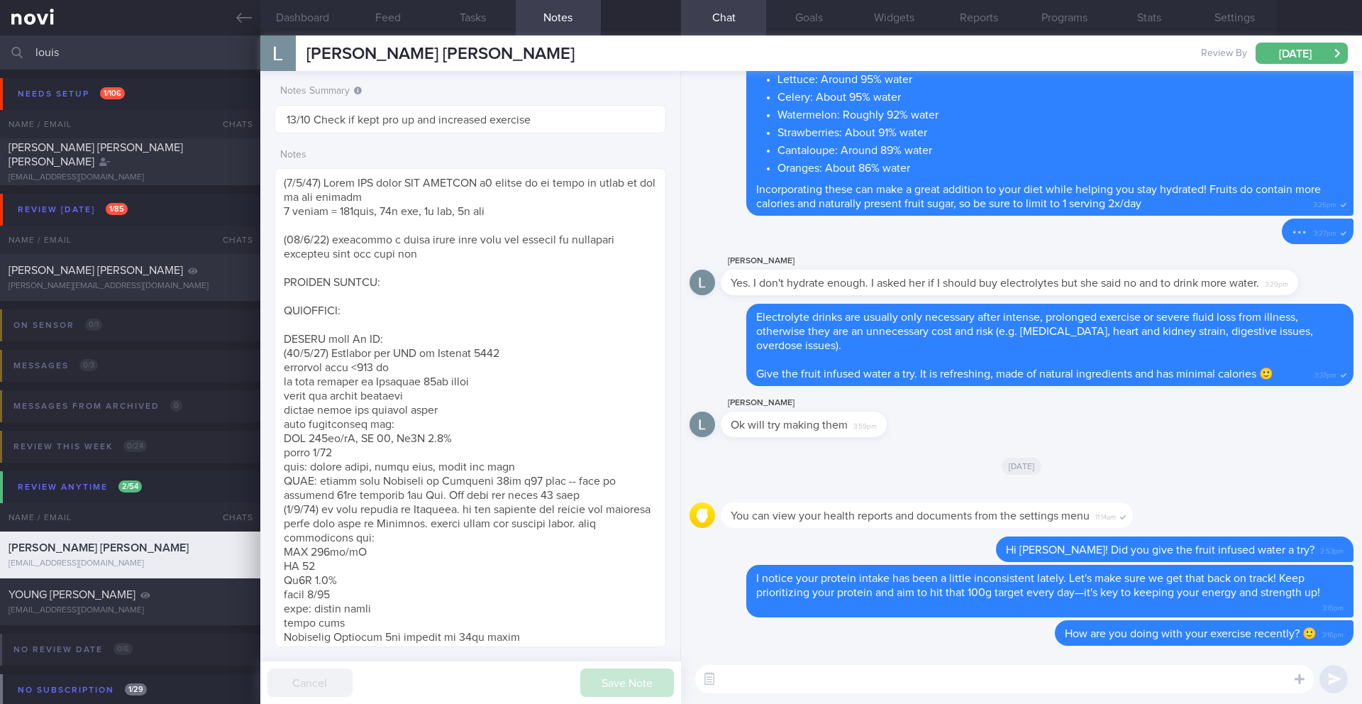
click at [171, 51] on input "louis" at bounding box center [681, 52] width 1362 height 34
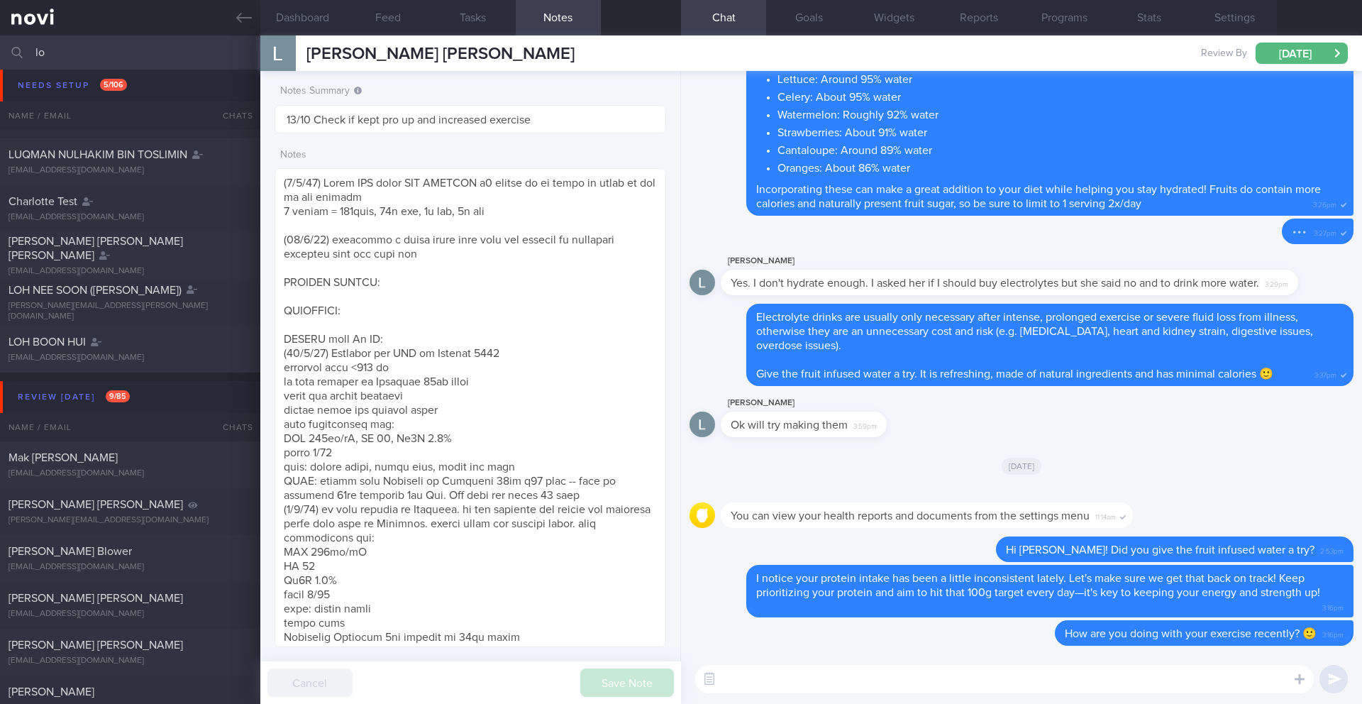
type input "l"
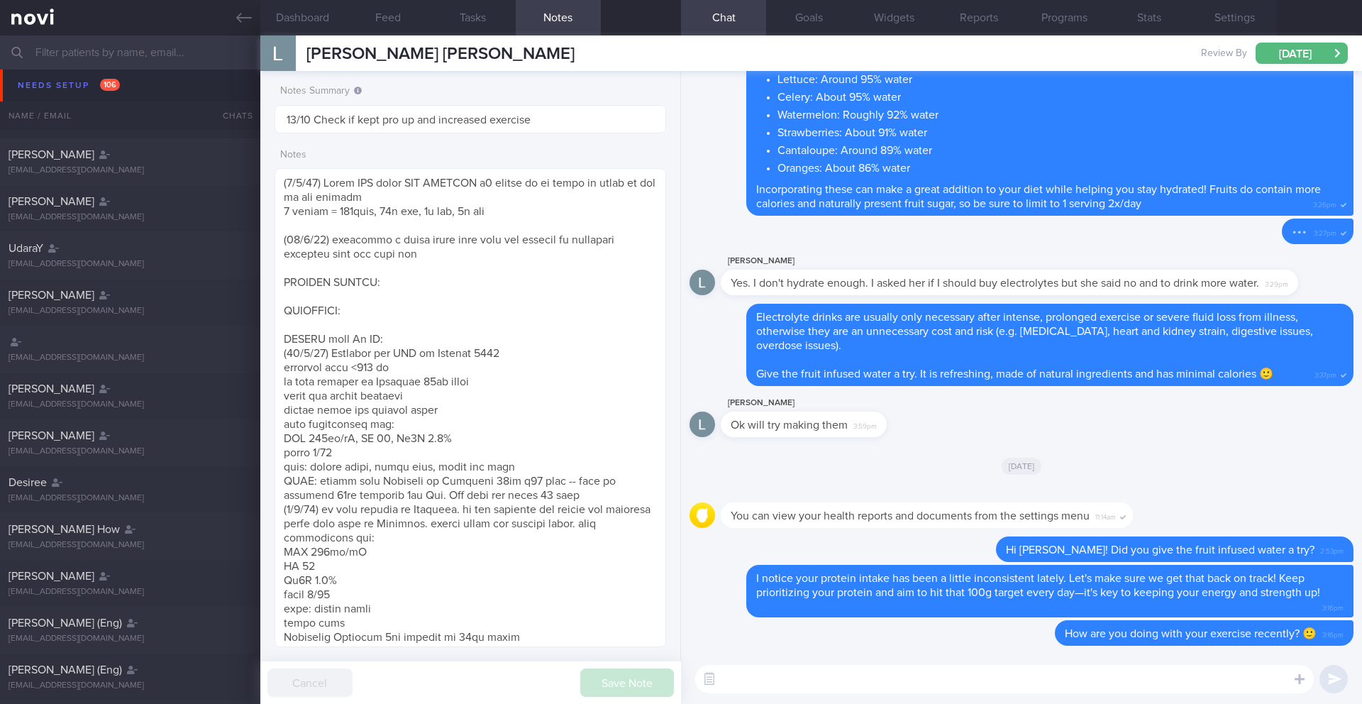
scroll to position [140, 0]
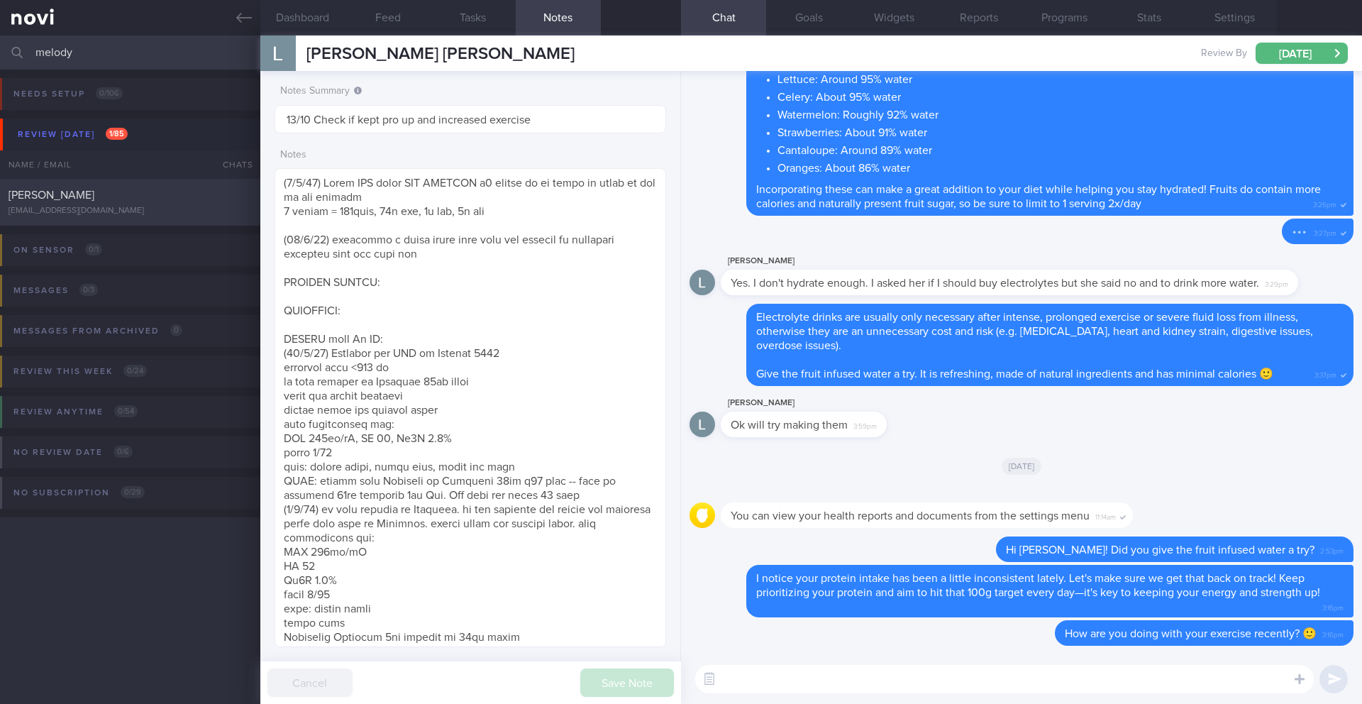
type input "melody"
click at [123, 223] on div "[PERSON_NAME] [EMAIL_ADDRESS][DOMAIN_NAME] [DATE][DATE] OPTIMUM-PLUS-[MEDICAL_D…" at bounding box center [681, 202] width 1362 height 47
type input "6/10 Check if tried any TFX classes"
type textarea "NOTE: May find articles too long. Send summaries intstead Protein Powder Used: …"
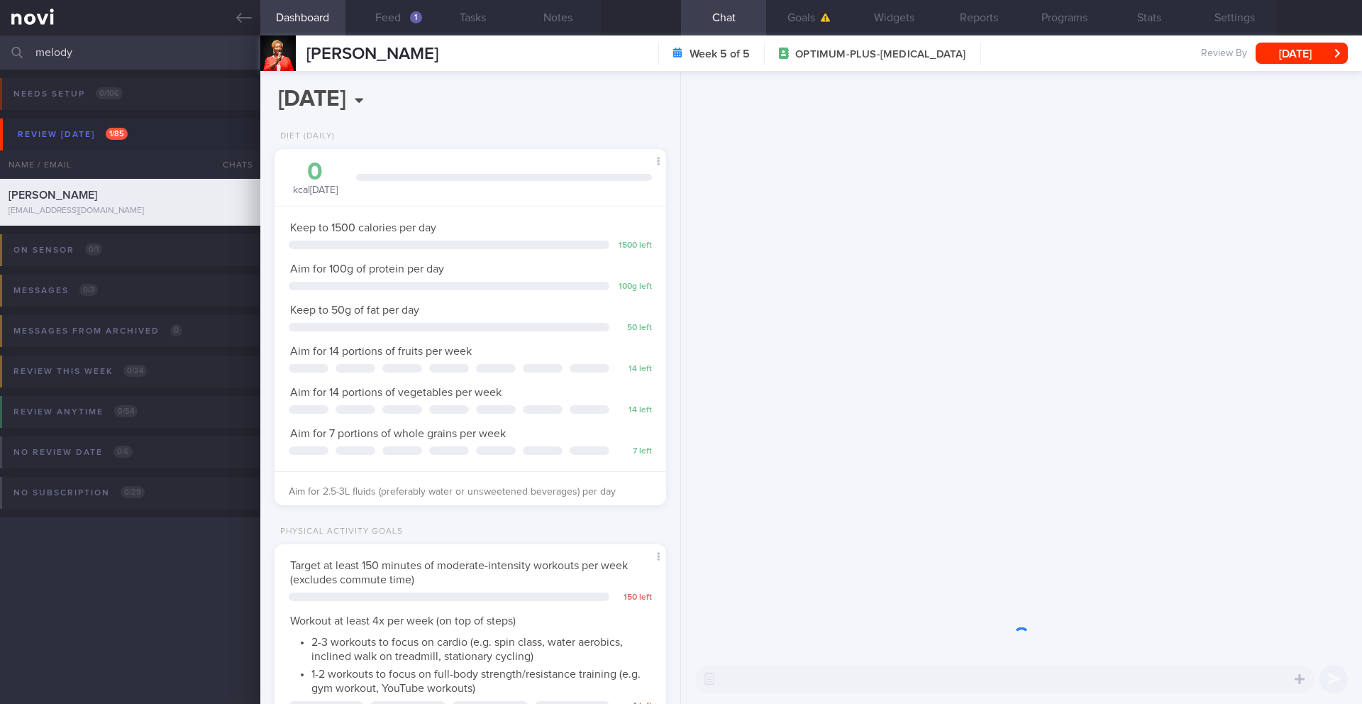
scroll to position [198, 356]
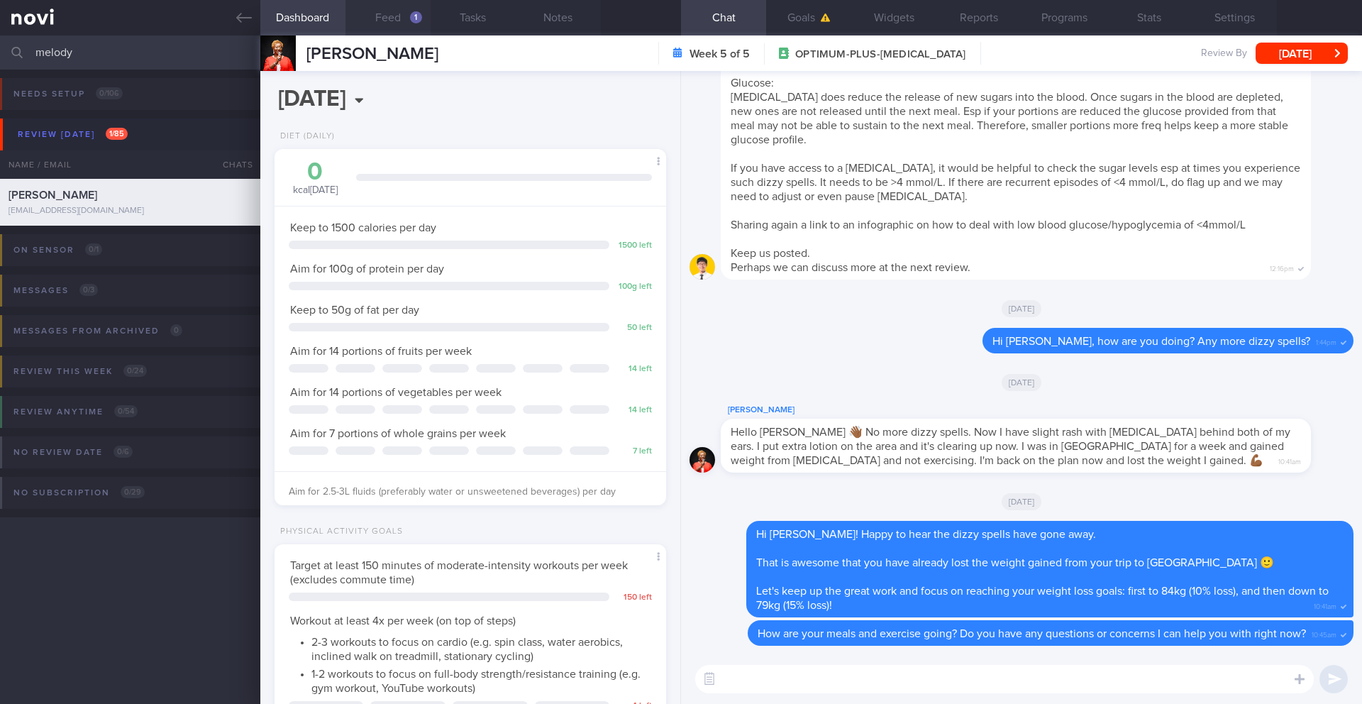
click at [413, 18] on div "1" at bounding box center [416, 17] width 12 height 12
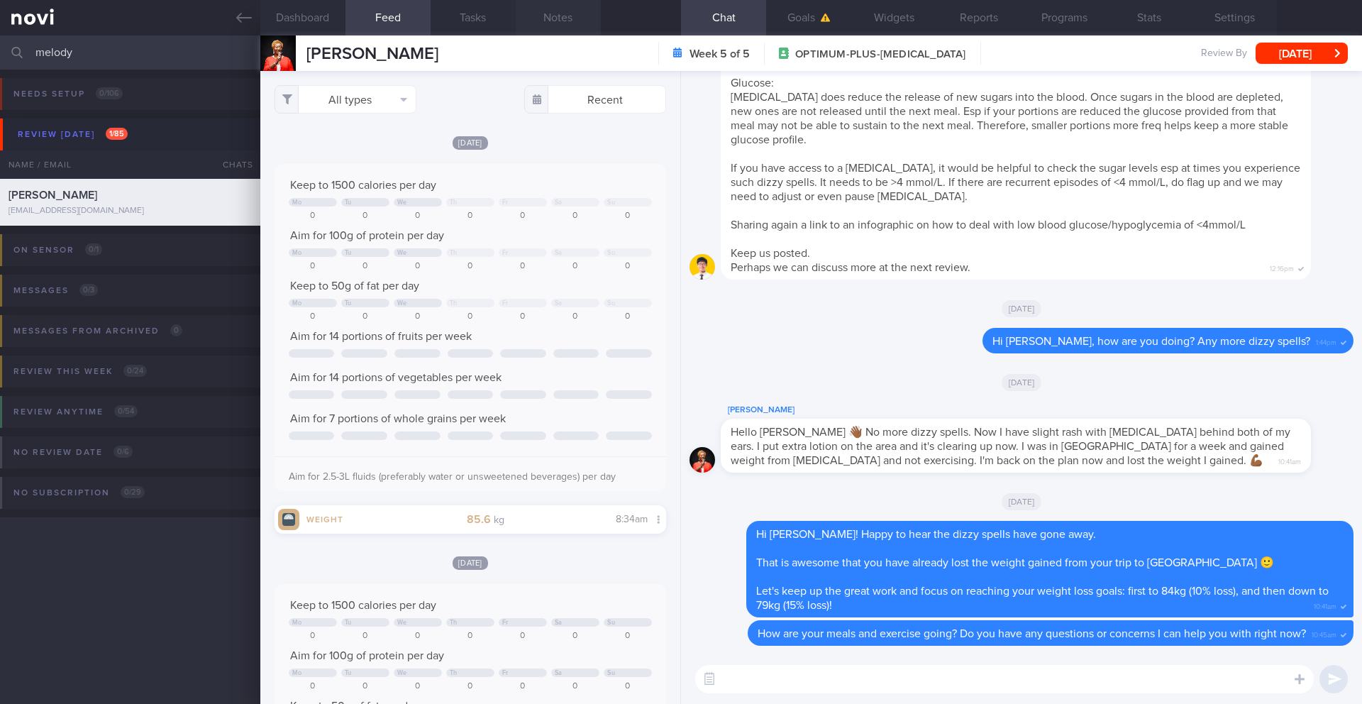
click at [545, 25] on button "Notes" at bounding box center [558, 17] width 85 height 35
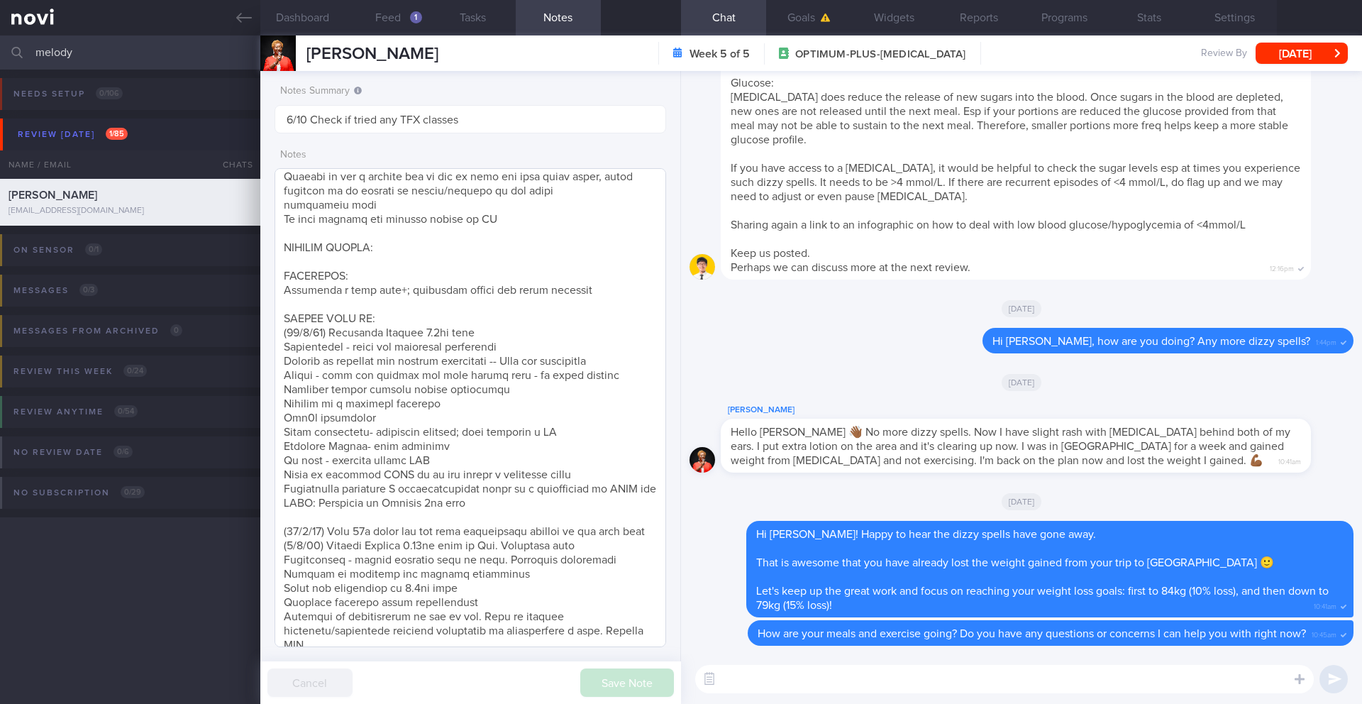
scroll to position [394, 0]
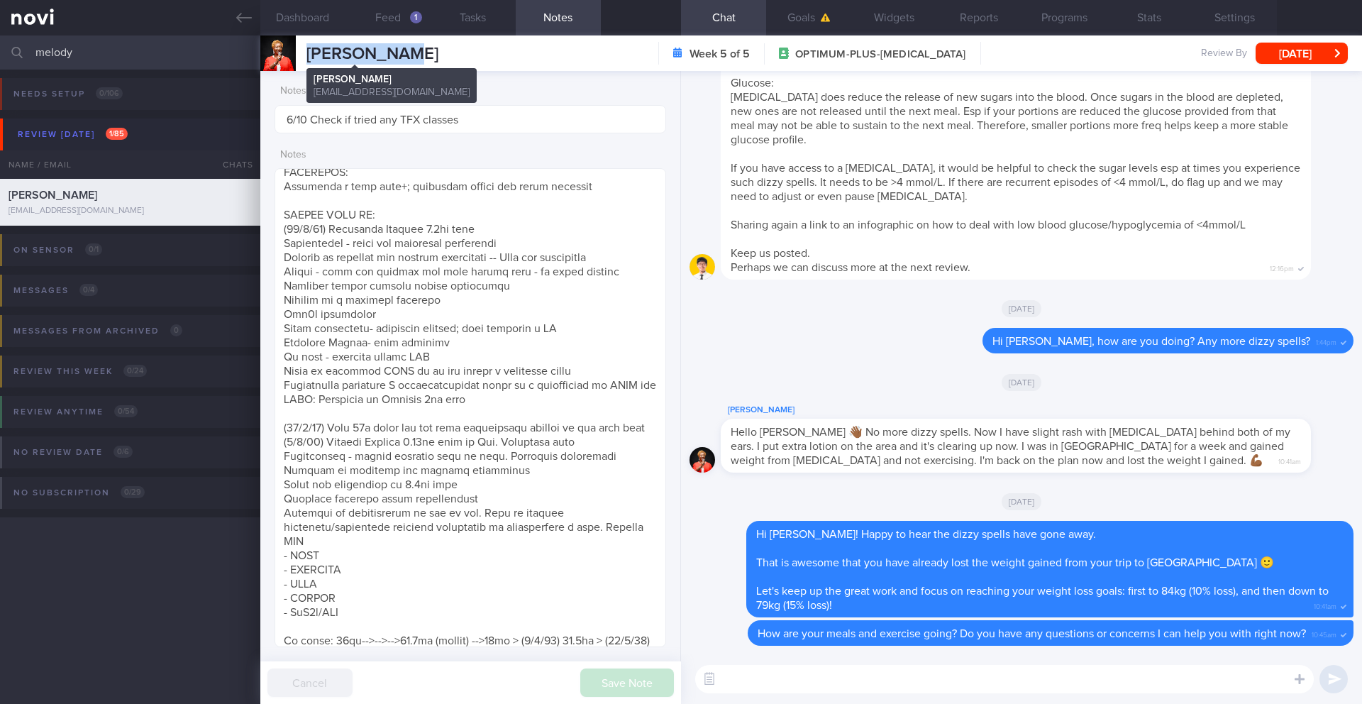
drag, startPoint x: 384, startPoint y: 57, endPoint x: 306, endPoint y: 50, distance: 79.0
click at [305, 51] on div "[PERSON_NAME] [PERSON_NAME] [EMAIL_ADDRESS][DOMAIN_NAME] Week 5 of 5 OPTIMUM-PL…" at bounding box center [810, 52] width 1101 height 35
click at [785, 667] on textarea at bounding box center [1004, 679] width 618 height 28
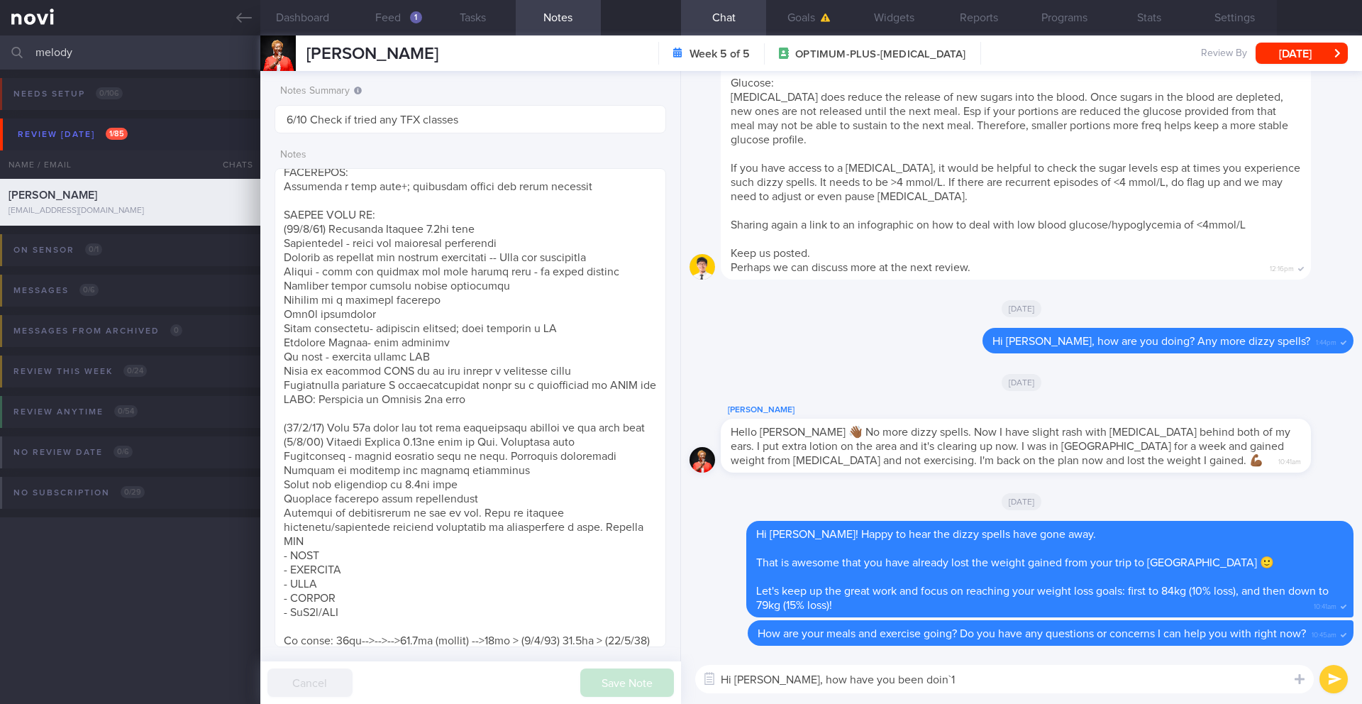
scroll to position [198, 356]
click at [930, 682] on textarea "Hi [PERSON_NAME], how have you been doin`1" at bounding box center [1004, 679] width 618 height 28
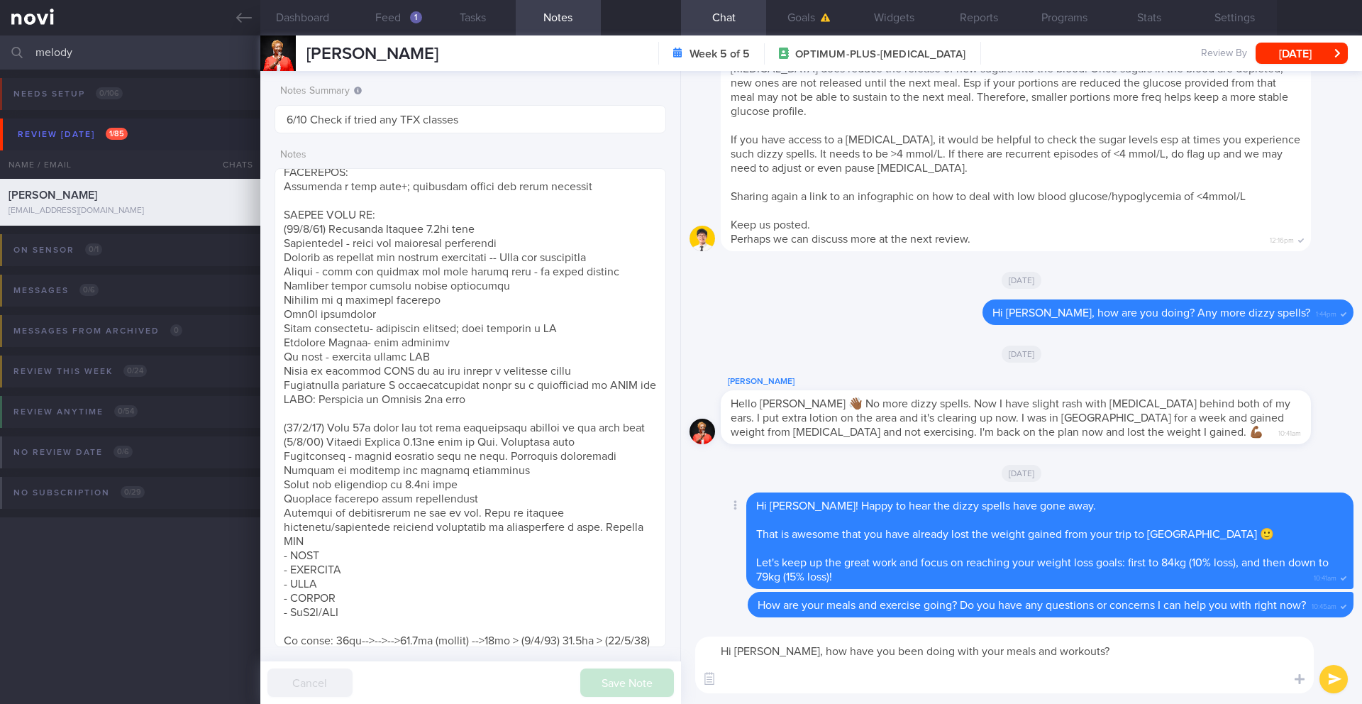
paste textarea "Feel free to let me know if you have any questions or if there's any way we can…"
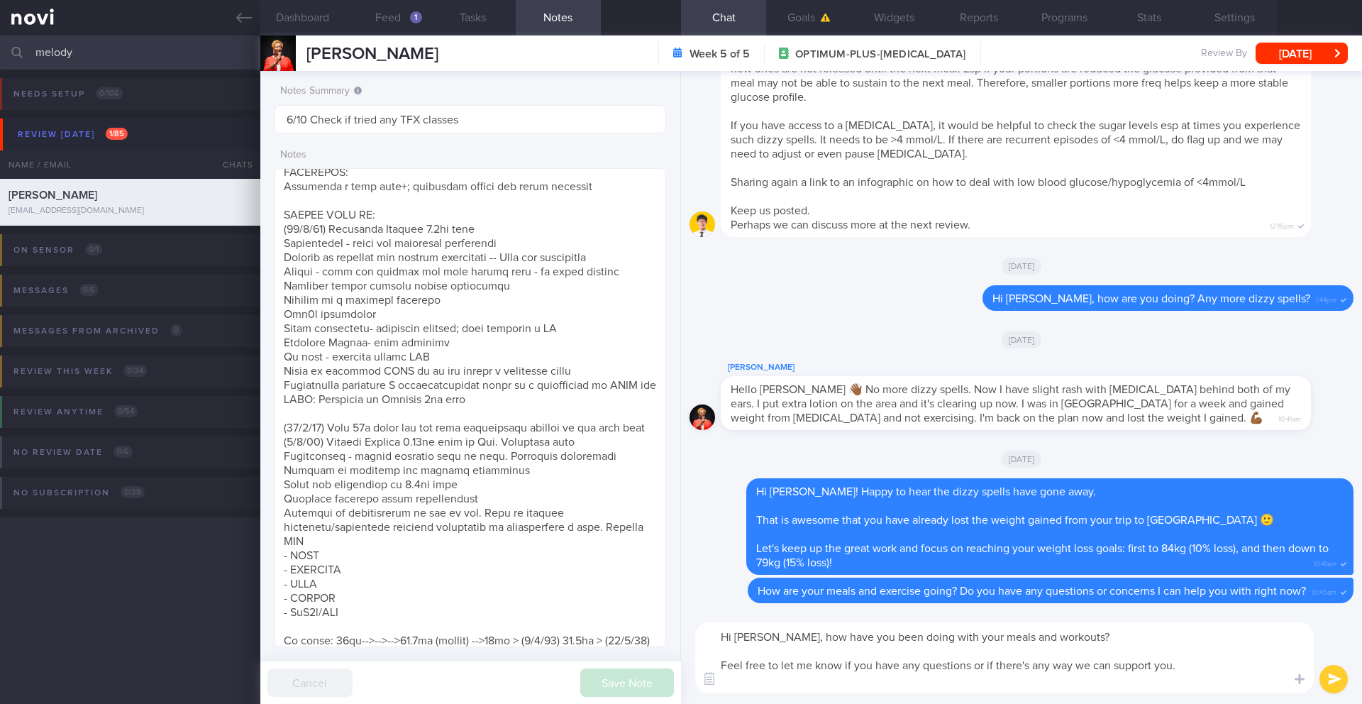
click at [1194, 668] on textarea "Hi [PERSON_NAME], how have you been doing with your meals and workouts? Feel fr…" at bounding box center [1004, 657] width 618 height 71
click at [1168, 672] on textarea "Hi [PERSON_NAME], how have you been doing with your meals and workouts? Feel fr…" at bounding box center [1004, 657] width 618 height 71
click at [1173, 662] on textarea "Hi [PERSON_NAME], how have you been doing with your meals and workouts? Feel fr…" at bounding box center [1004, 657] width 618 height 71
type textarea "Hi [PERSON_NAME], how have you been doing with your meals and workouts? Feel fr…"
click at [1336, 678] on button "submit" at bounding box center [1333, 679] width 28 height 28
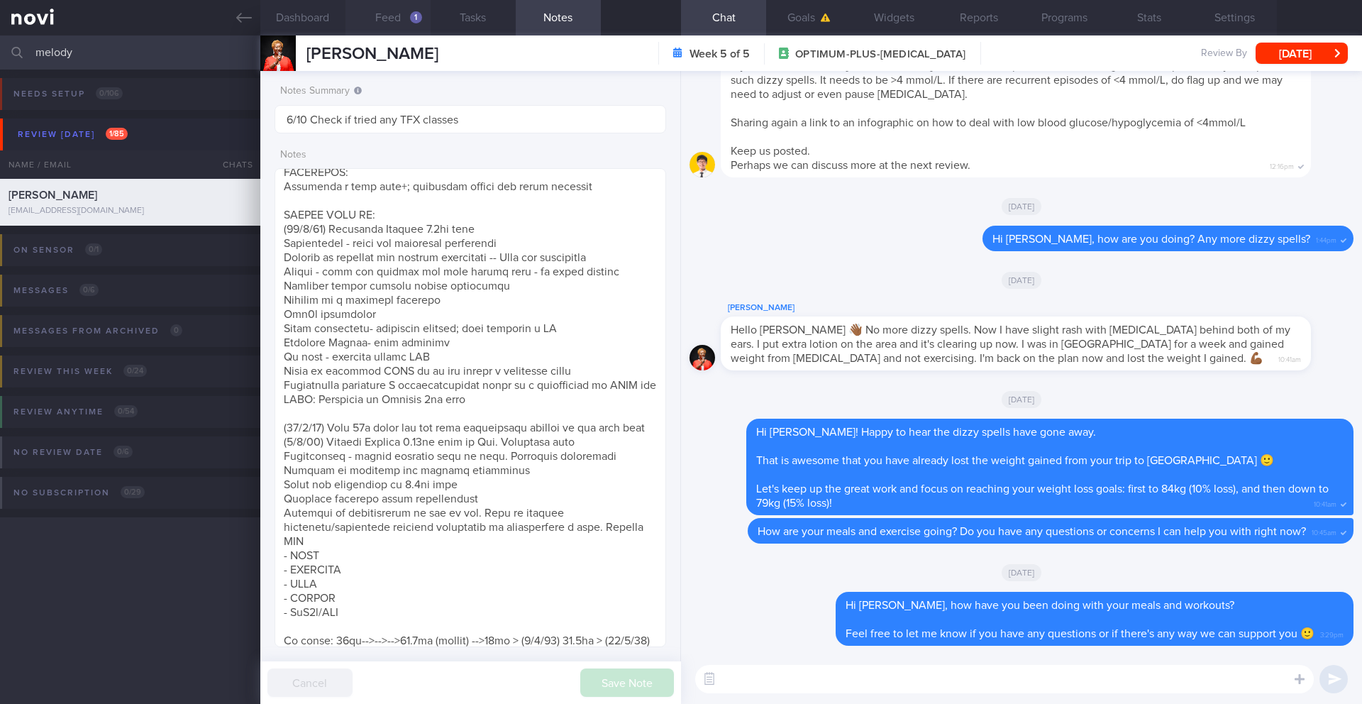
click at [389, 26] on button "Feed 1" at bounding box center [387, 17] width 85 height 35
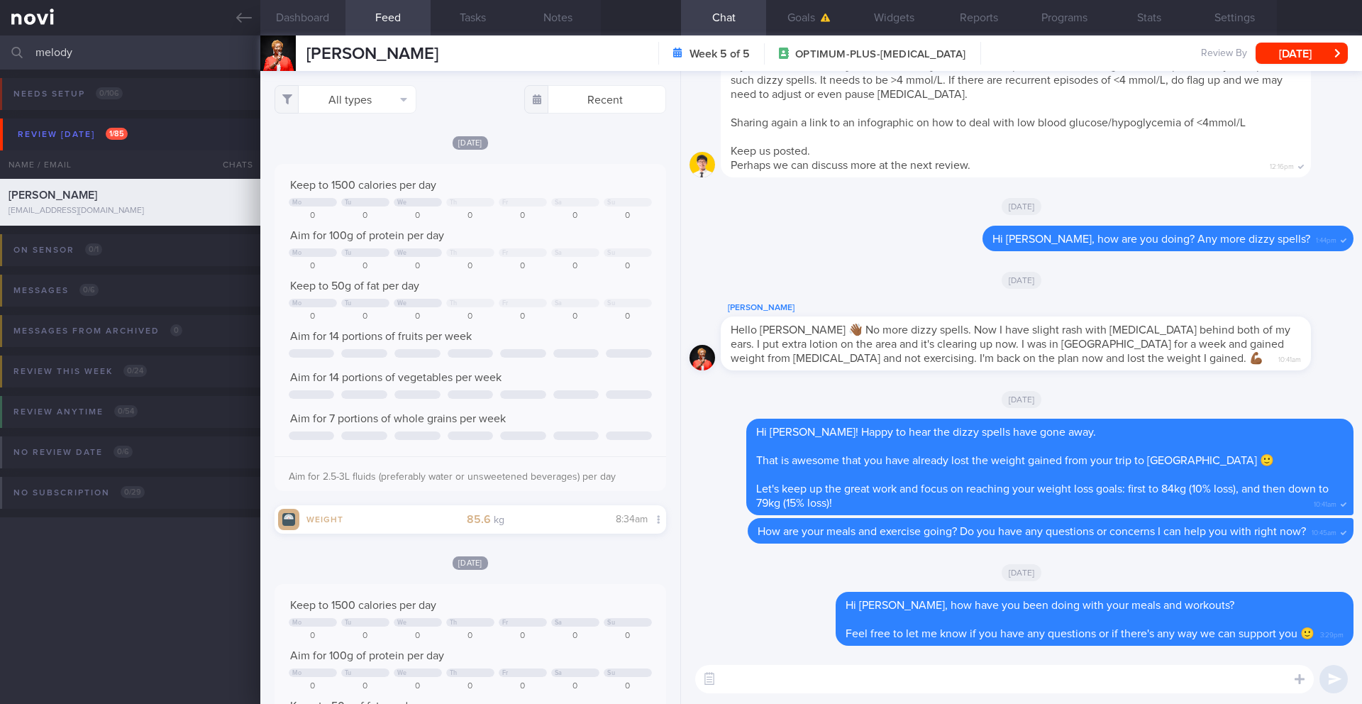
click at [298, 22] on button "Dashboard" at bounding box center [302, 17] width 85 height 35
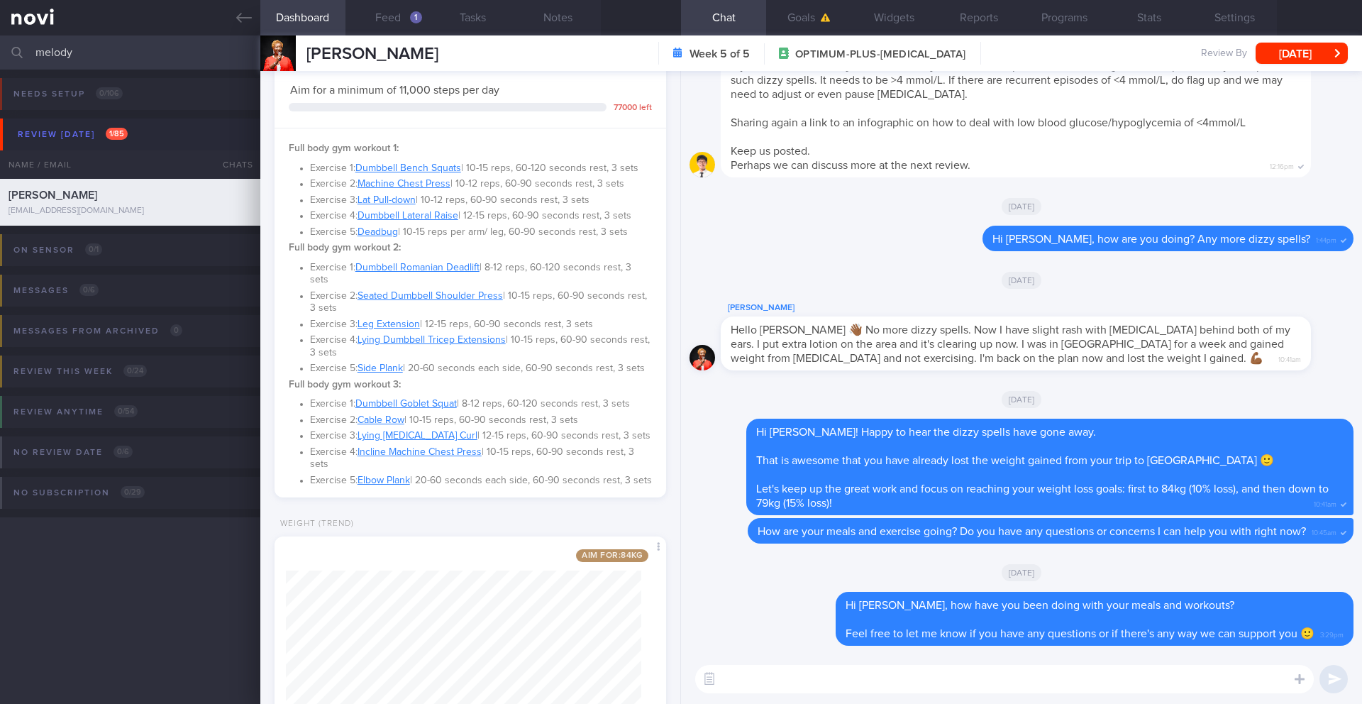
scroll to position [753, 0]
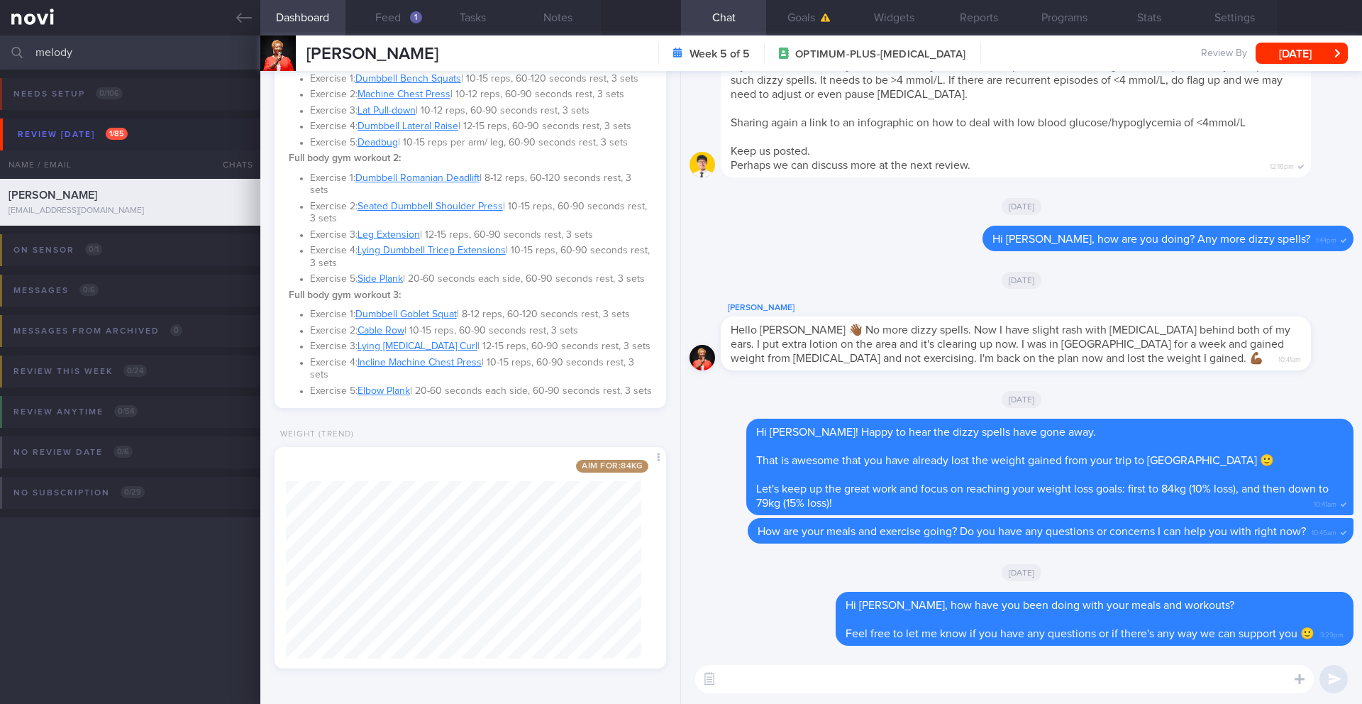
click at [759, 686] on textarea at bounding box center [1004, 679] width 618 height 28
type textarea "I see your weight has been doing down!"
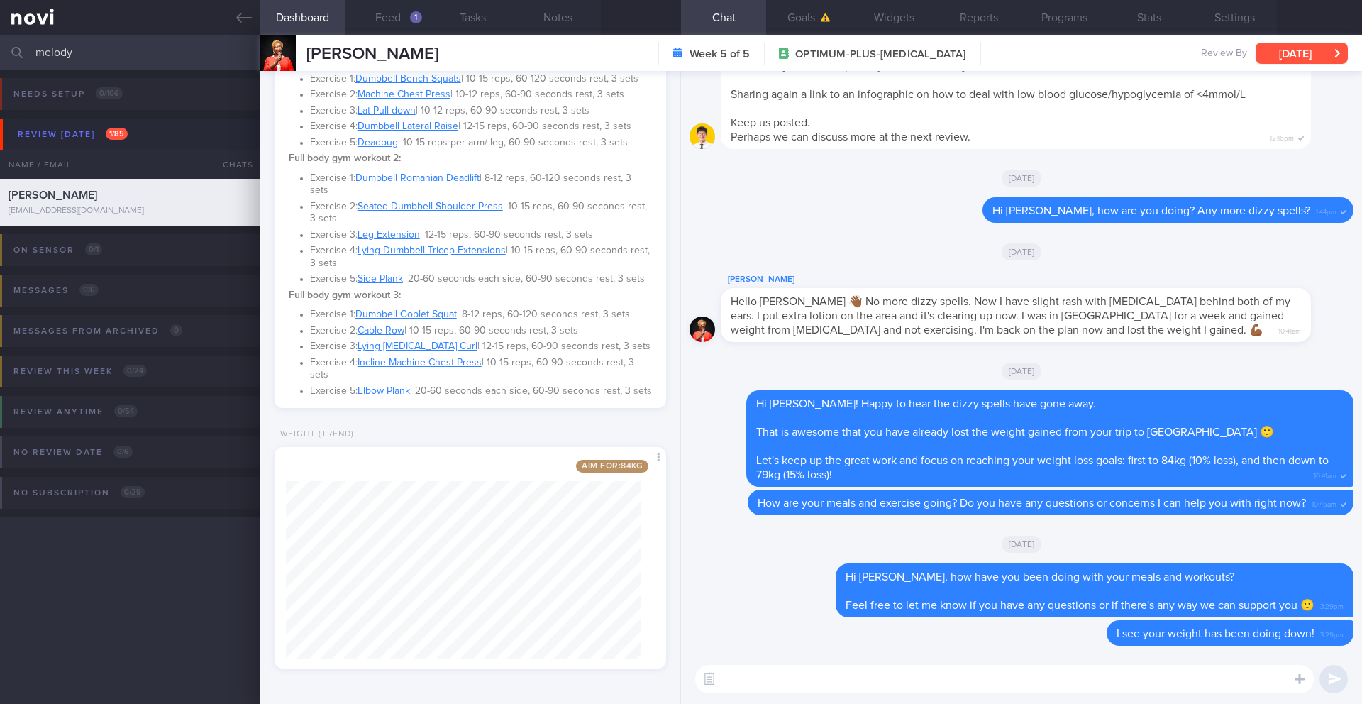
click at [1323, 59] on button "[DATE]" at bounding box center [1301, 53] width 92 height 21
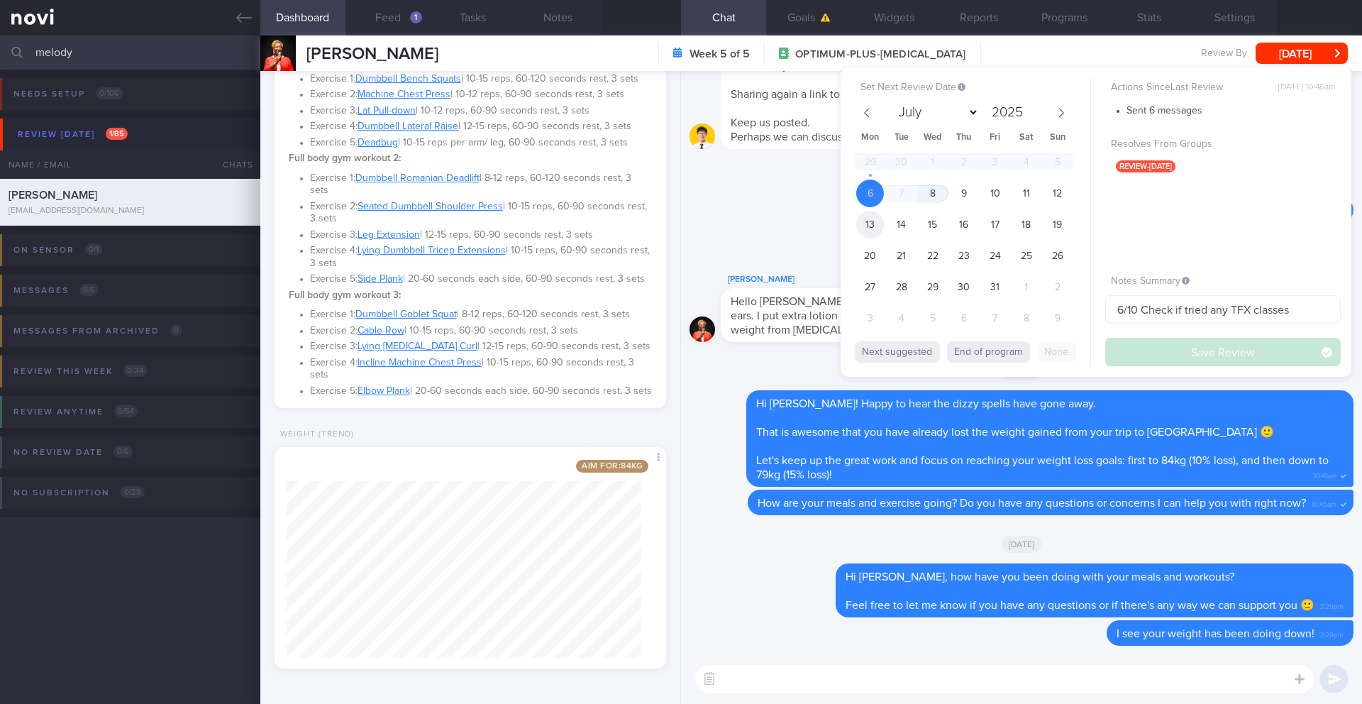
click at [870, 219] on span "13" at bounding box center [870, 225] width 28 height 28
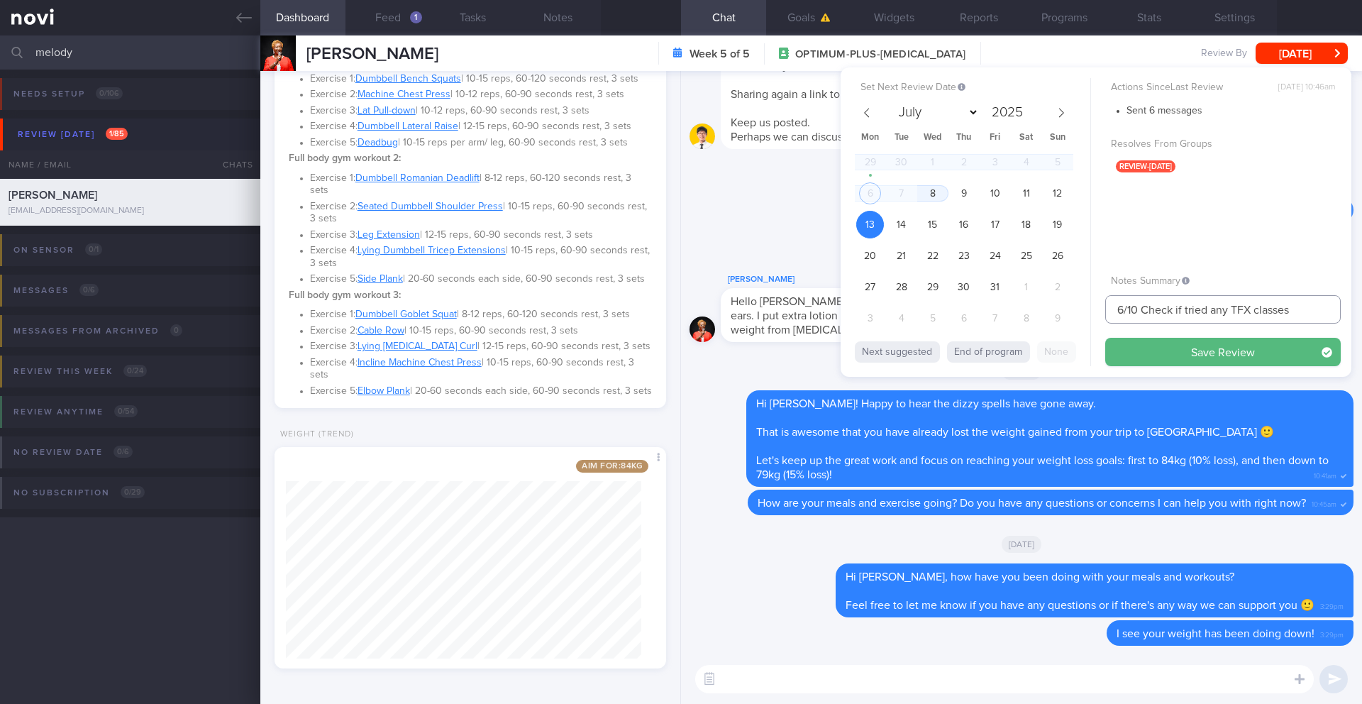
drag, startPoint x: 1124, startPoint y: 313, endPoint x: 1099, endPoint y: 312, distance: 25.6
click at [1099, 312] on div "Set Next Review Date [DATE] July August September October November [DATE] Mon T…" at bounding box center [1095, 221] width 511 height 309
type input "13-15/10 Check if tried any TFX classes"
click at [1136, 348] on button "Save Review" at bounding box center [1222, 352] width 235 height 28
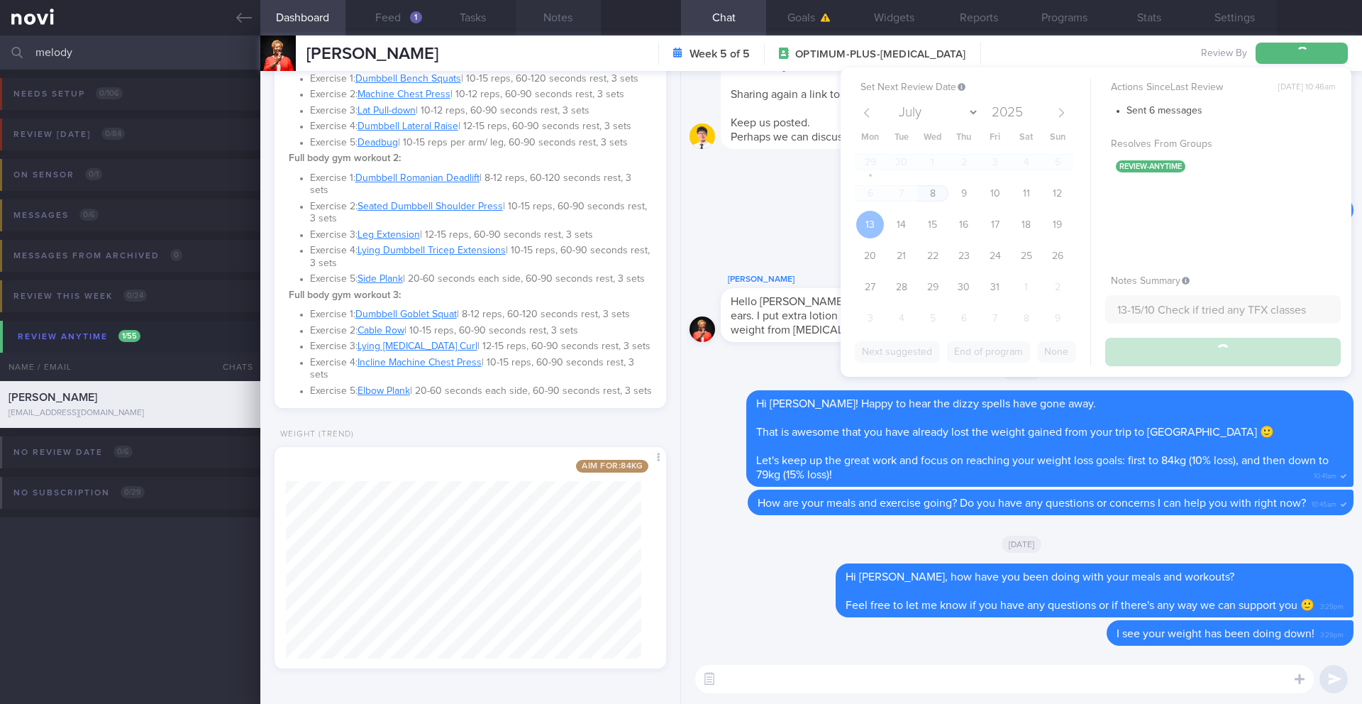
type input "13-15/10 Check if tried any TFX classes"
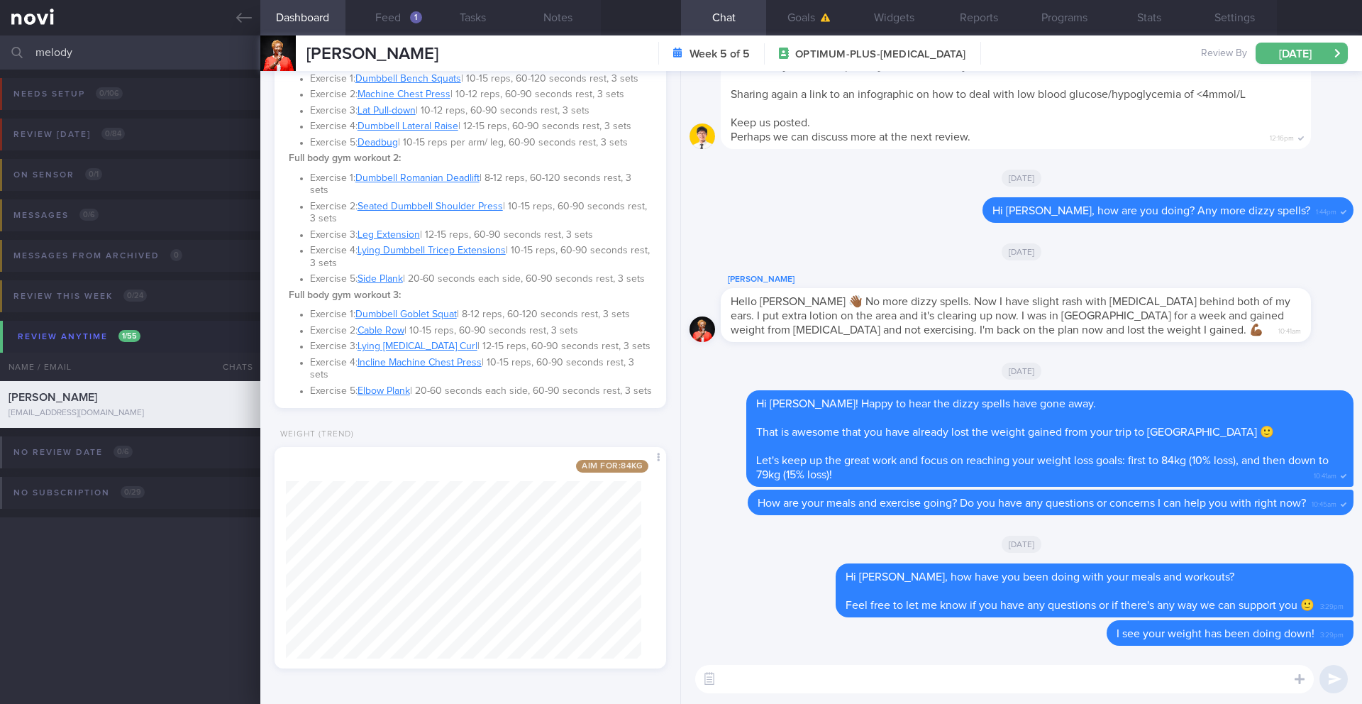
click at [115, 47] on input "melody" at bounding box center [681, 52] width 1362 height 34
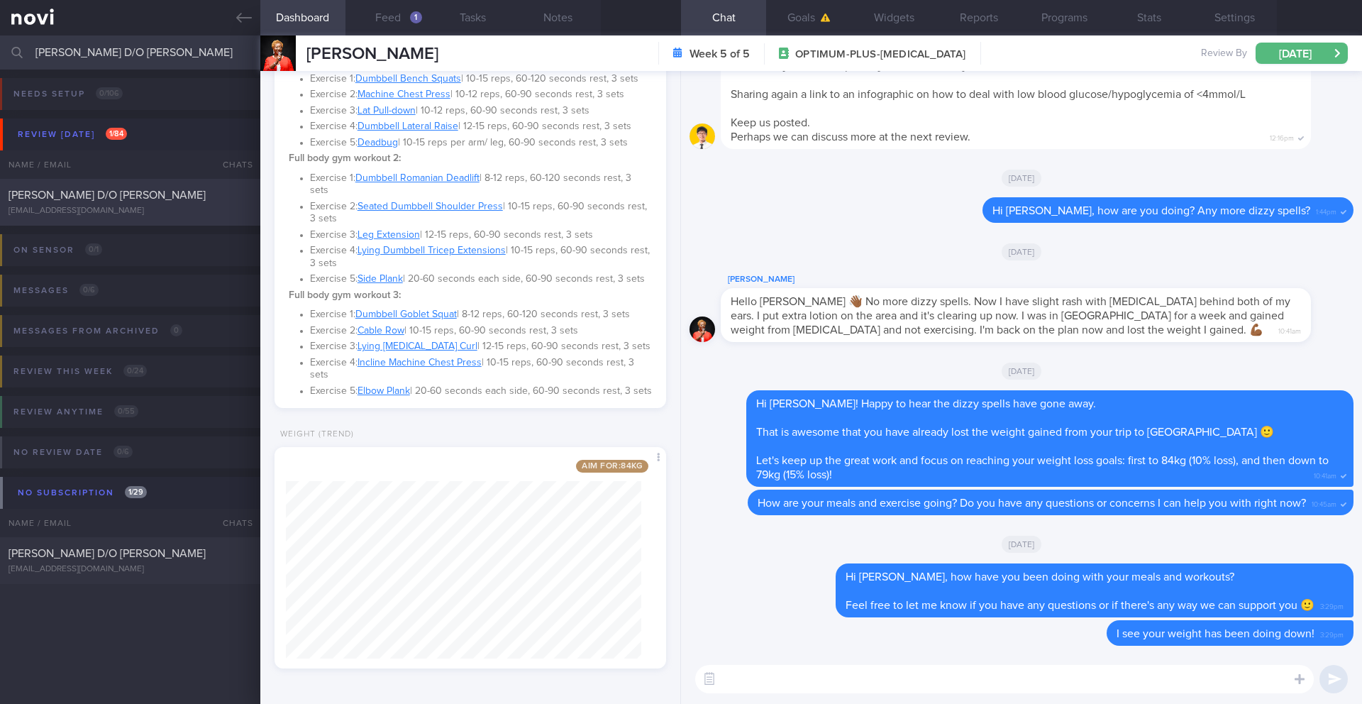
type input "[PERSON_NAME] D/O [PERSON_NAME]"
click at [129, 202] on div "[PERSON_NAME] D/O [PERSON_NAME]" at bounding box center [129, 195] width 240 height 14
type input "29-30/9 Check for logs and coach"
type textarea "R/V with JJ: ([DATE]) REJOINED Last seen in [DATE] Was on [MEDICAL_DATA] 14mg T…"
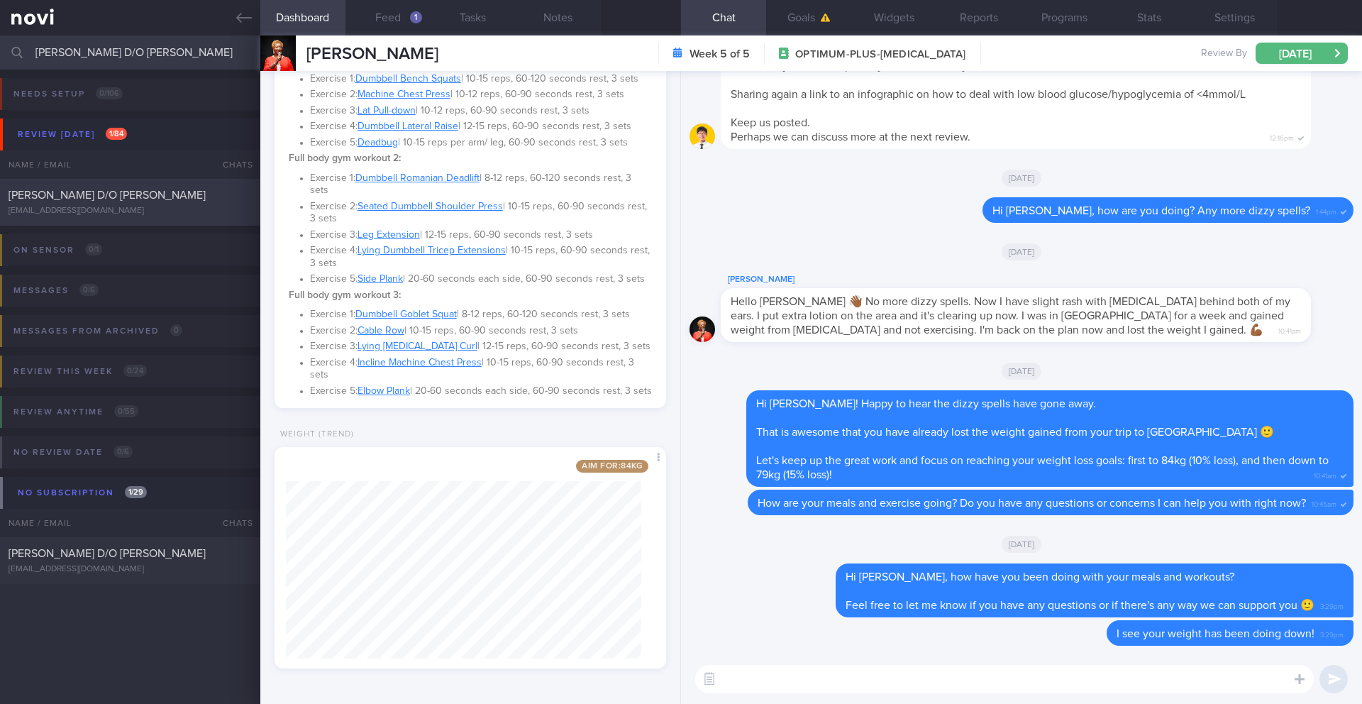
select select "8"
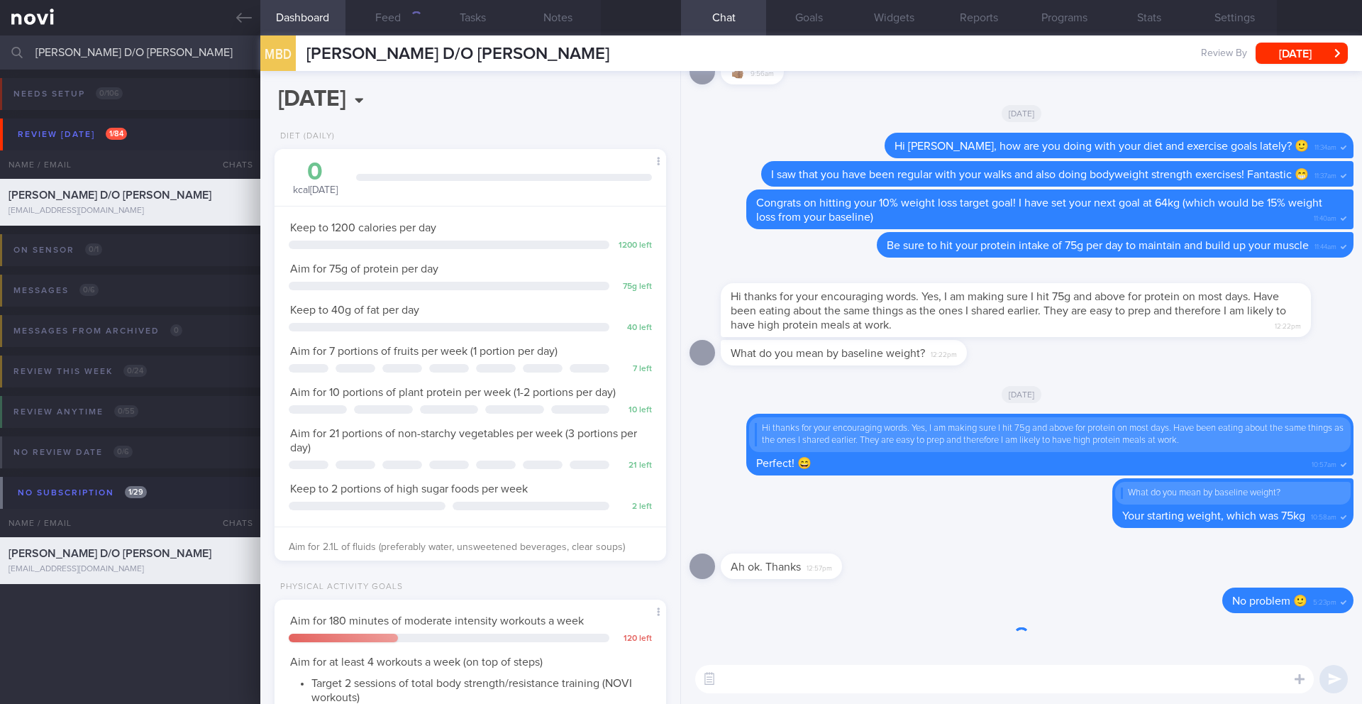
scroll to position [198, 356]
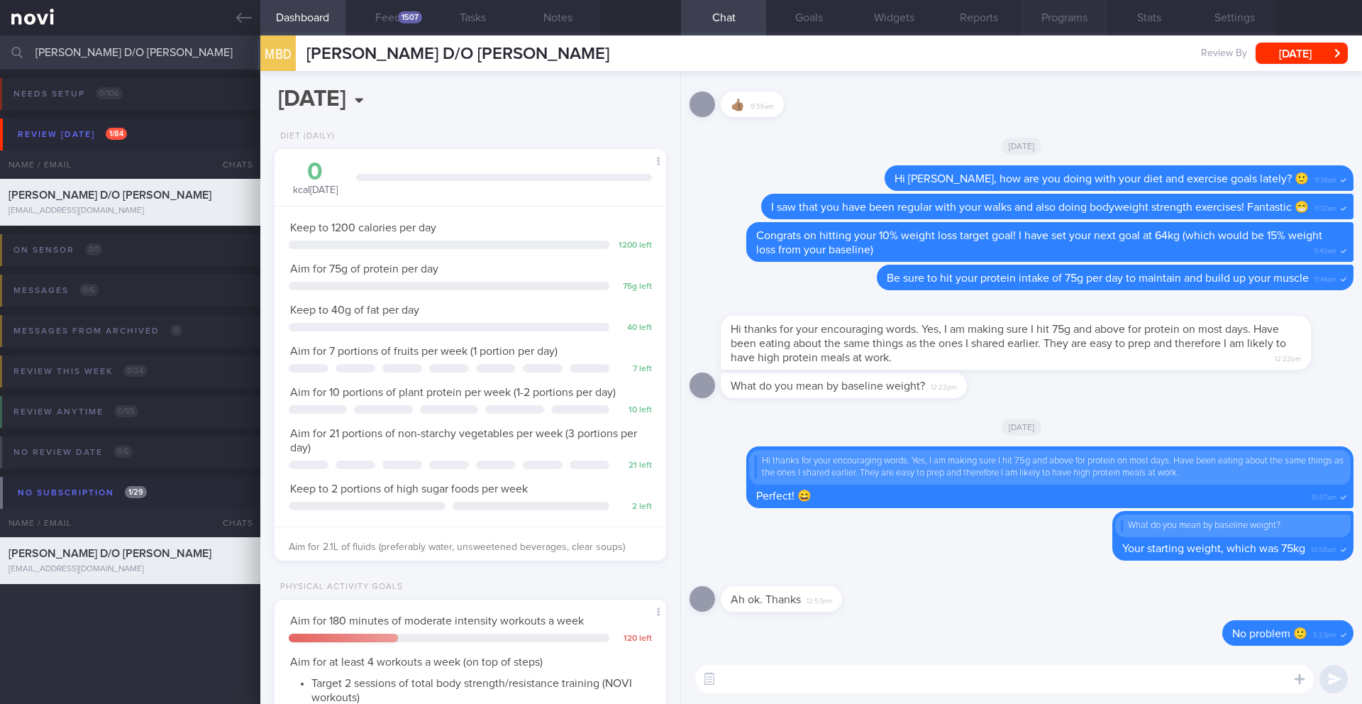
click at [1073, 16] on button "Programs" at bounding box center [1063, 17] width 85 height 35
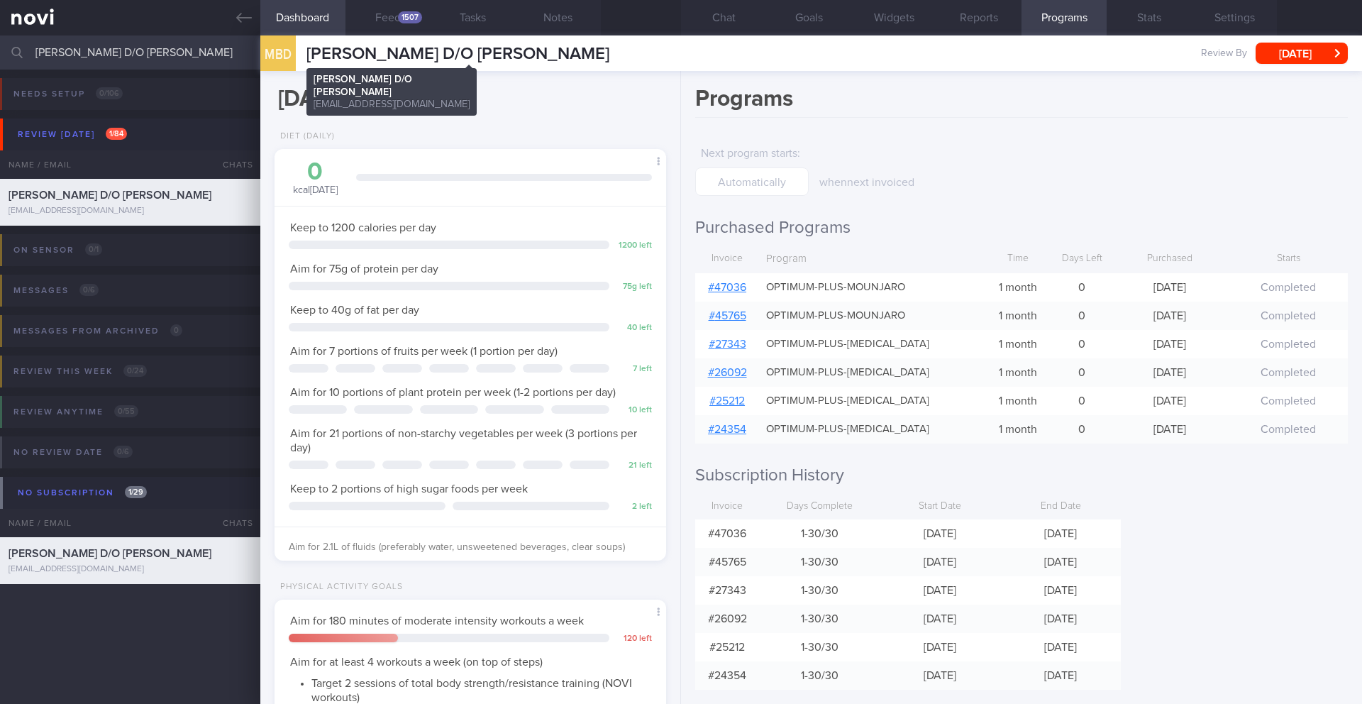
click at [441, 45] on span "[PERSON_NAME] D/O [PERSON_NAME]" at bounding box center [457, 53] width 303 height 17
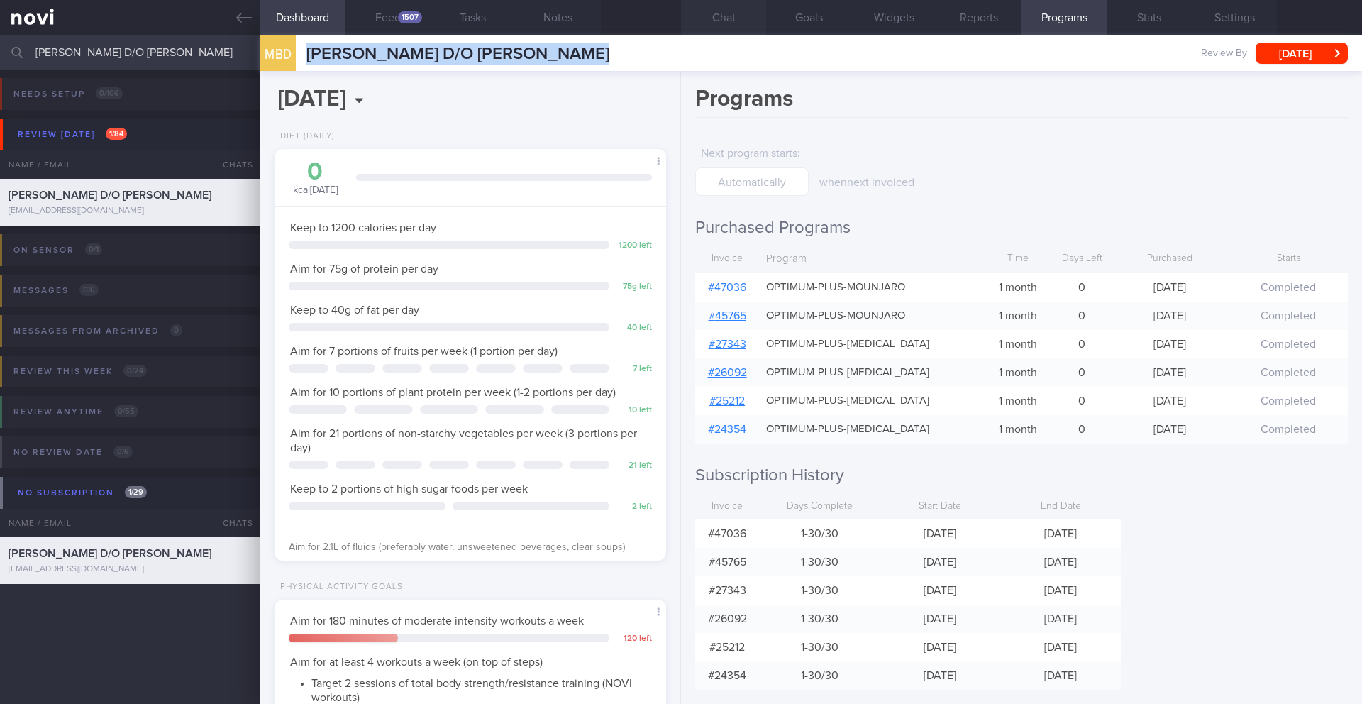
click at [726, 20] on button "Chat" at bounding box center [723, 17] width 85 height 35
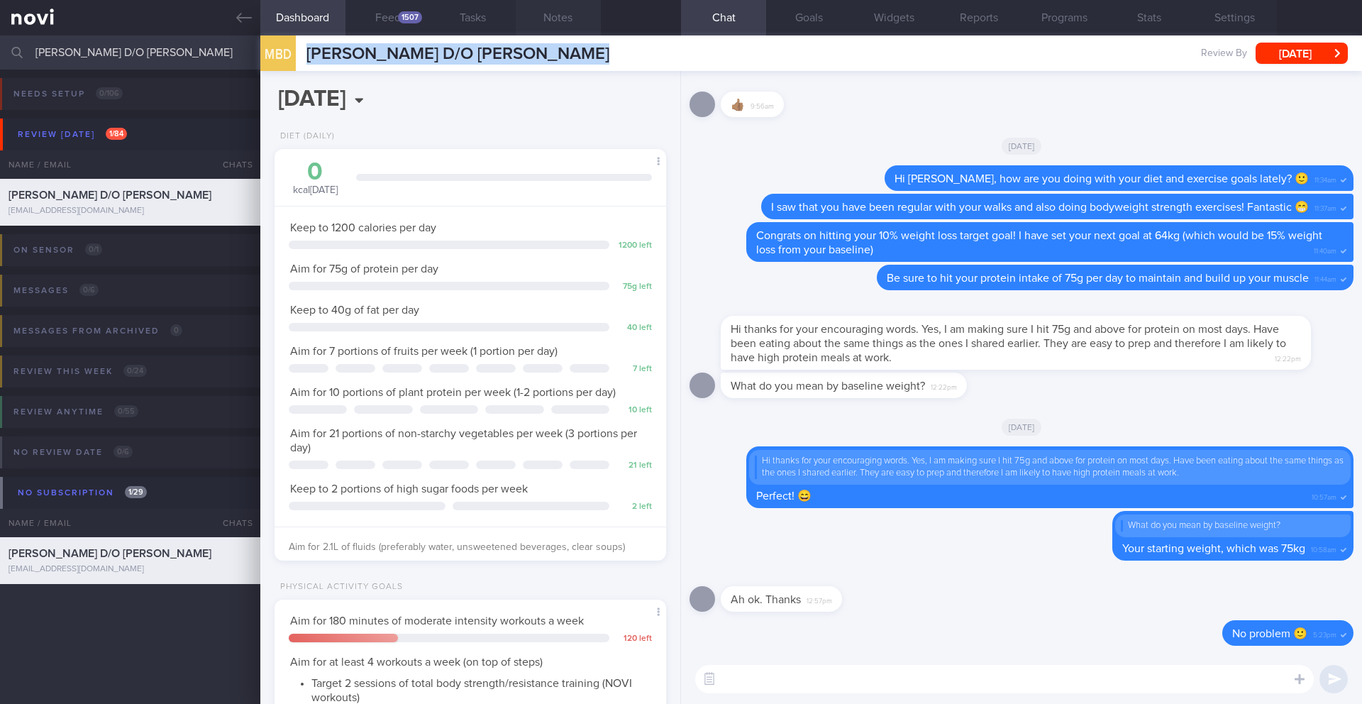
click at [550, 25] on button "Notes" at bounding box center [558, 17] width 85 height 35
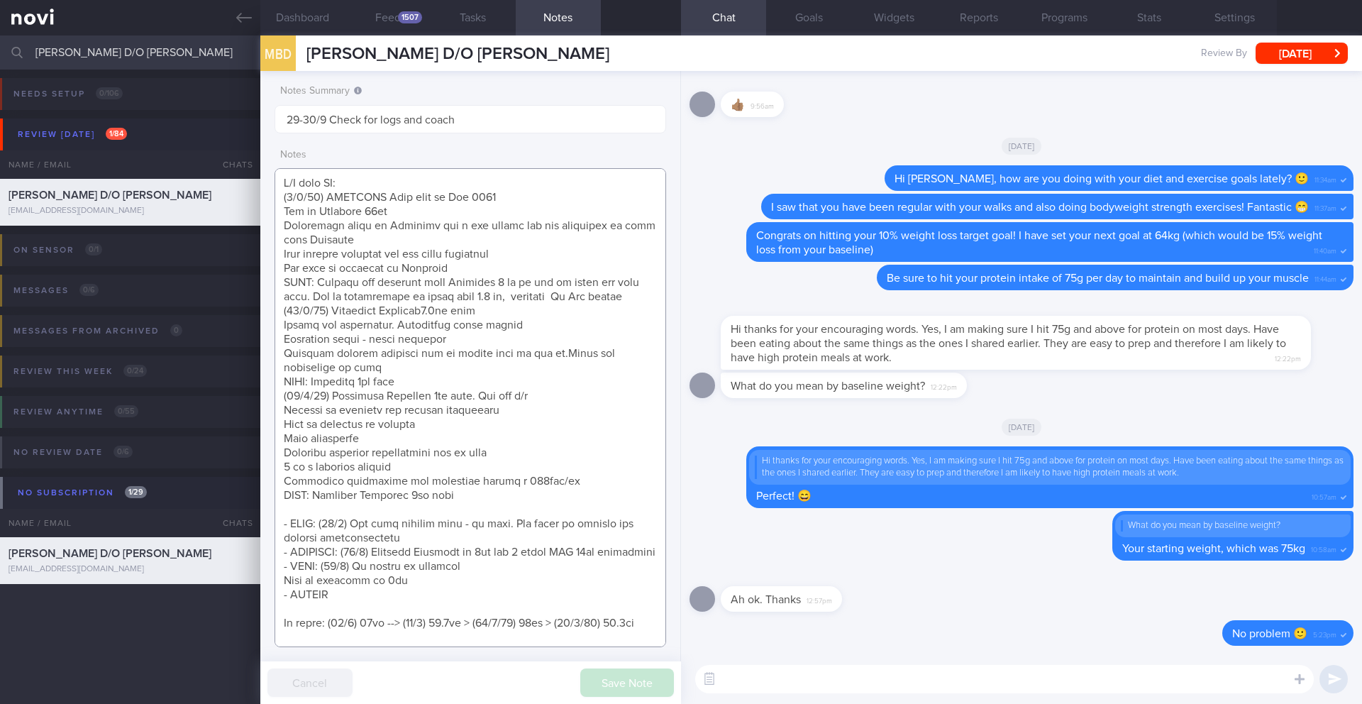
click at [394, 184] on textarea at bounding box center [470, 407] width 392 height 479
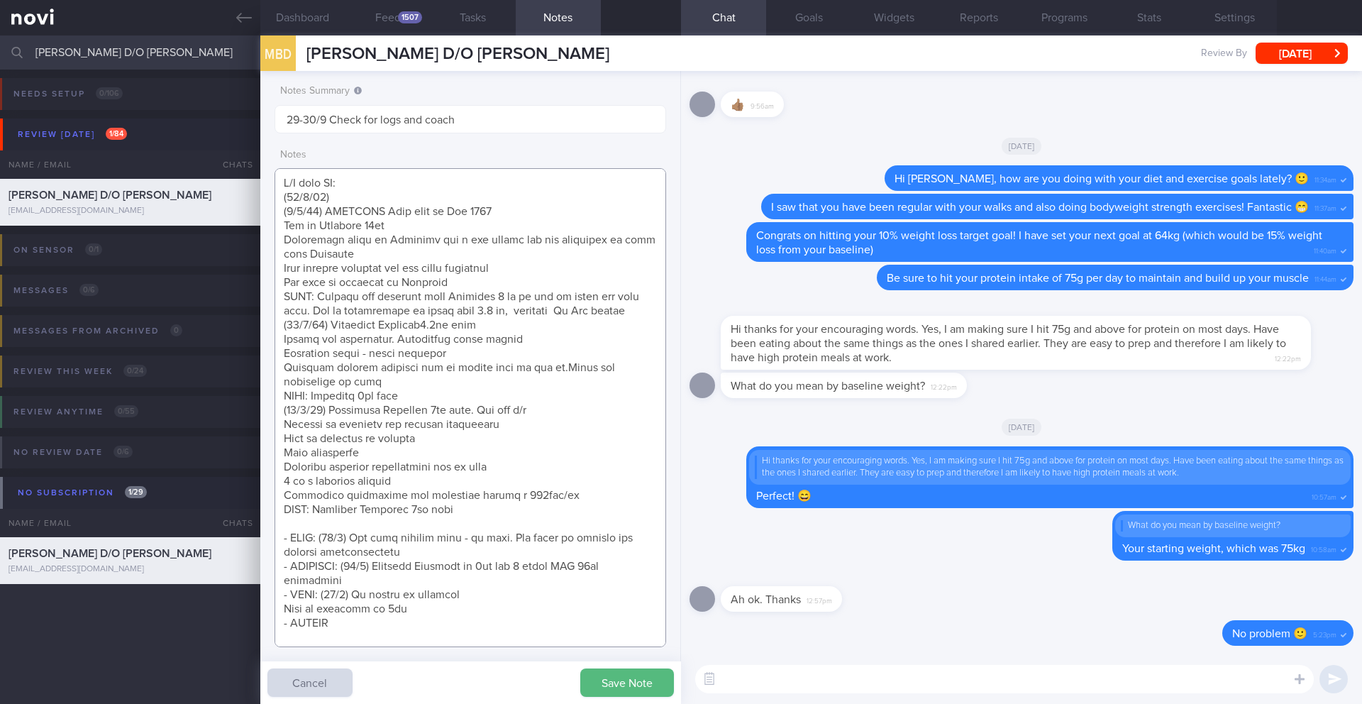
paste textarea "Tolerated Mounjaro 5mg wkly Nil sig s/e Effects on appetite and satiety noticea…"
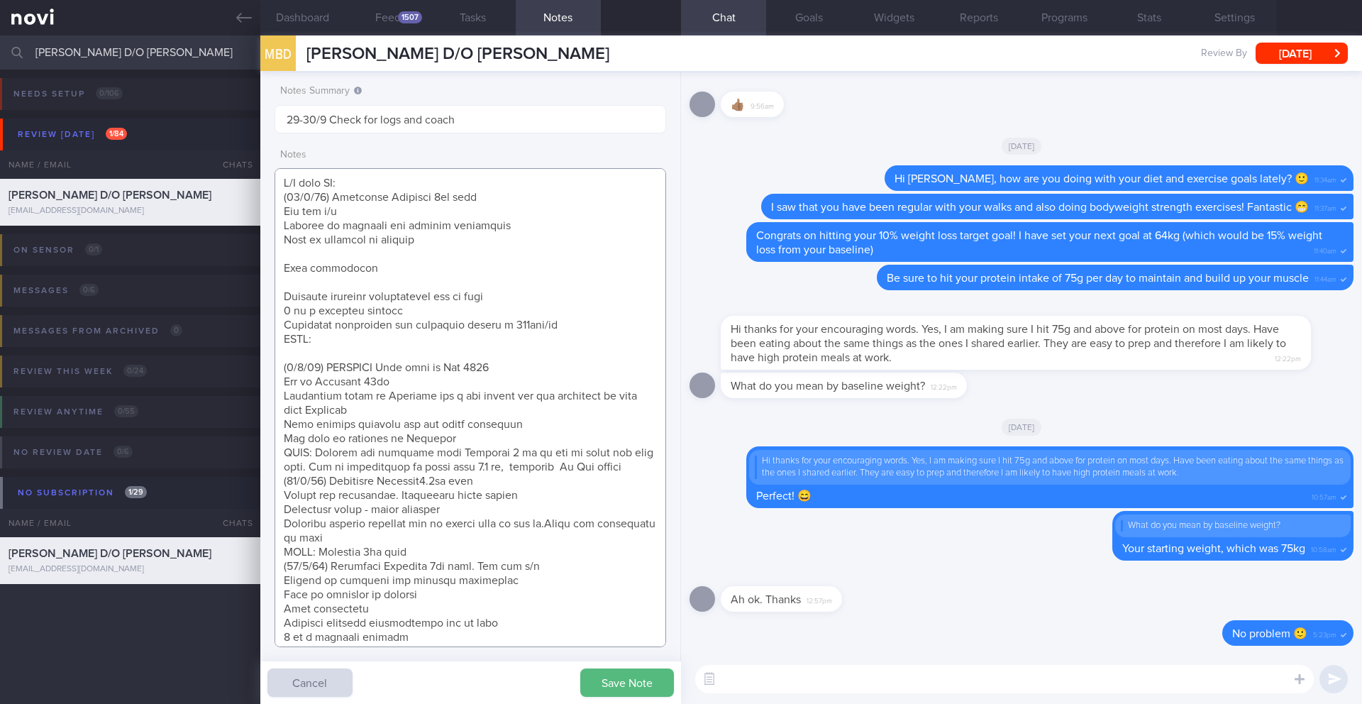
paste textarea "Continue Mounjaro 5mg wkly"
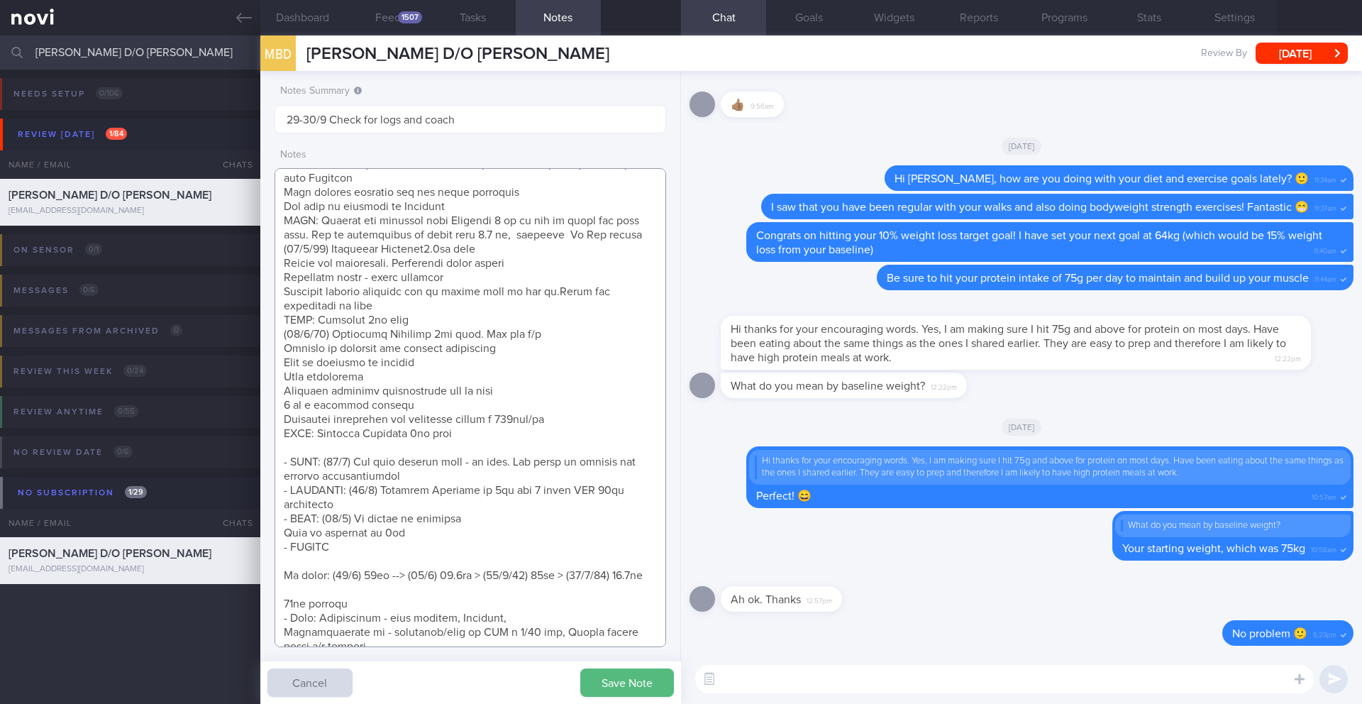
scroll to position [278, 0]
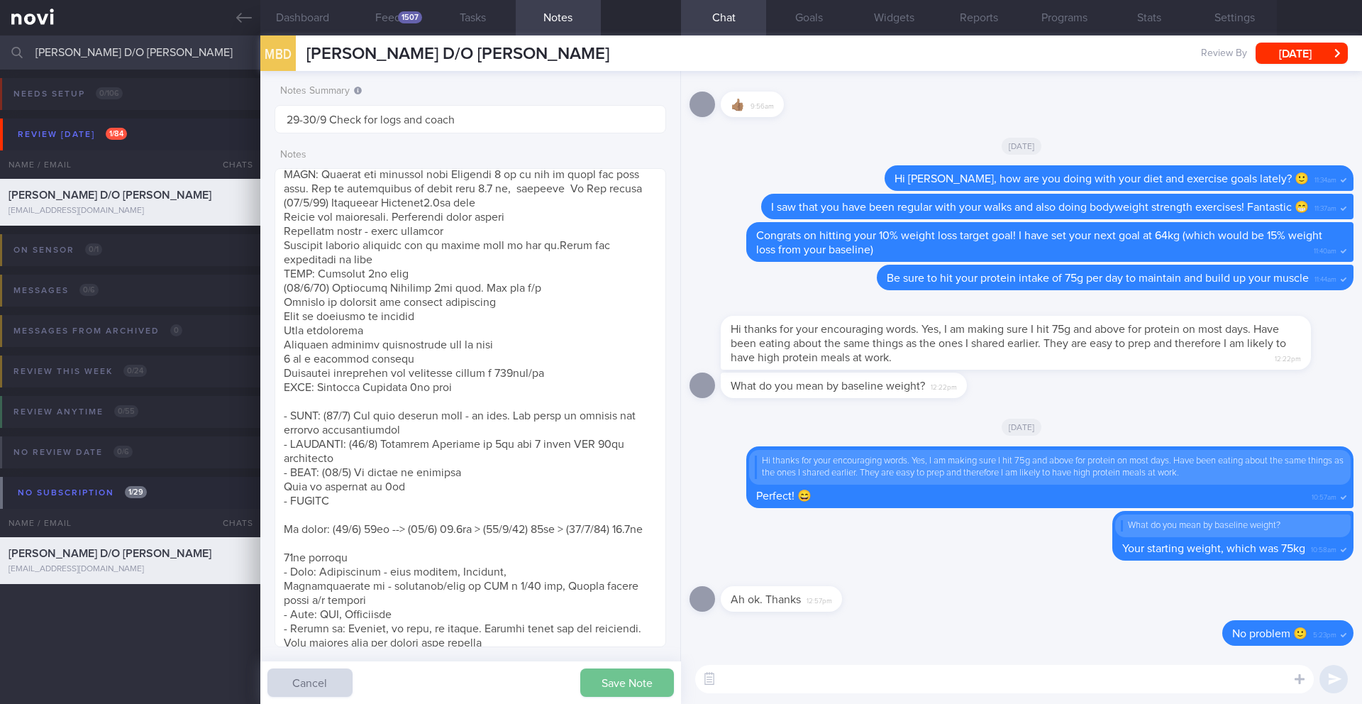
click at [609, 682] on button "Save Note" at bounding box center [627, 682] width 94 height 28
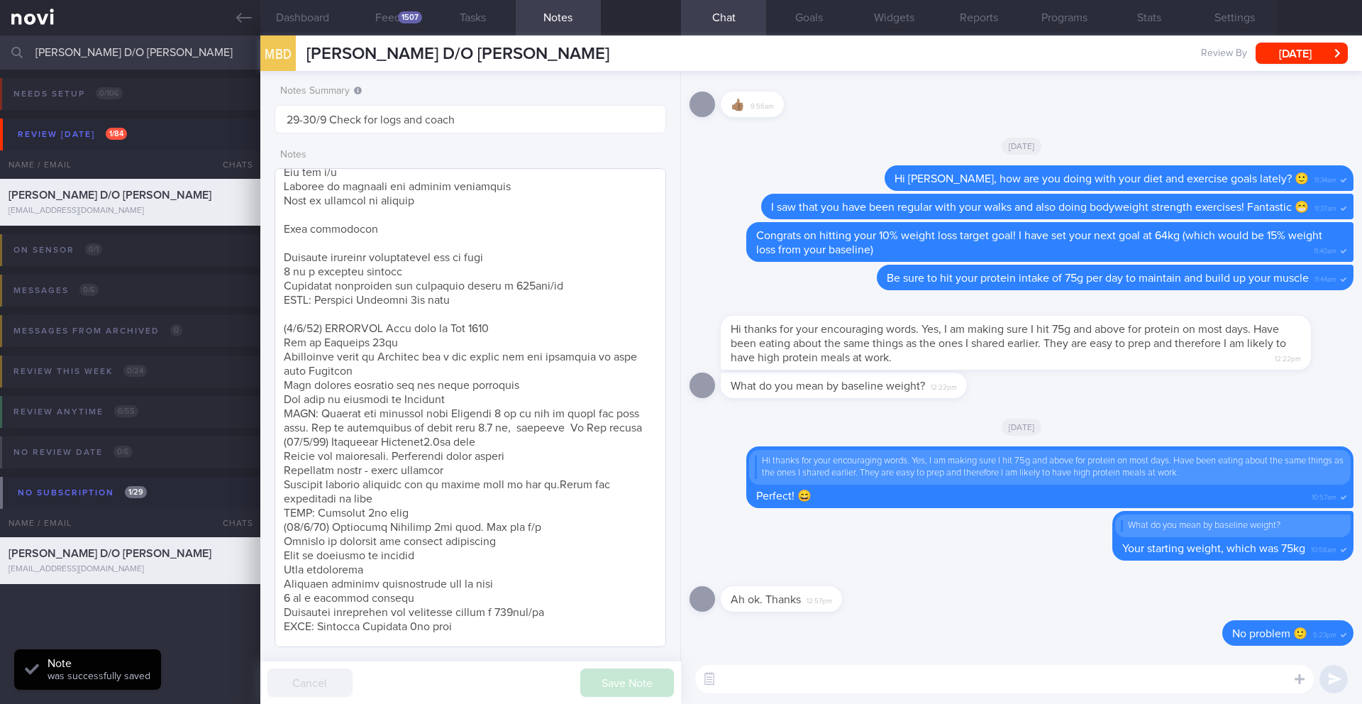
scroll to position [34, 0]
click at [348, 246] on textarea at bounding box center [470, 407] width 392 height 479
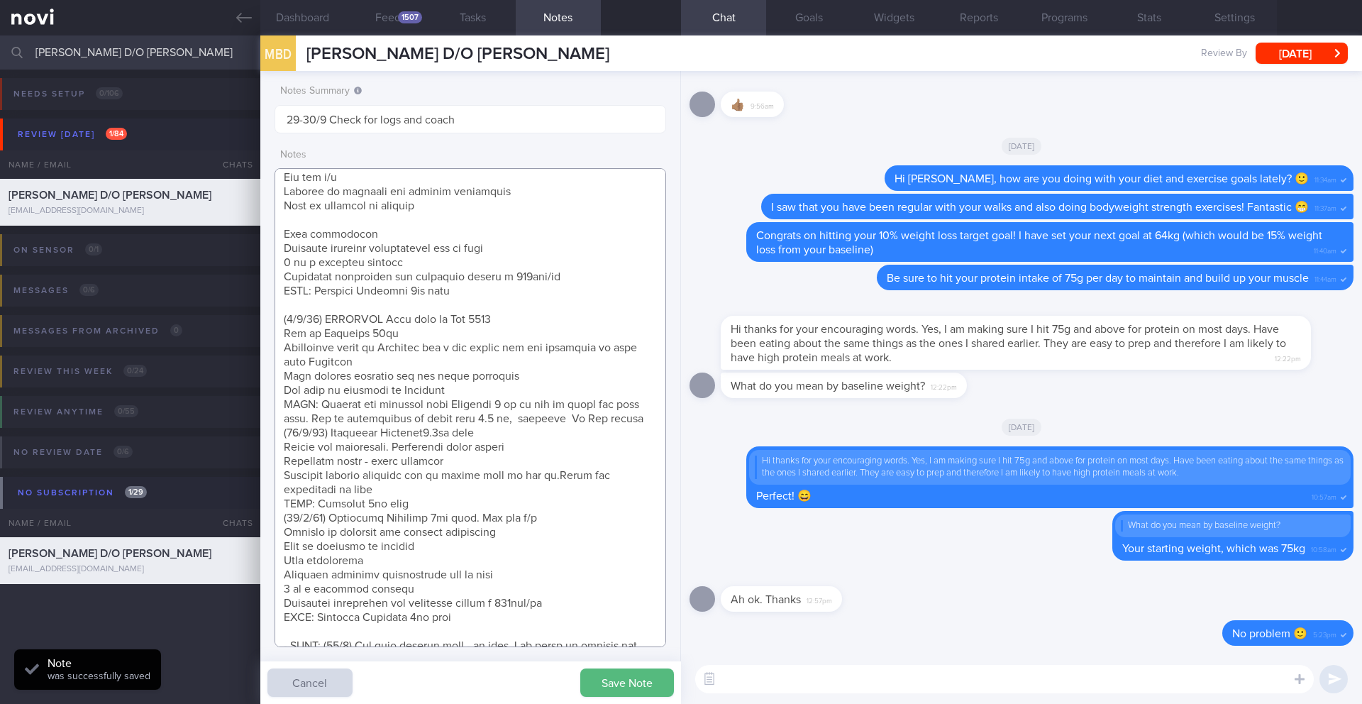
click at [344, 226] on textarea at bounding box center [470, 407] width 392 height 479
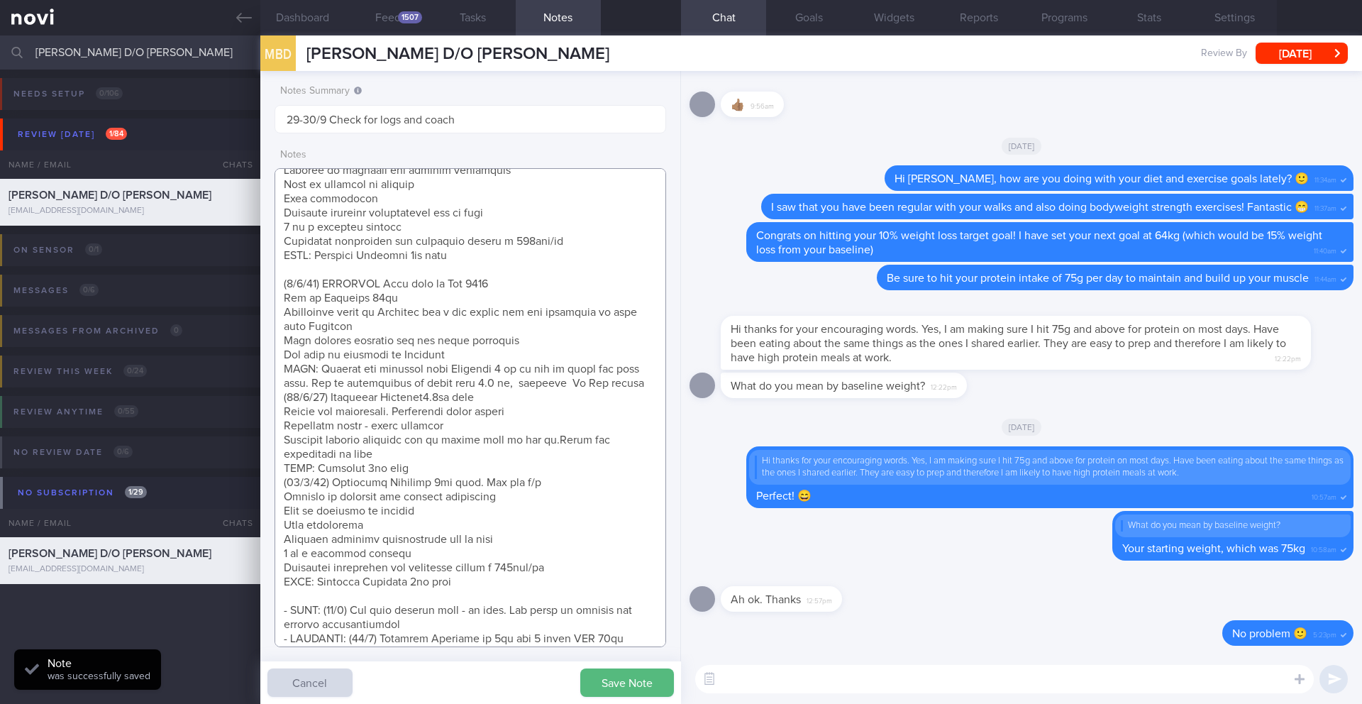
scroll to position [0, 0]
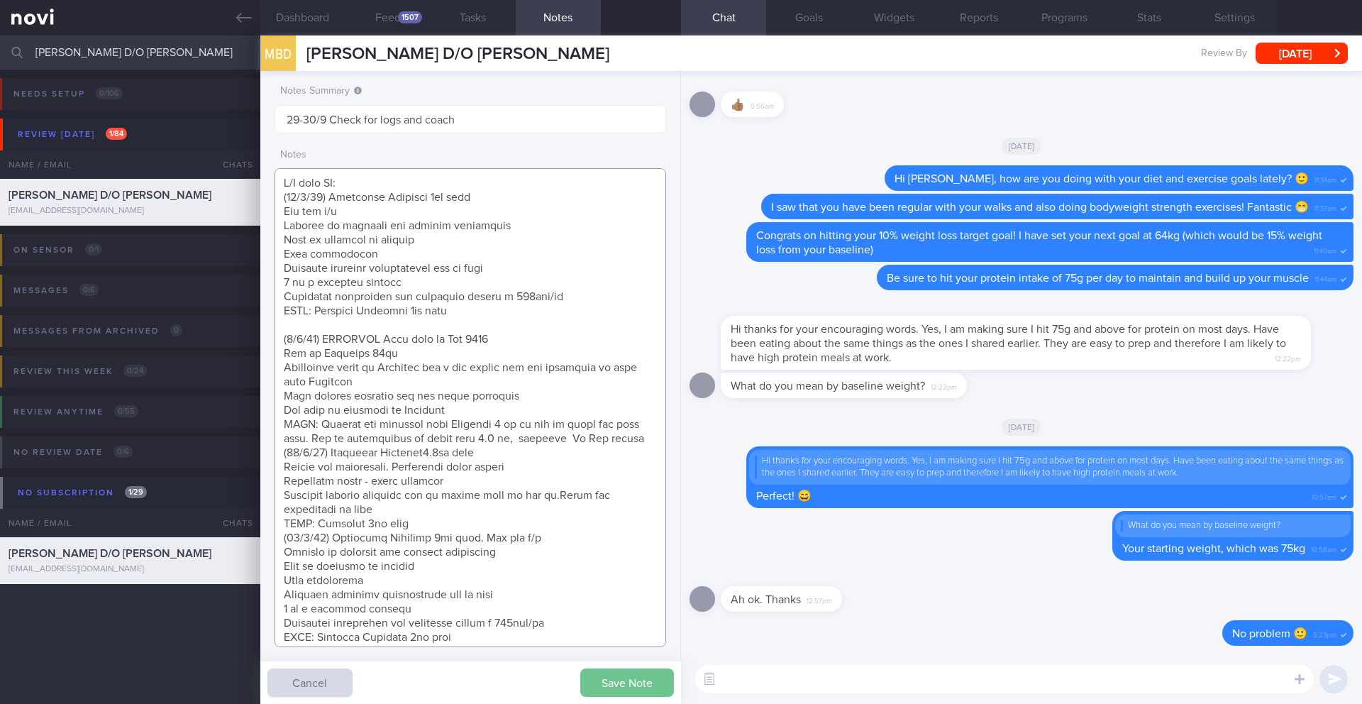
type textarea "R/V with JJ: ([DATE]) Tolerated Mounjaro 5mg wkly Nil sig s/e Effects on appeti…"
click at [642, 689] on button "Save Note" at bounding box center [627, 682] width 94 height 28
click at [935, 687] on textarea at bounding box center [1004, 679] width 618 height 28
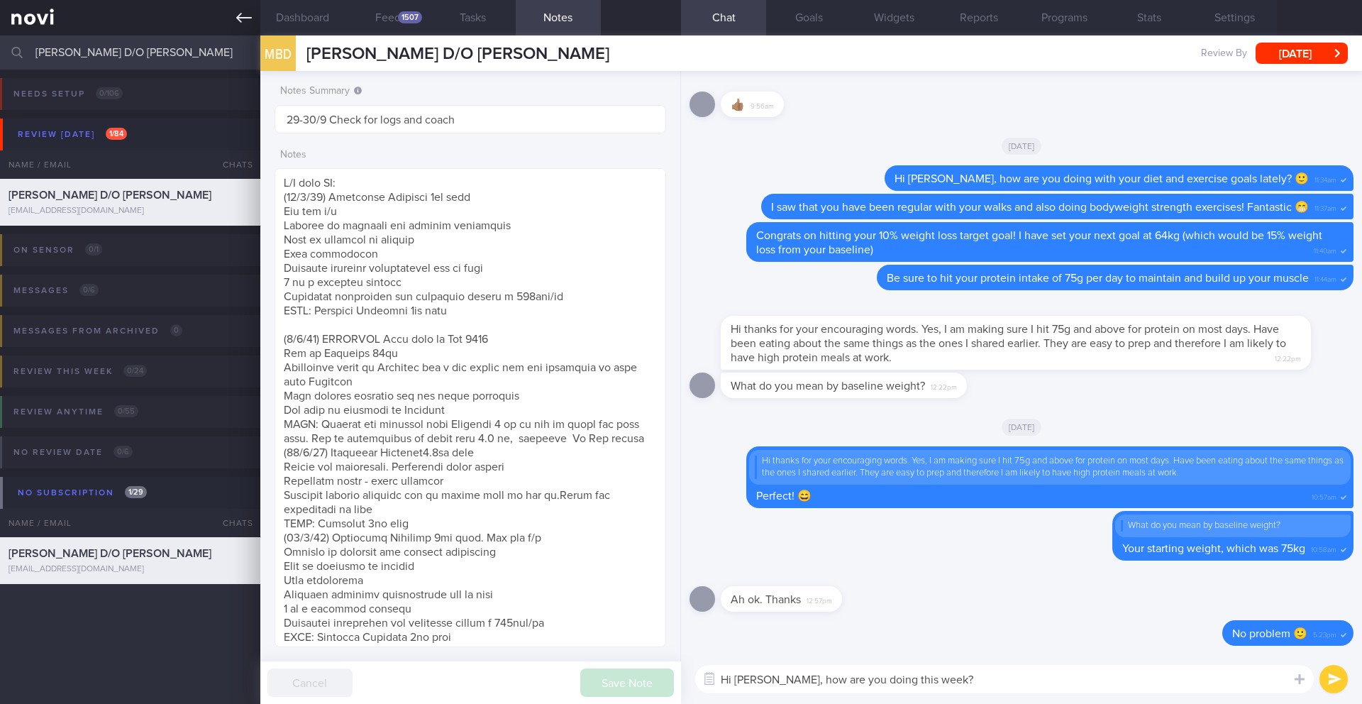
type textarea "Hi [PERSON_NAME], how are you doing this week? 🙂"
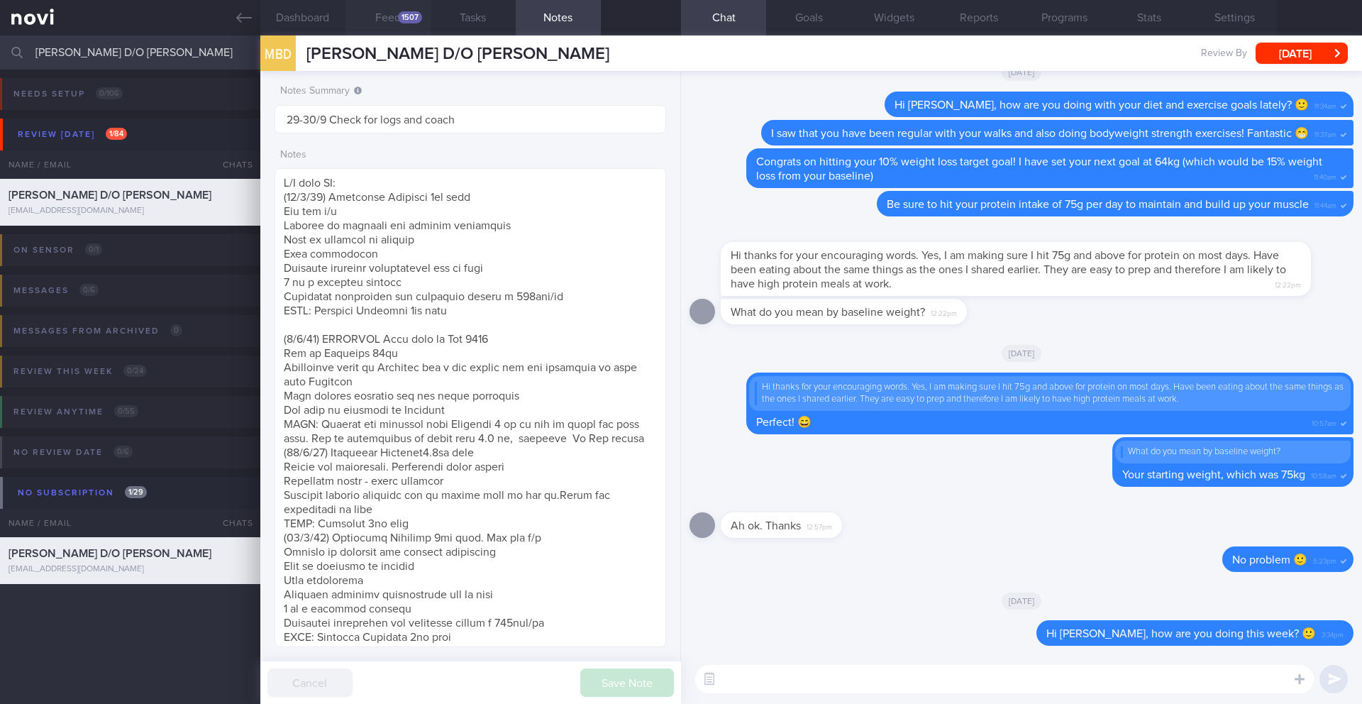
click at [390, 18] on button "Feed 1507" at bounding box center [387, 17] width 85 height 35
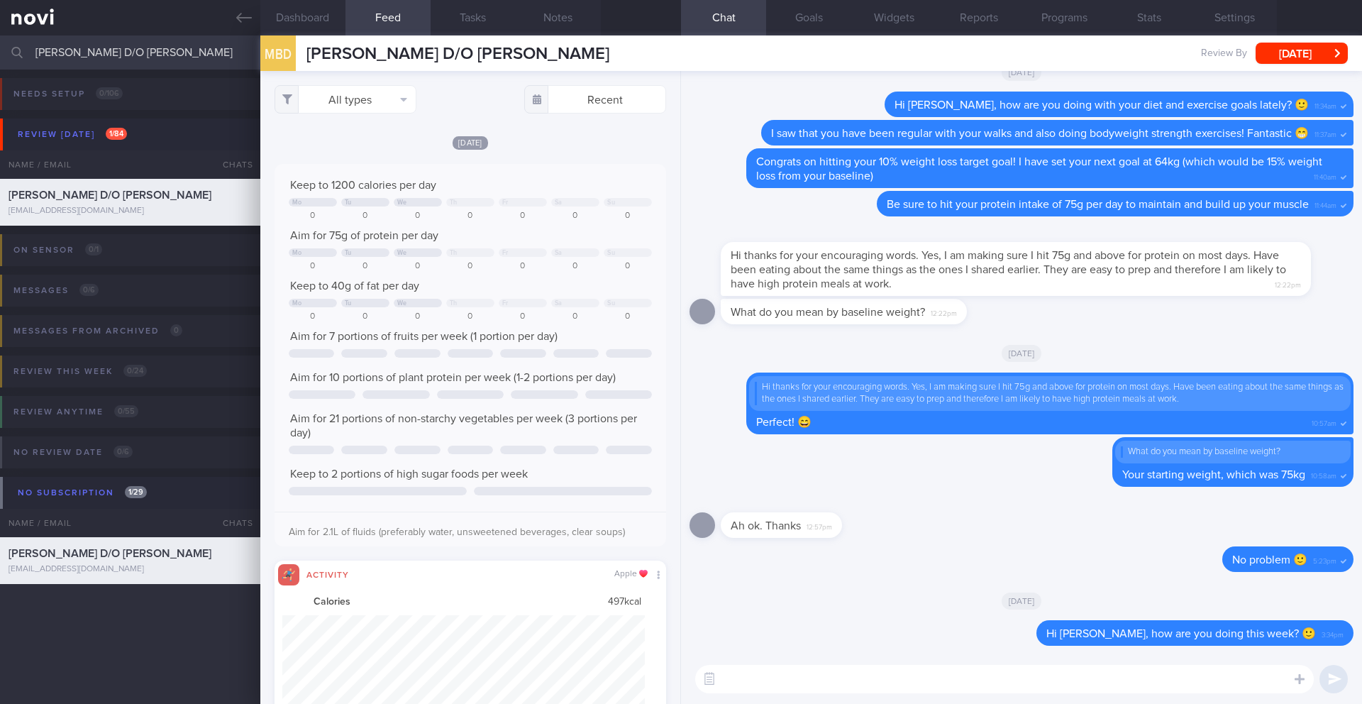
scroll to position [90, 363]
click at [330, 101] on button "All types" at bounding box center [345, 99] width 142 height 28
click at [323, 148] on button "Activity" at bounding box center [345, 148] width 140 height 21
checkbox input "false"
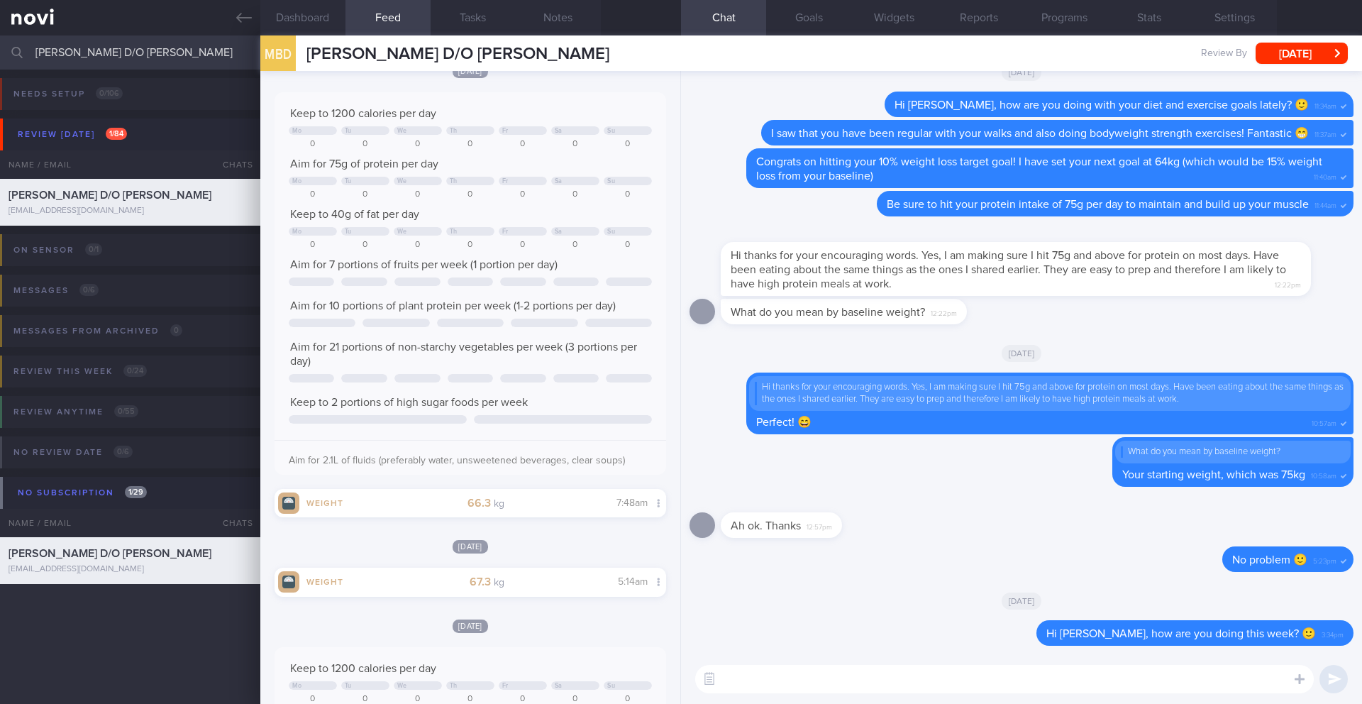
scroll to position [599, 0]
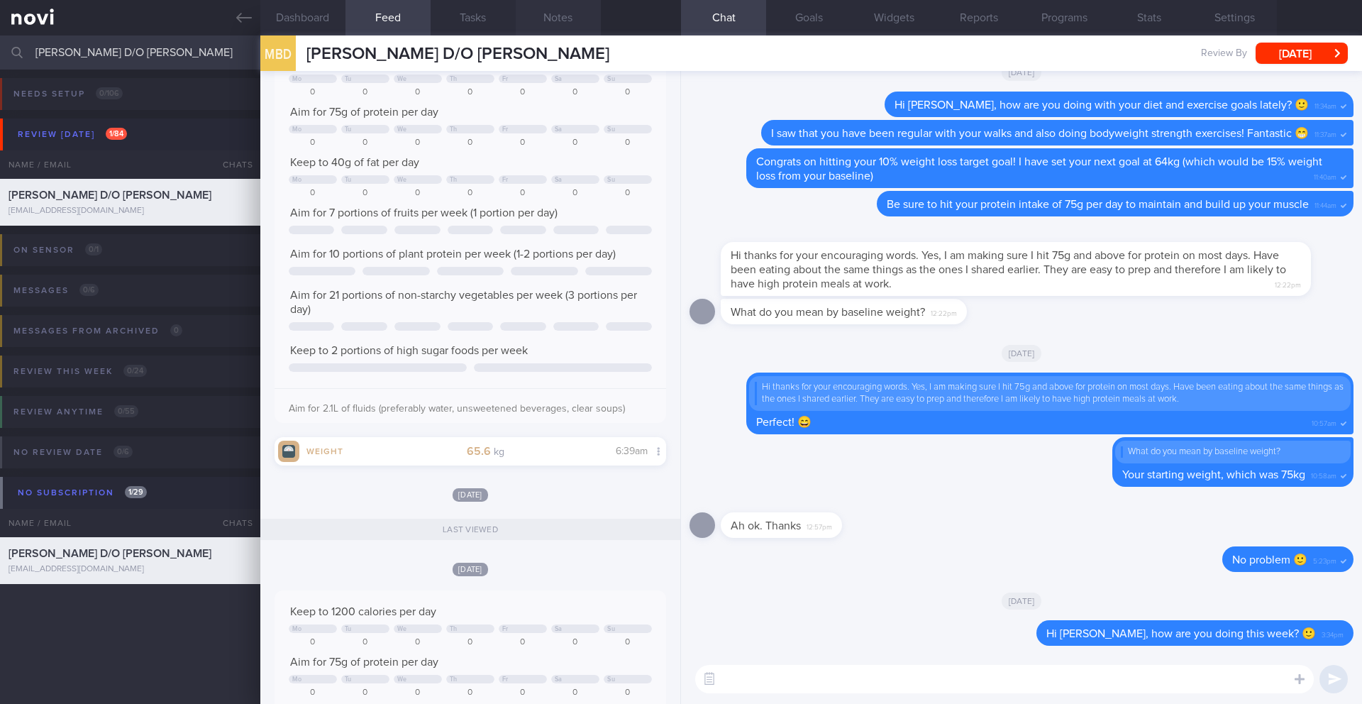
click at [550, 22] on button "Notes" at bounding box center [558, 17] width 85 height 35
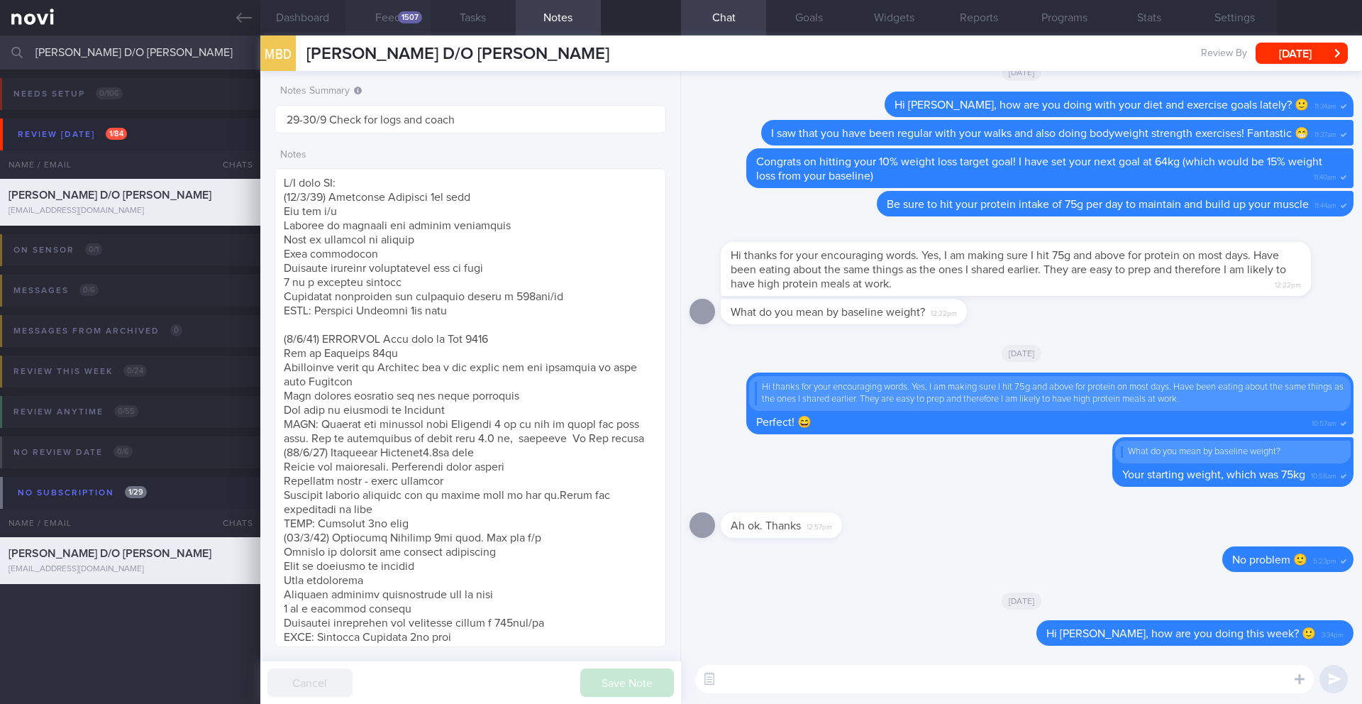
click at [404, 23] on div "1507" at bounding box center [410, 17] width 24 height 12
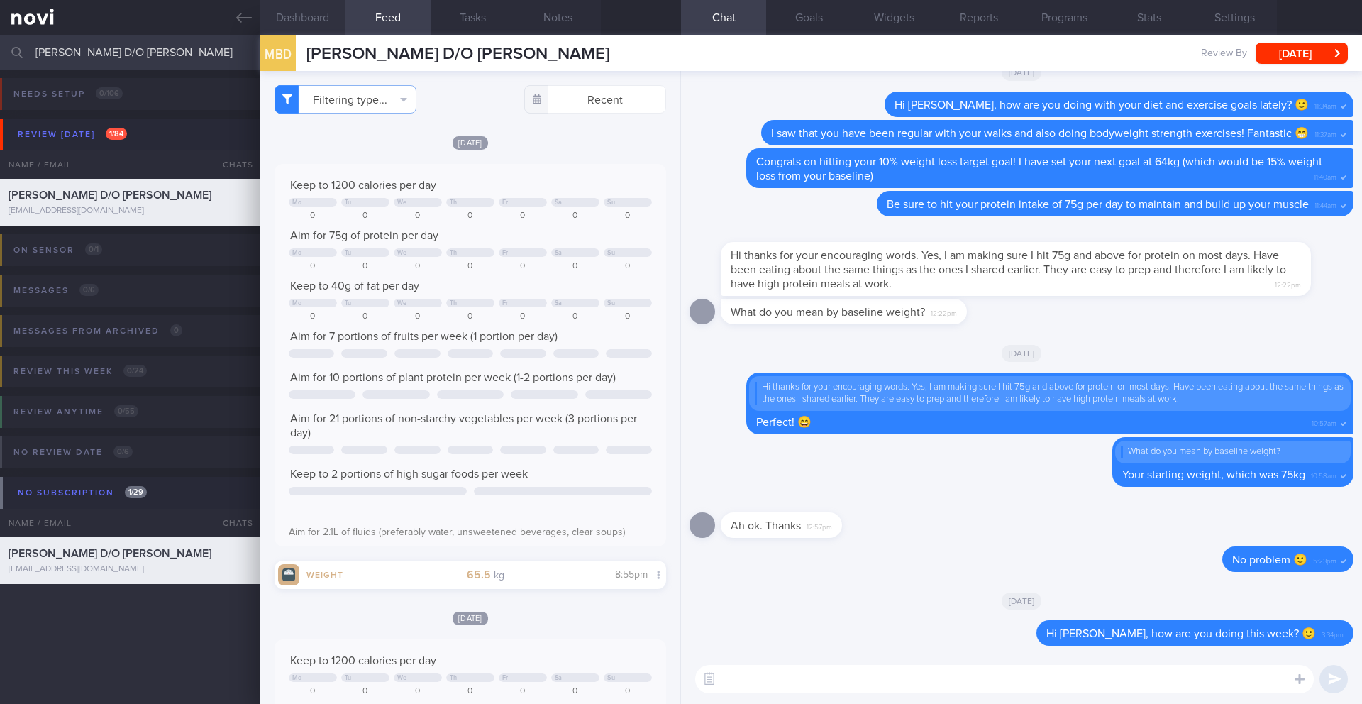
click at [291, 23] on button "Dashboard" at bounding box center [302, 17] width 85 height 35
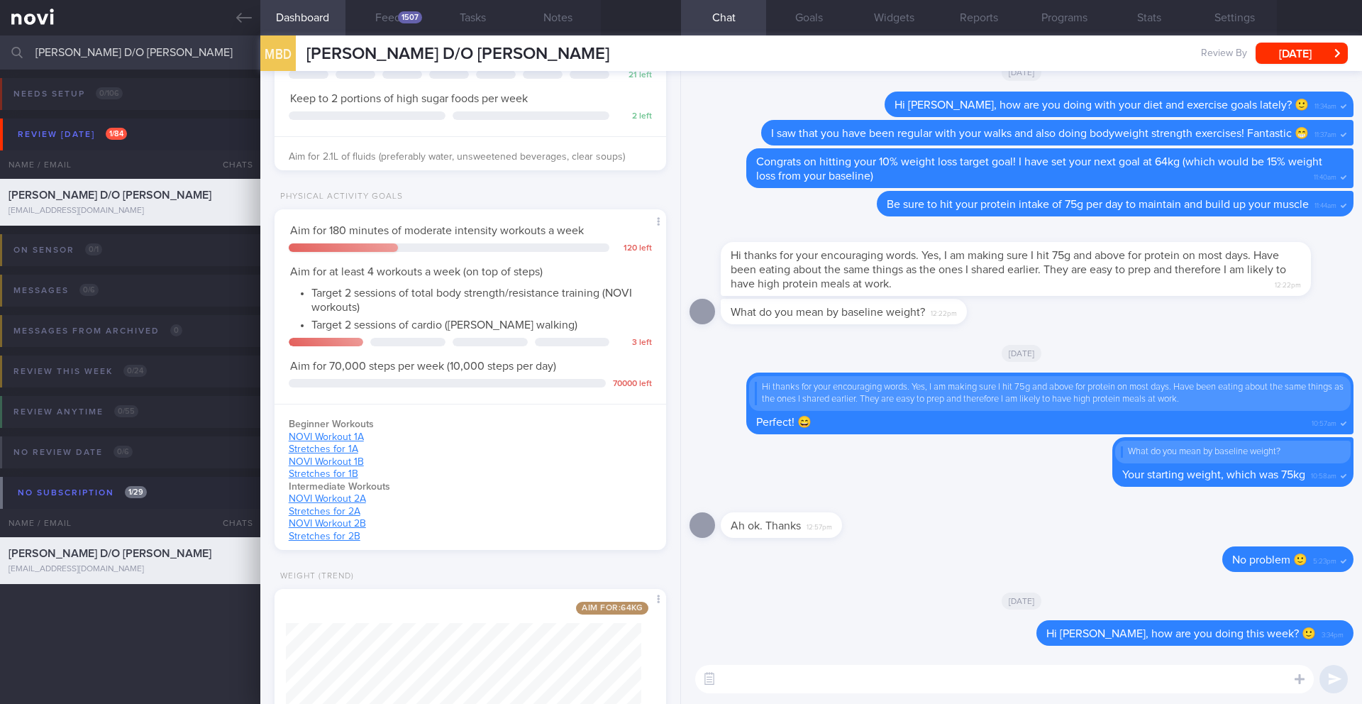
scroll to position [532, 0]
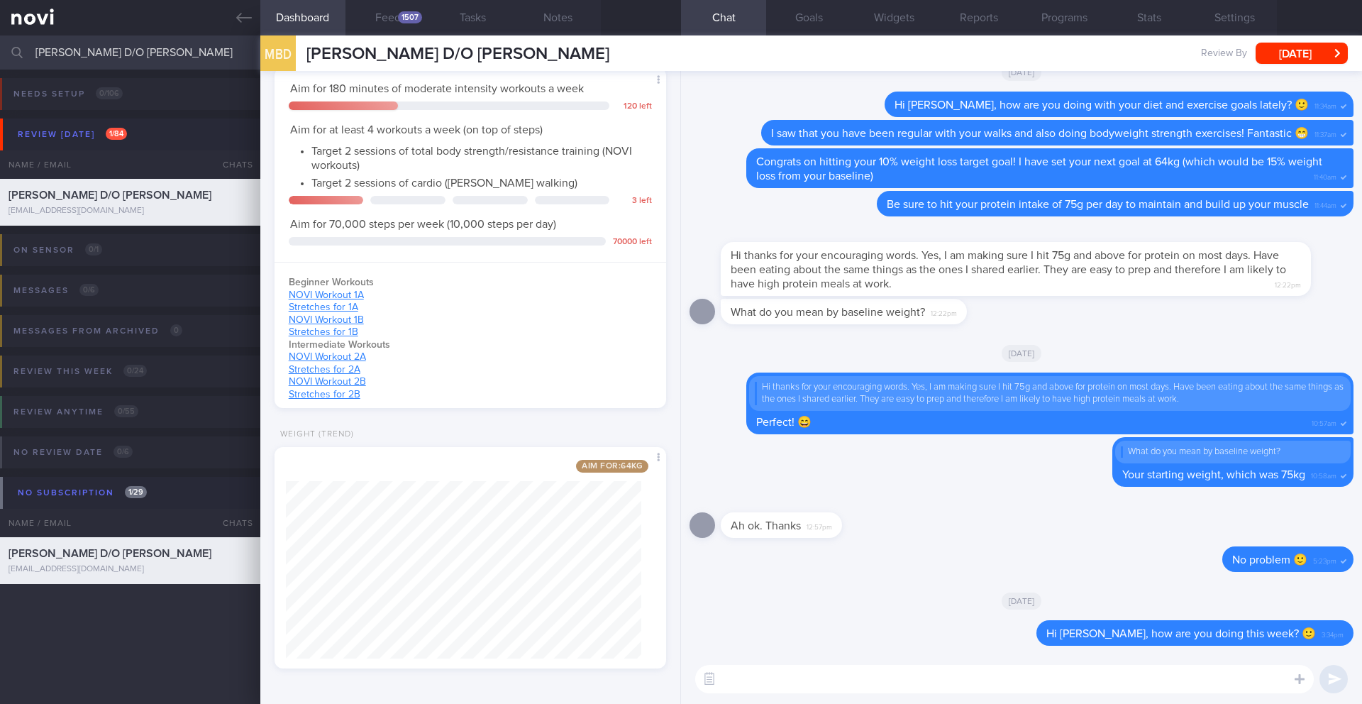
click at [772, 679] on textarea at bounding box center [1004, 679] width 618 height 28
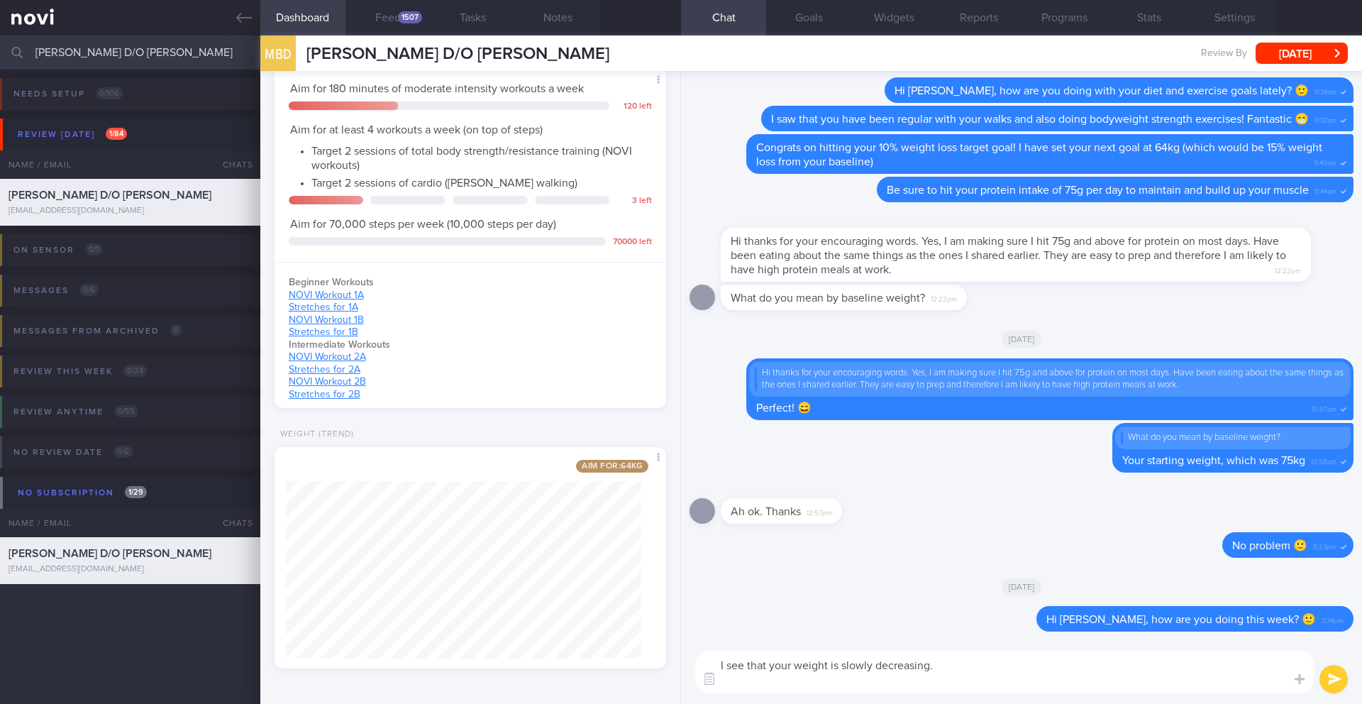
scroll to position [0, 0]
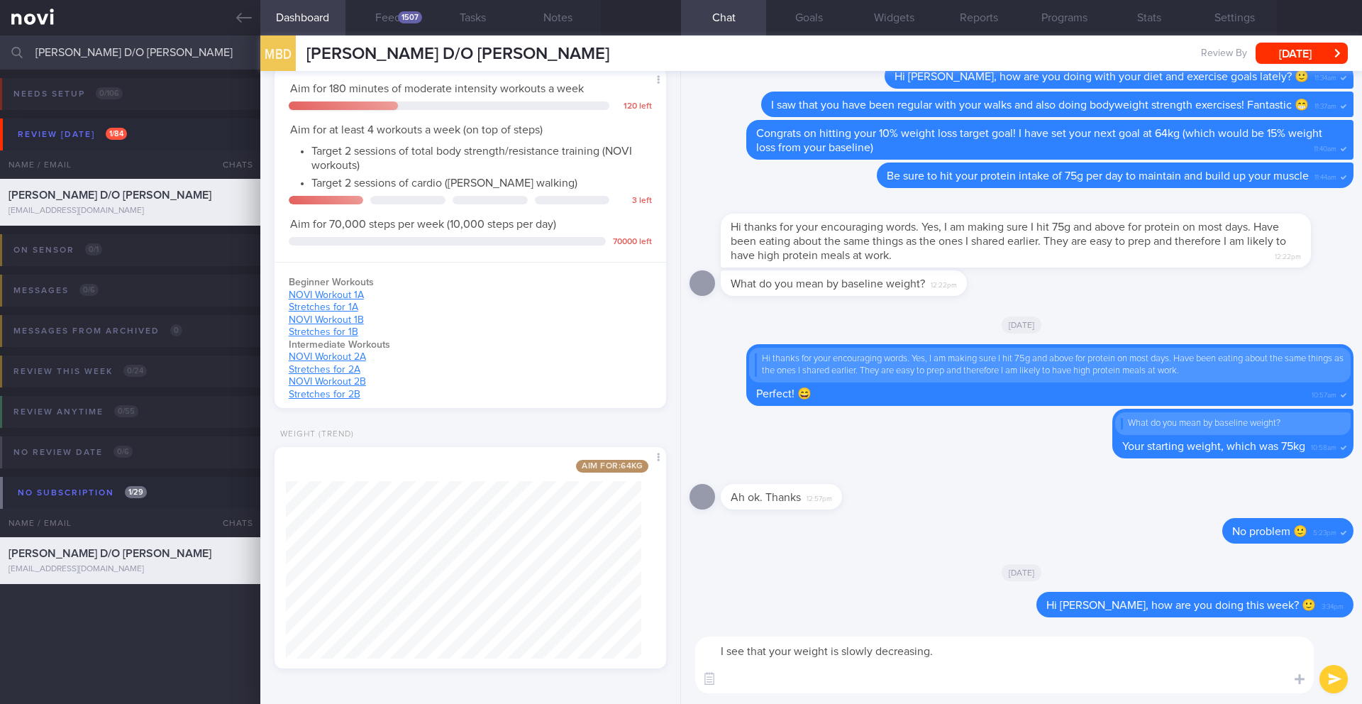
paste textarea "Do you have any questions or concerns I can help you with right now?"
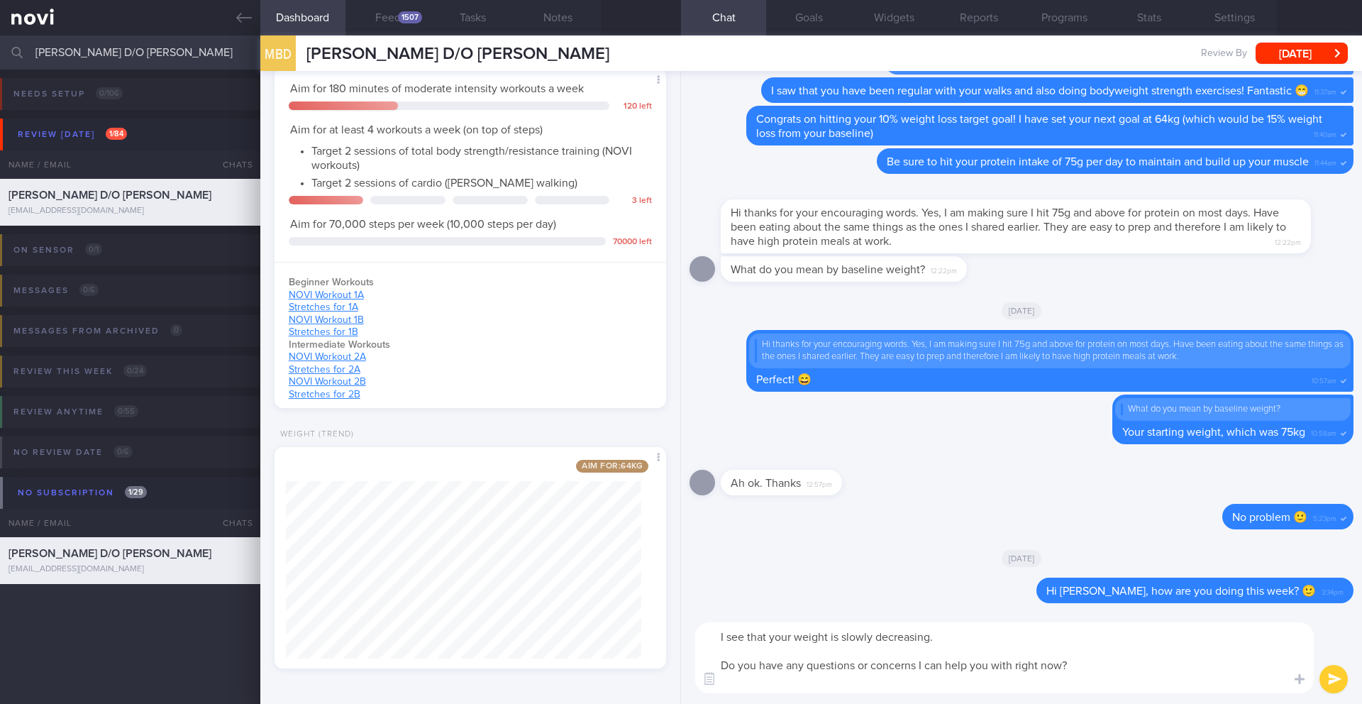
type textarea "I see that your weight is slowly decreasing. Do you have any questions or conce…"
click at [1327, 681] on button "submit" at bounding box center [1333, 679] width 28 height 28
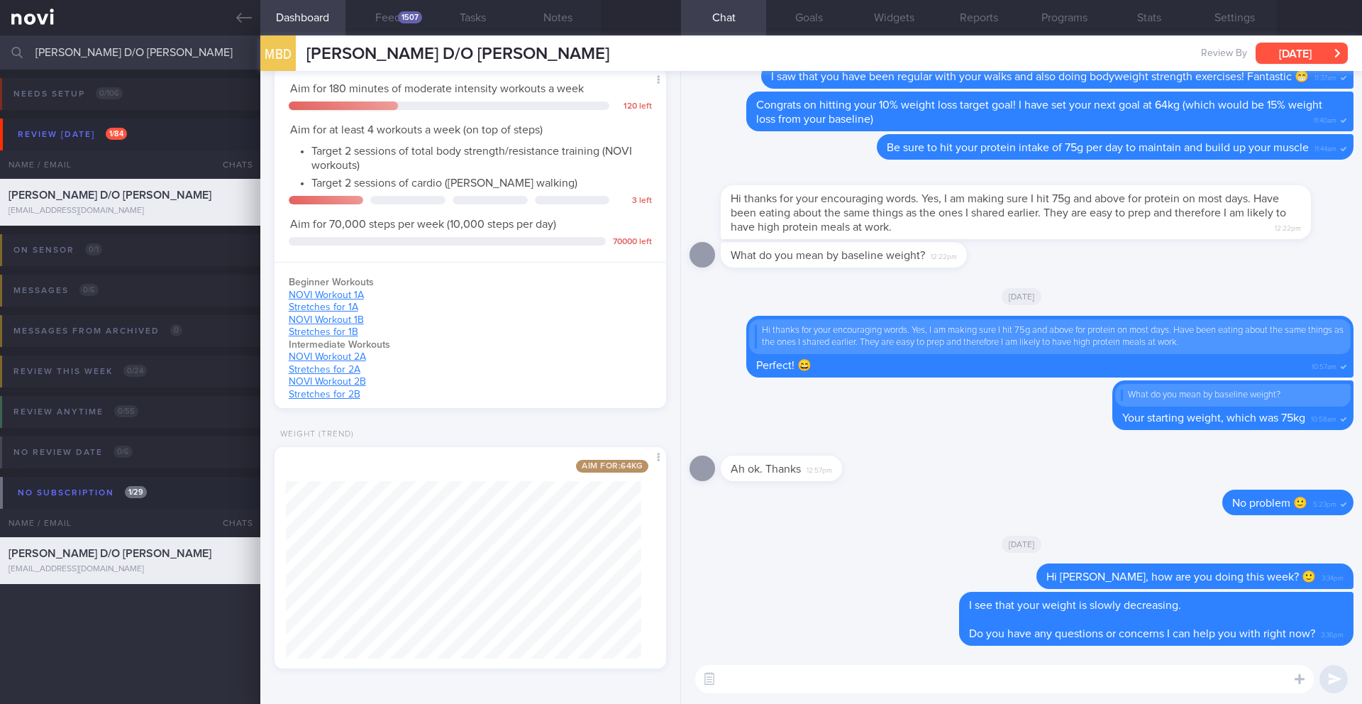
click at [1301, 59] on button "[DATE]" at bounding box center [1301, 53] width 92 height 21
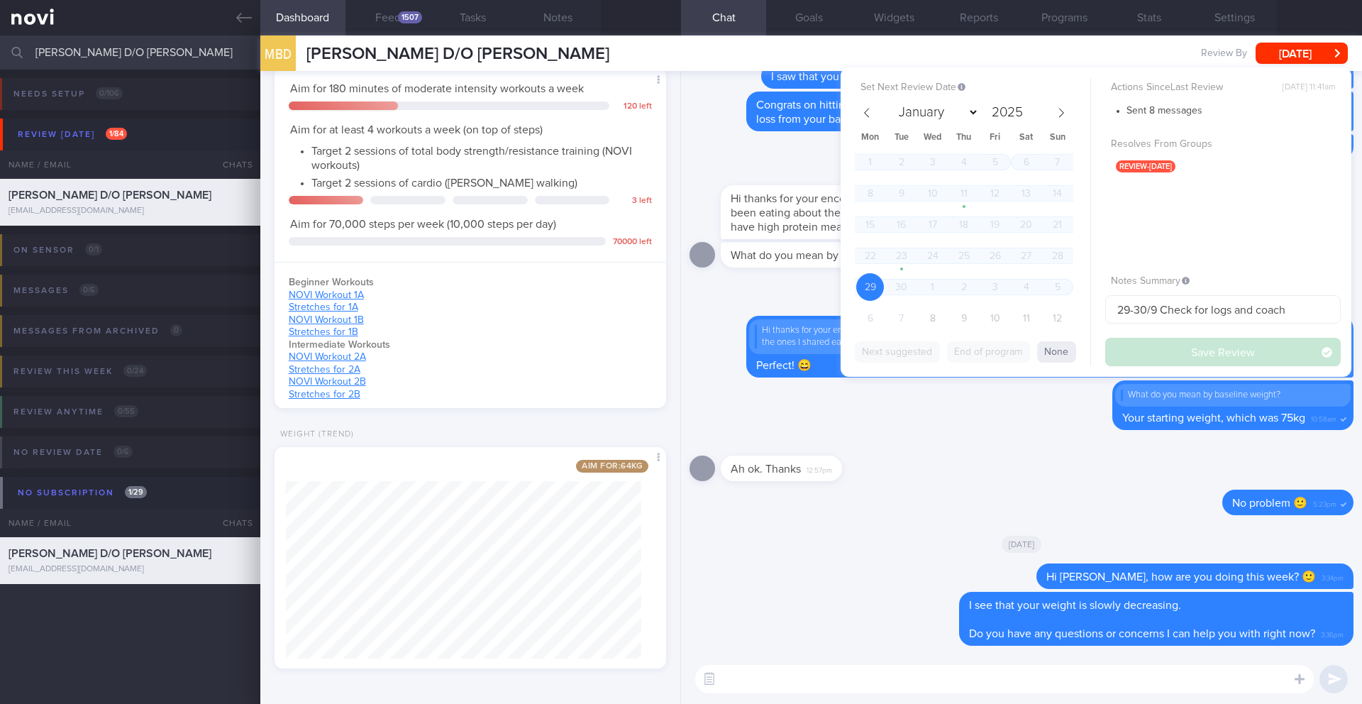
click at [982, 116] on div "January February March April May June July August September October November [D…" at bounding box center [964, 113] width 164 height 24
click at [977, 116] on select "January February March April May June July August September October November De…" at bounding box center [935, 112] width 87 height 22
select select "9"
click at [982, 471] on div "Ah ok. Thanks 12:57pm" at bounding box center [1021, 463] width 664 height 51
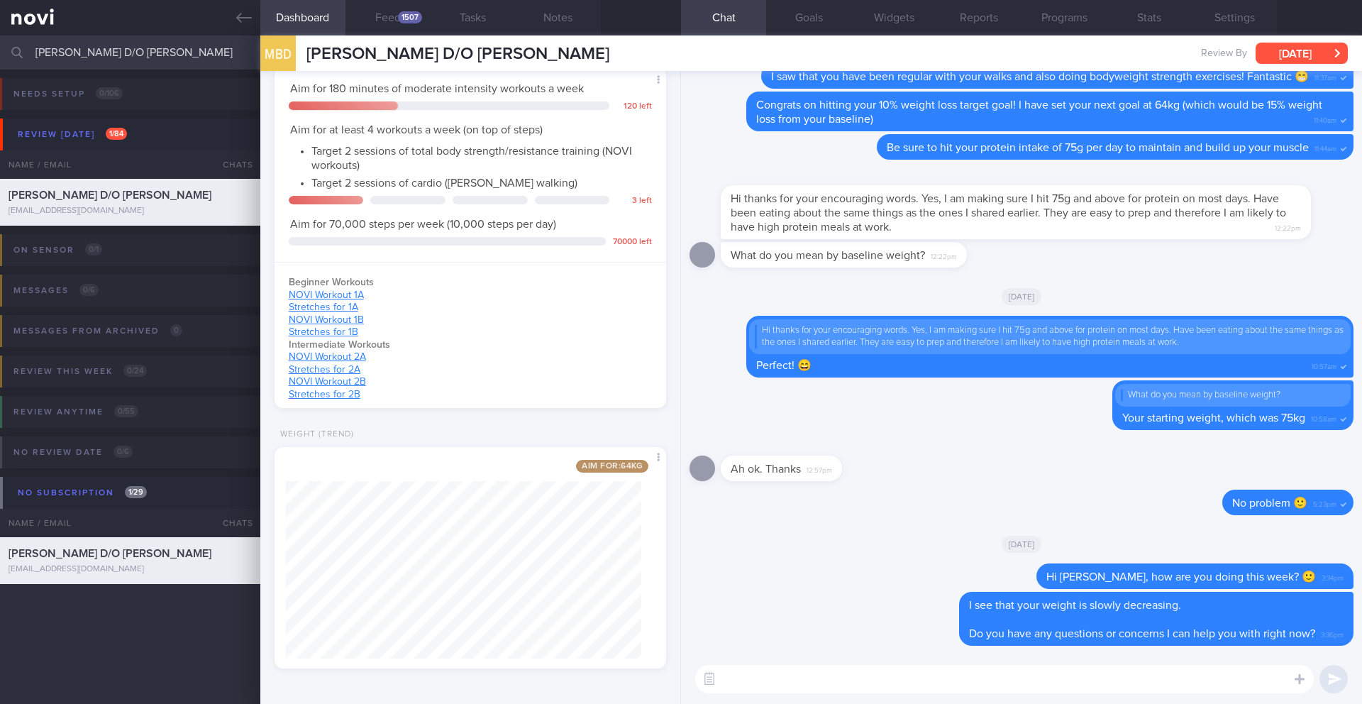
click at [1261, 50] on button "[DATE]" at bounding box center [1301, 53] width 92 height 21
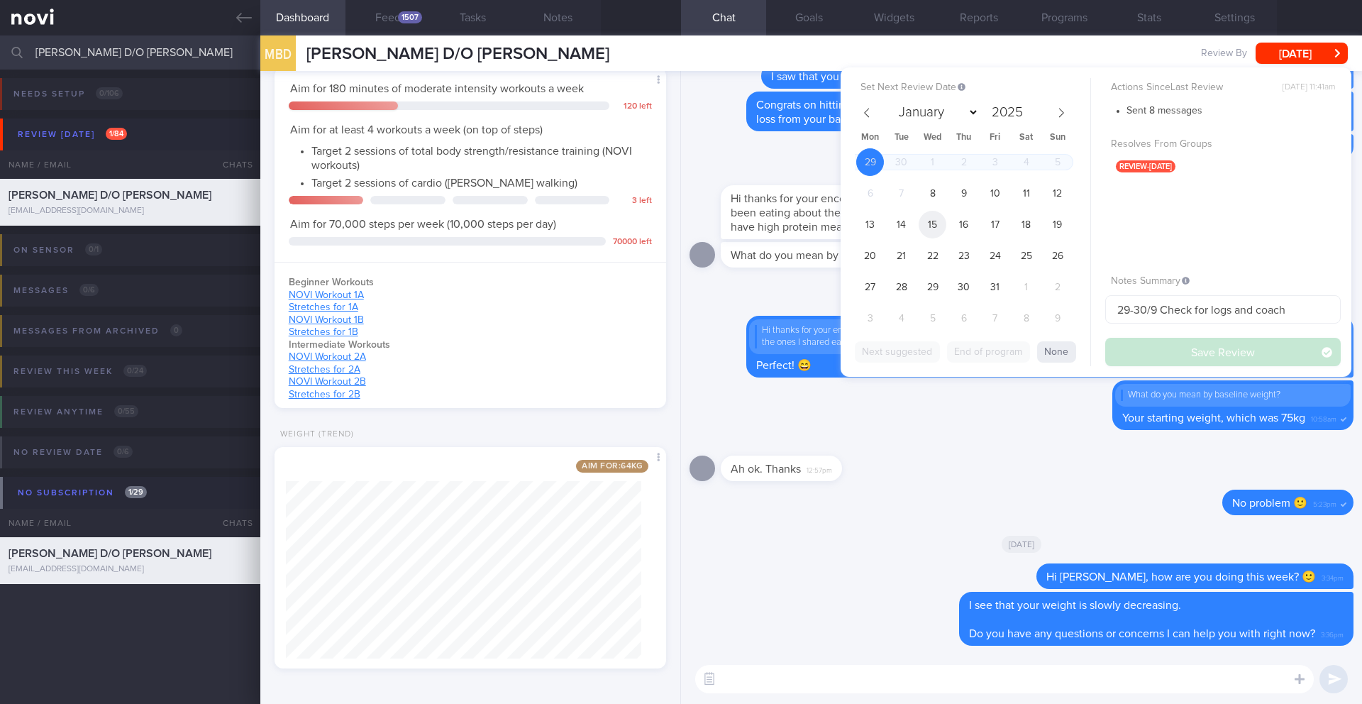
click at [940, 226] on span "15" at bounding box center [932, 225] width 28 height 28
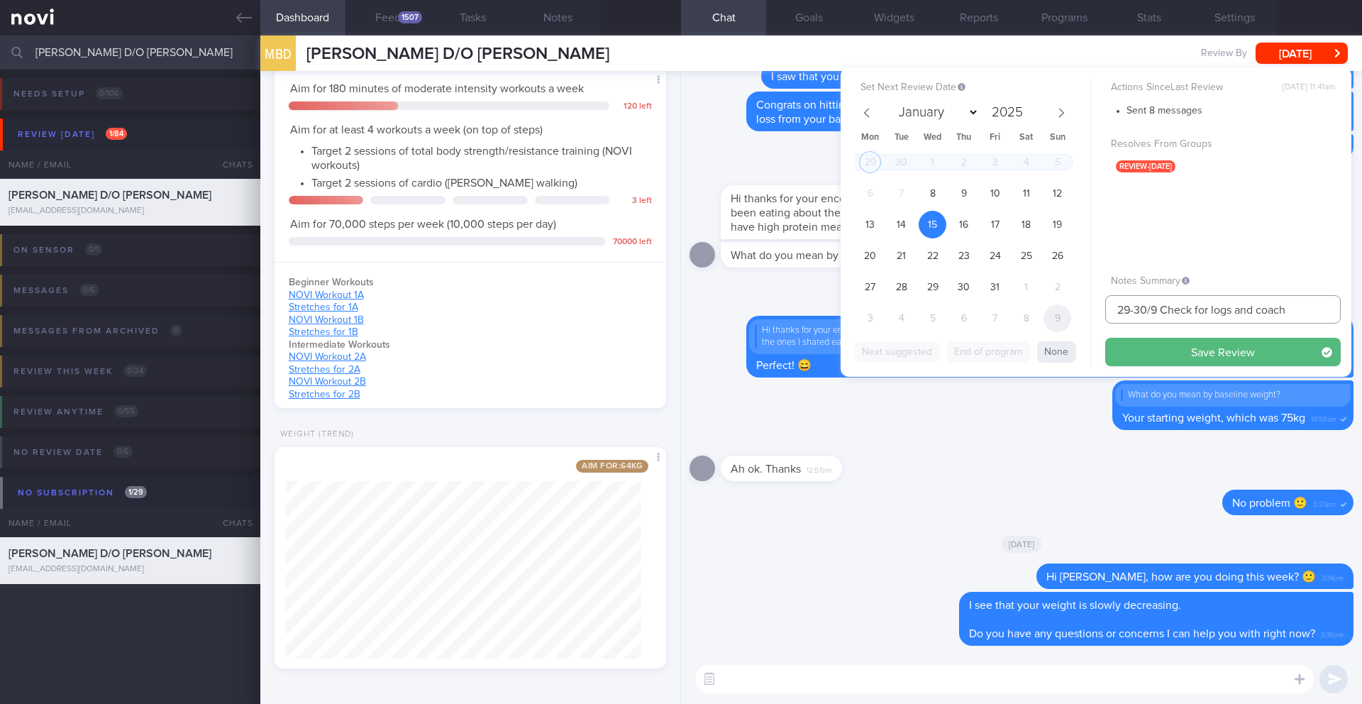
drag, startPoint x: 1156, startPoint y: 309, endPoint x: 1067, endPoint y: 314, distance: 89.5
click at [1067, 314] on div "Set Next Review Date [DATE] January February March April May June July August S…" at bounding box center [1095, 221] width 511 height 309
type input "15/10 Check for logs and coach"
click at [1131, 349] on button "Save Review" at bounding box center [1222, 352] width 235 height 28
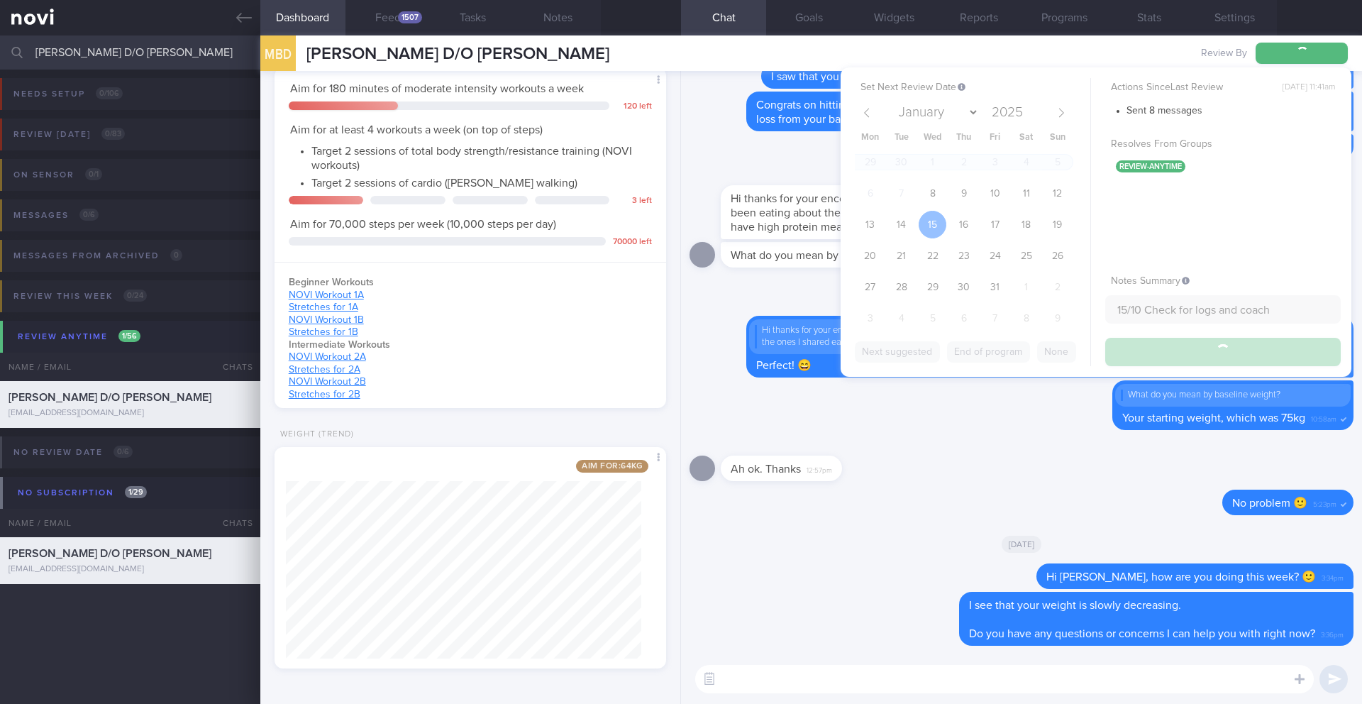
type input "15/10 Check for logs and coach"
